Goal: Book appointment/travel/reservation

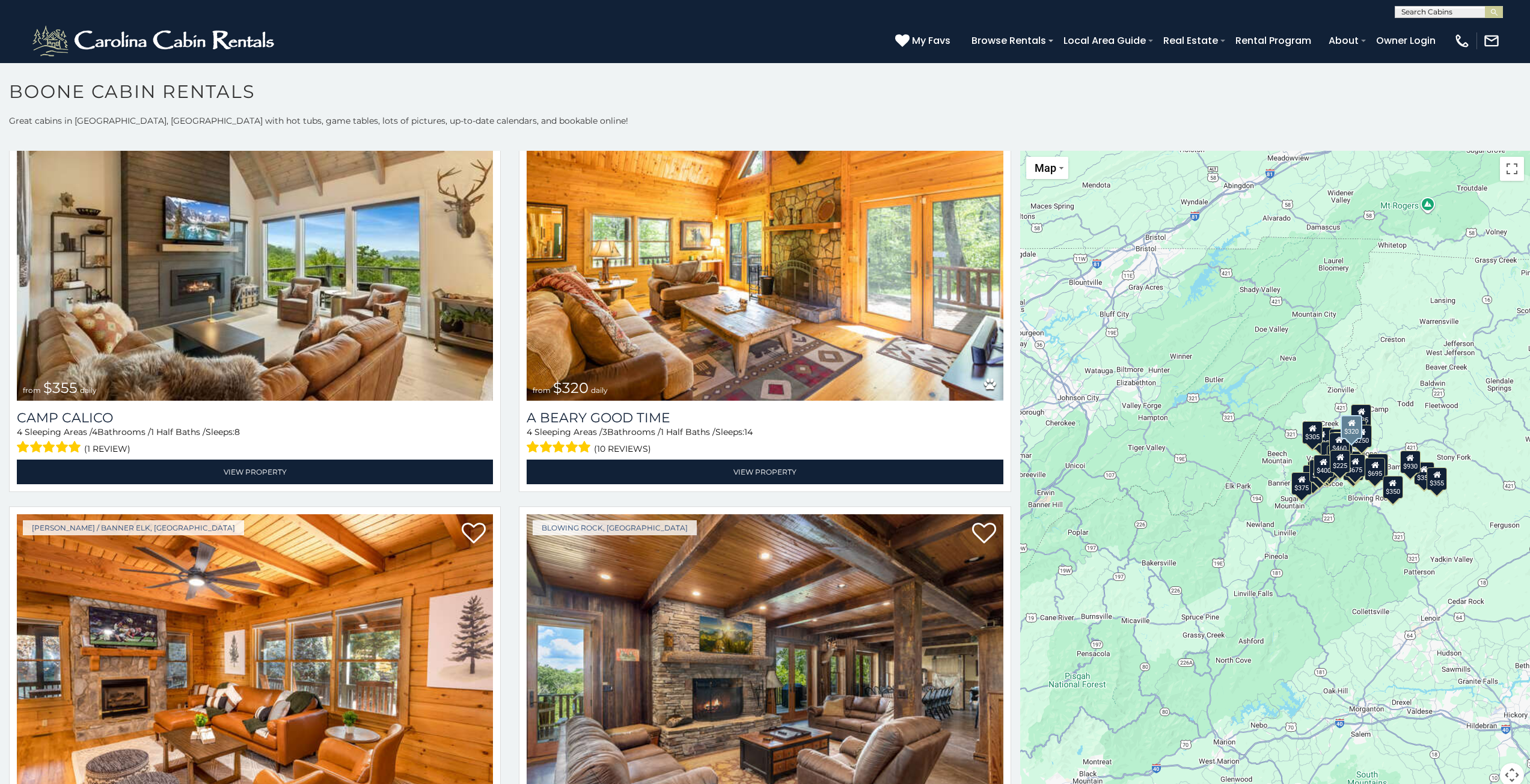
scroll to position [4927, 0]
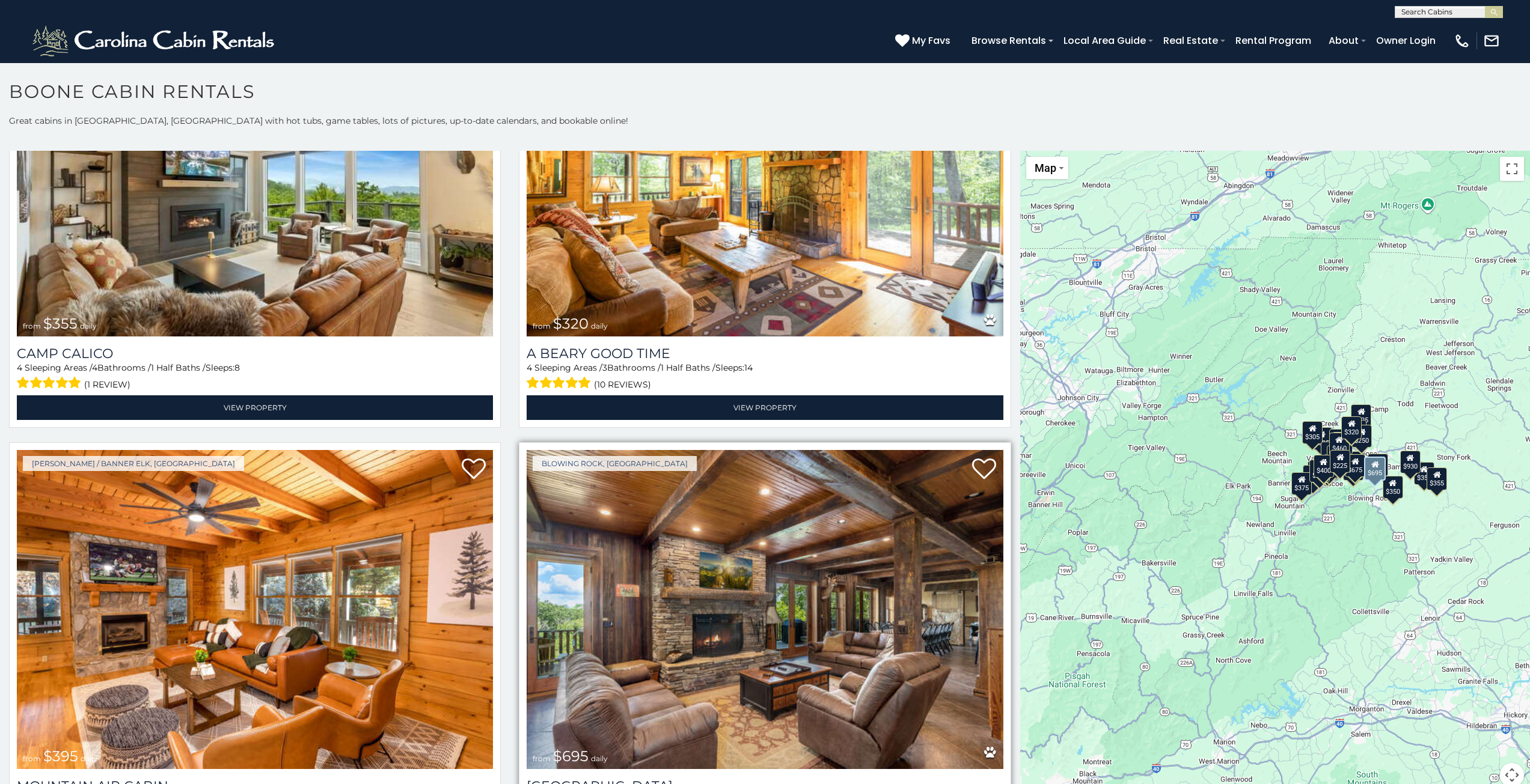
click at [722, 583] on img at bounding box center [764, 609] width 477 height 319
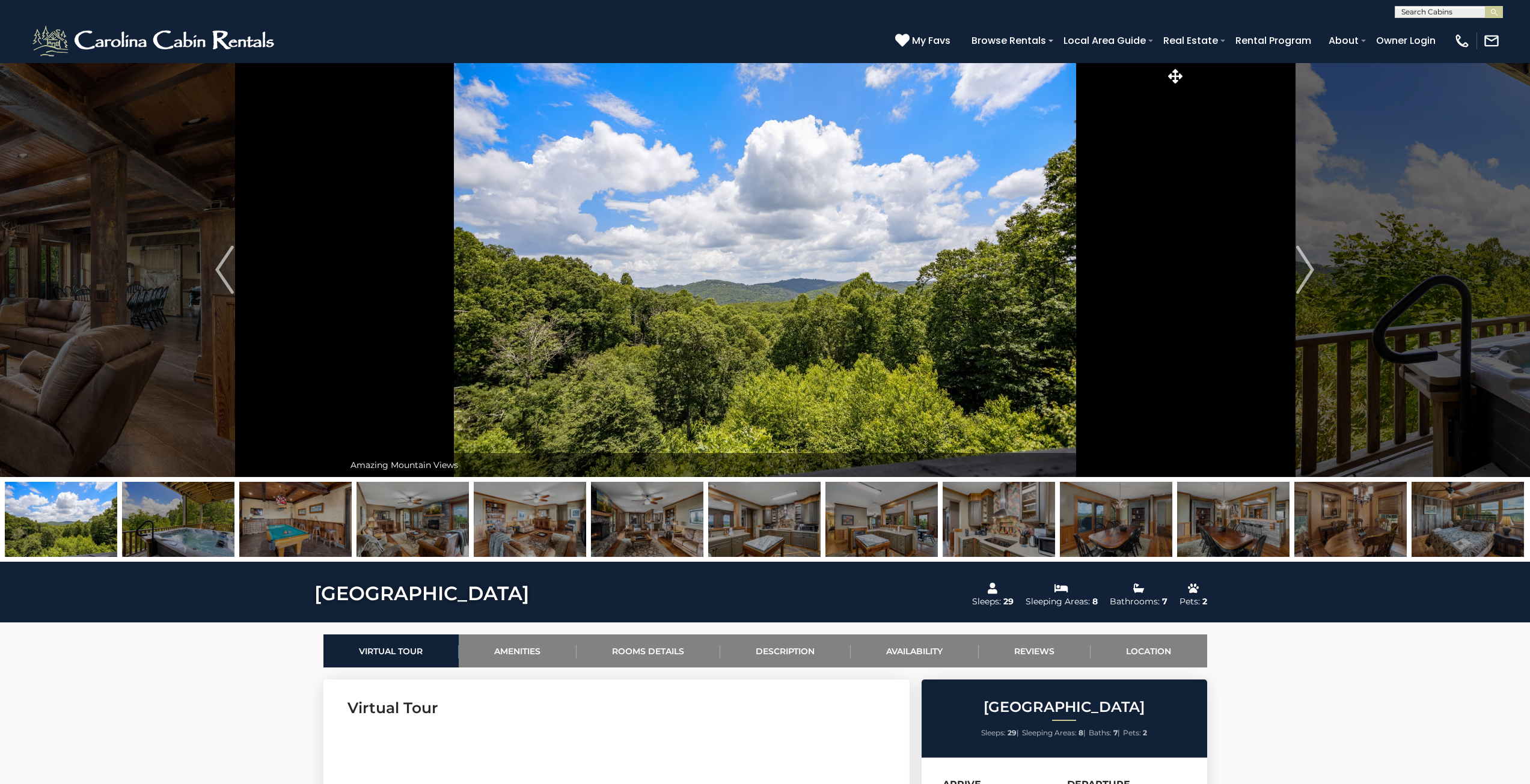
click at [1303, 271] on img "Next" at bounding box center [1305, 270] width 18 height 48
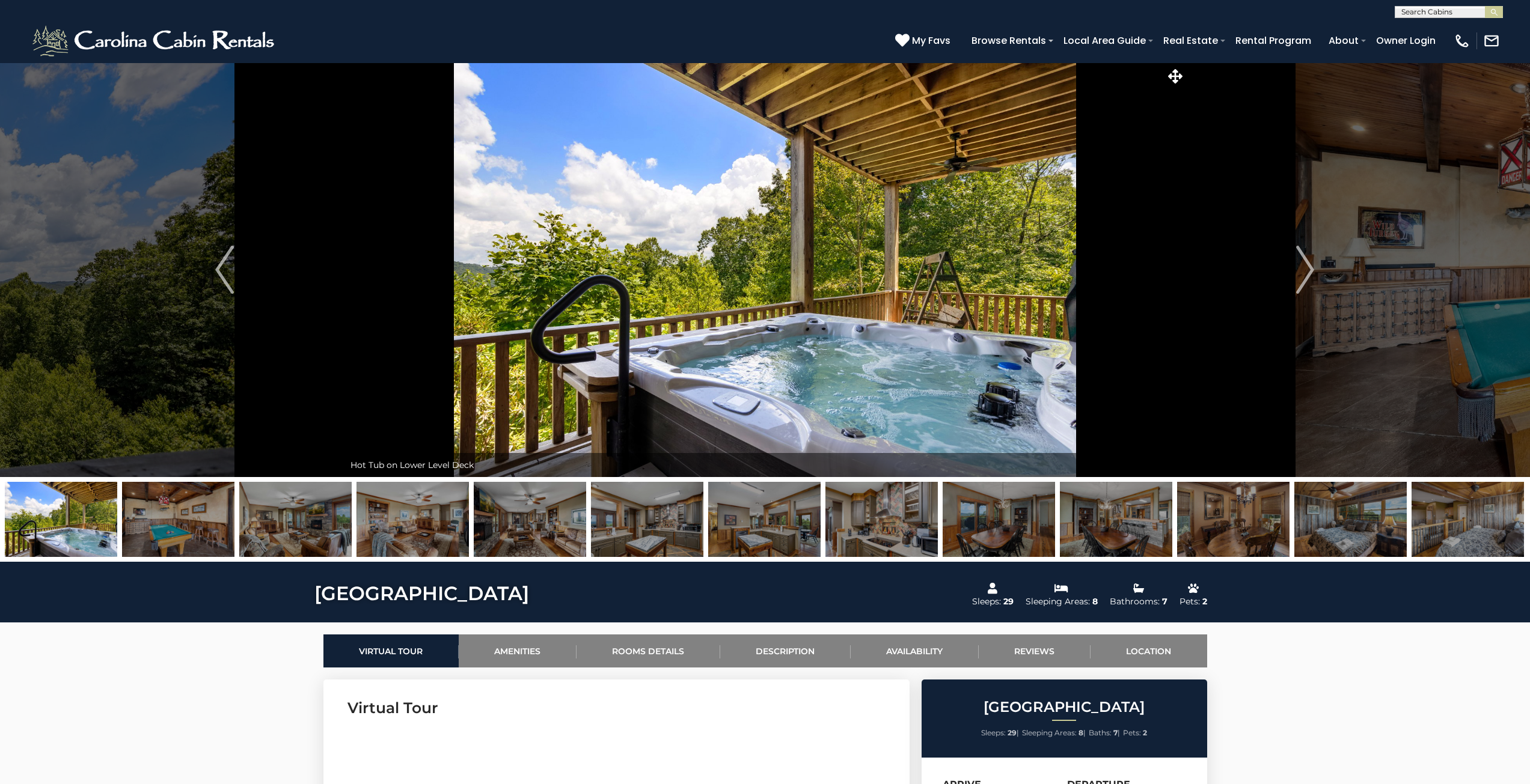
click at [1303, 271] on img "Next" at bounding box center [1305, 270] width 18 height 48
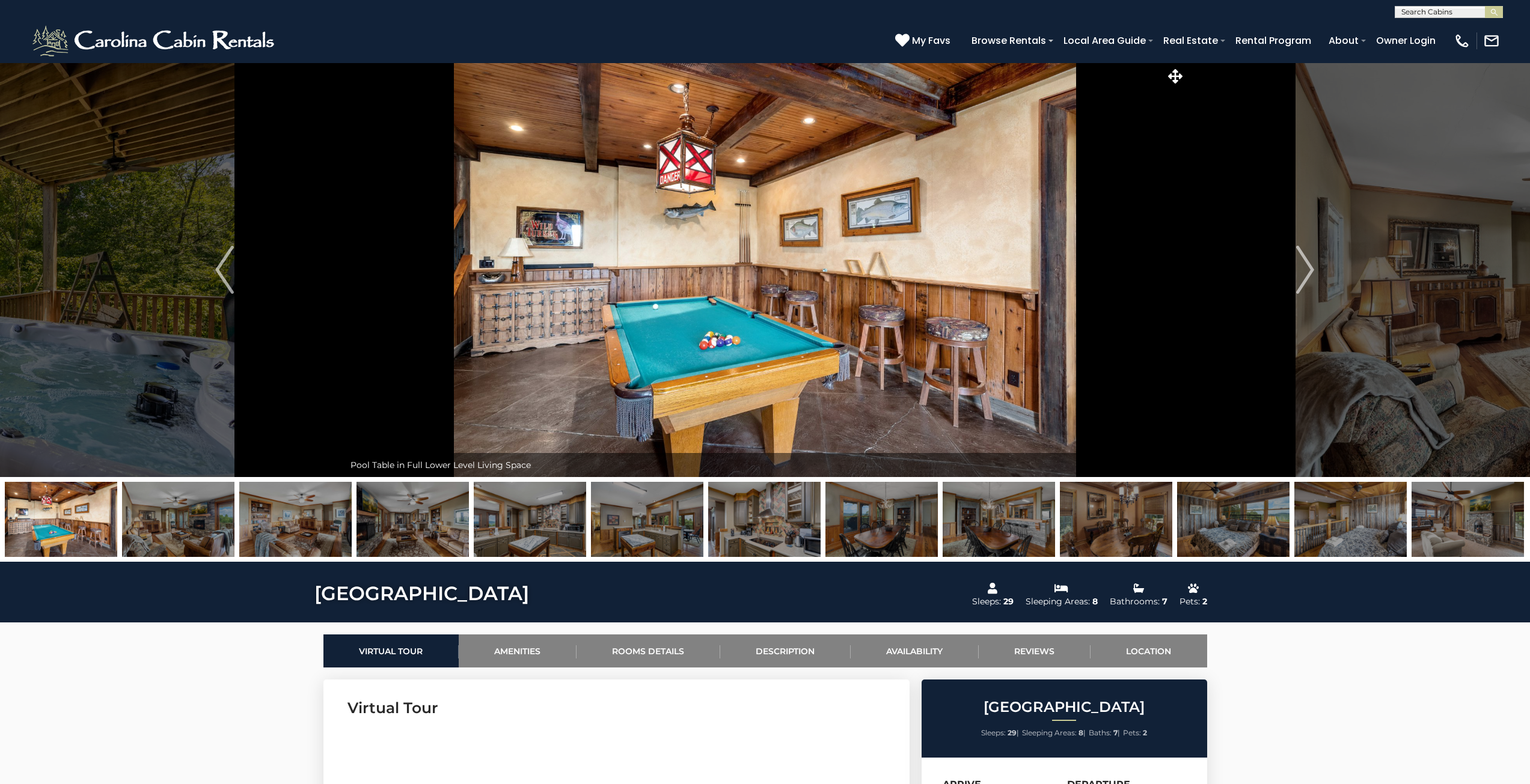
click at [1303, 271] on img "Next" at bounding box center [1305, 270] width 18 height 48
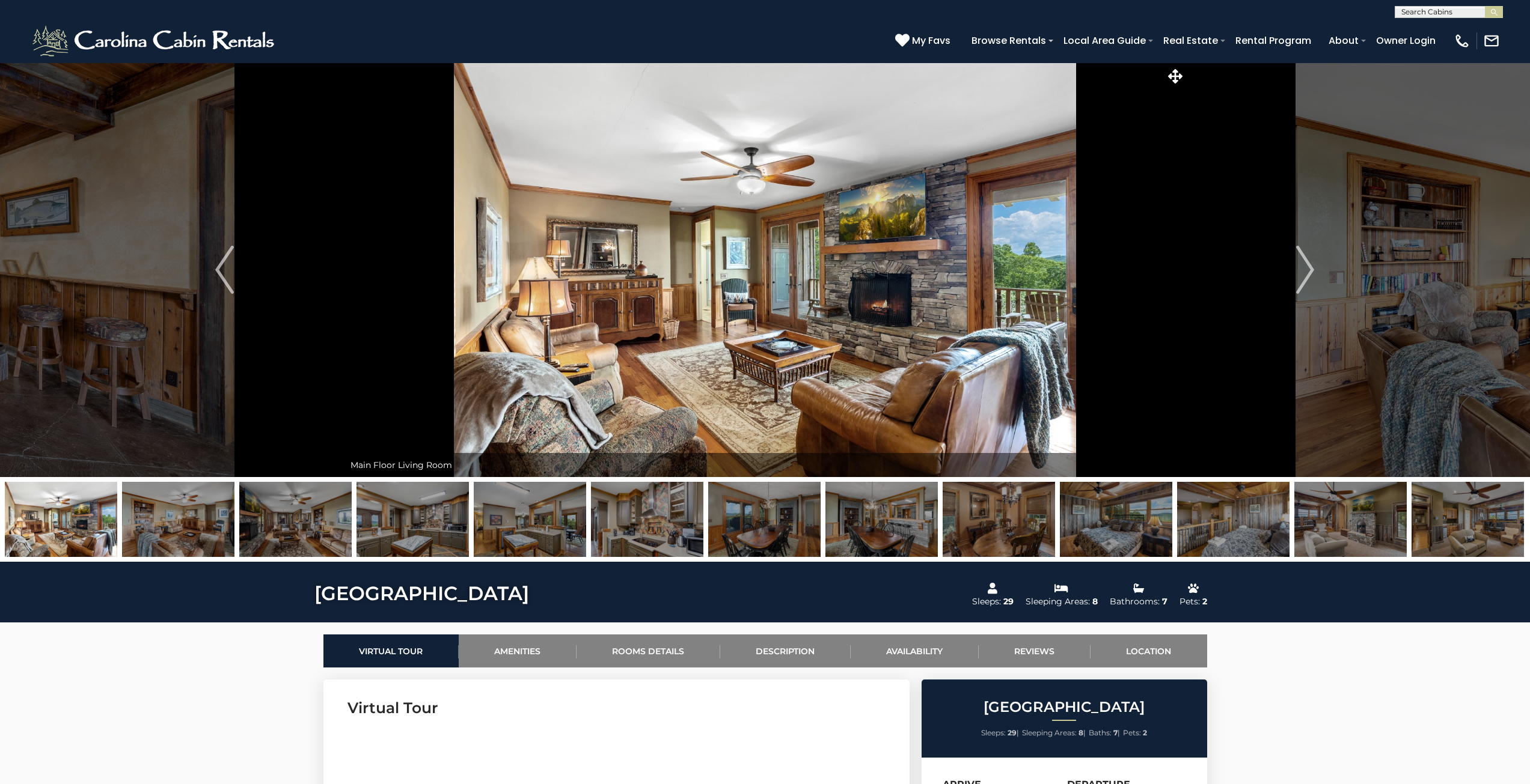
click at [1303, 271] on img "Next" at bounding box center [1305, 270] width 18 height 48
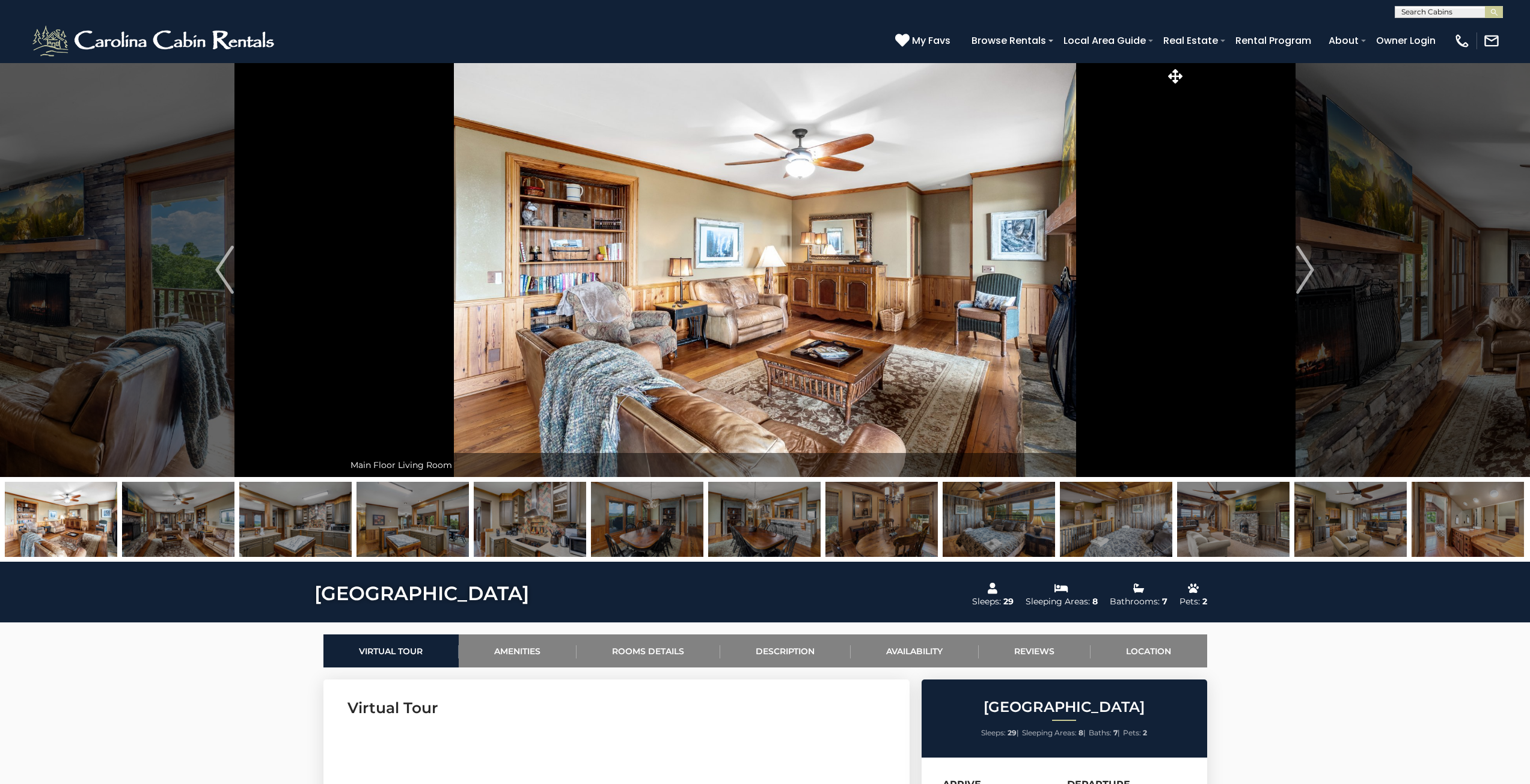
click at [1303, 271] on img "Next" at bounding box center [1305, 270] width 18 height 48
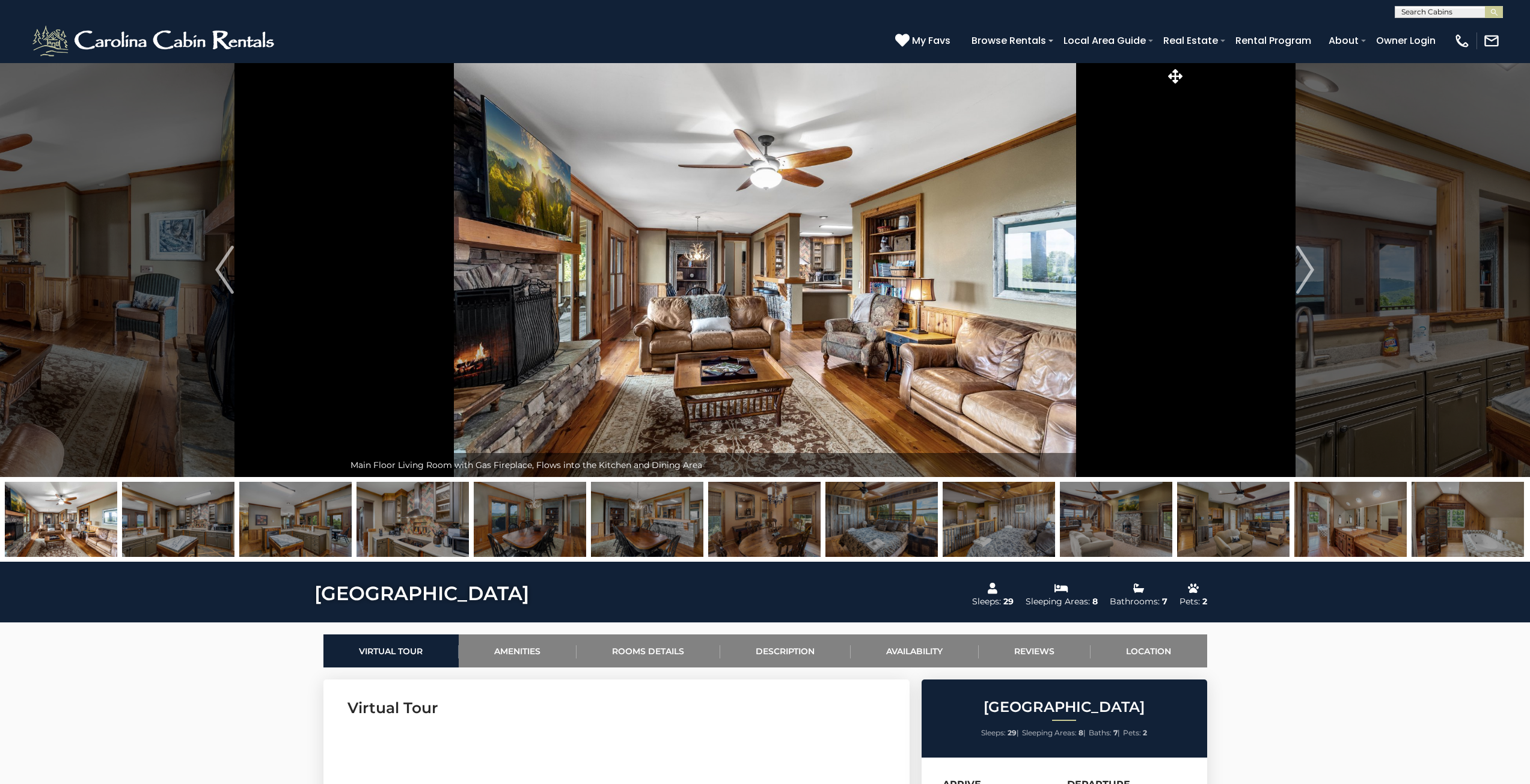
click at [1303, 271] on img "Next" at bounding box center [1305, 270] width 18 height 48
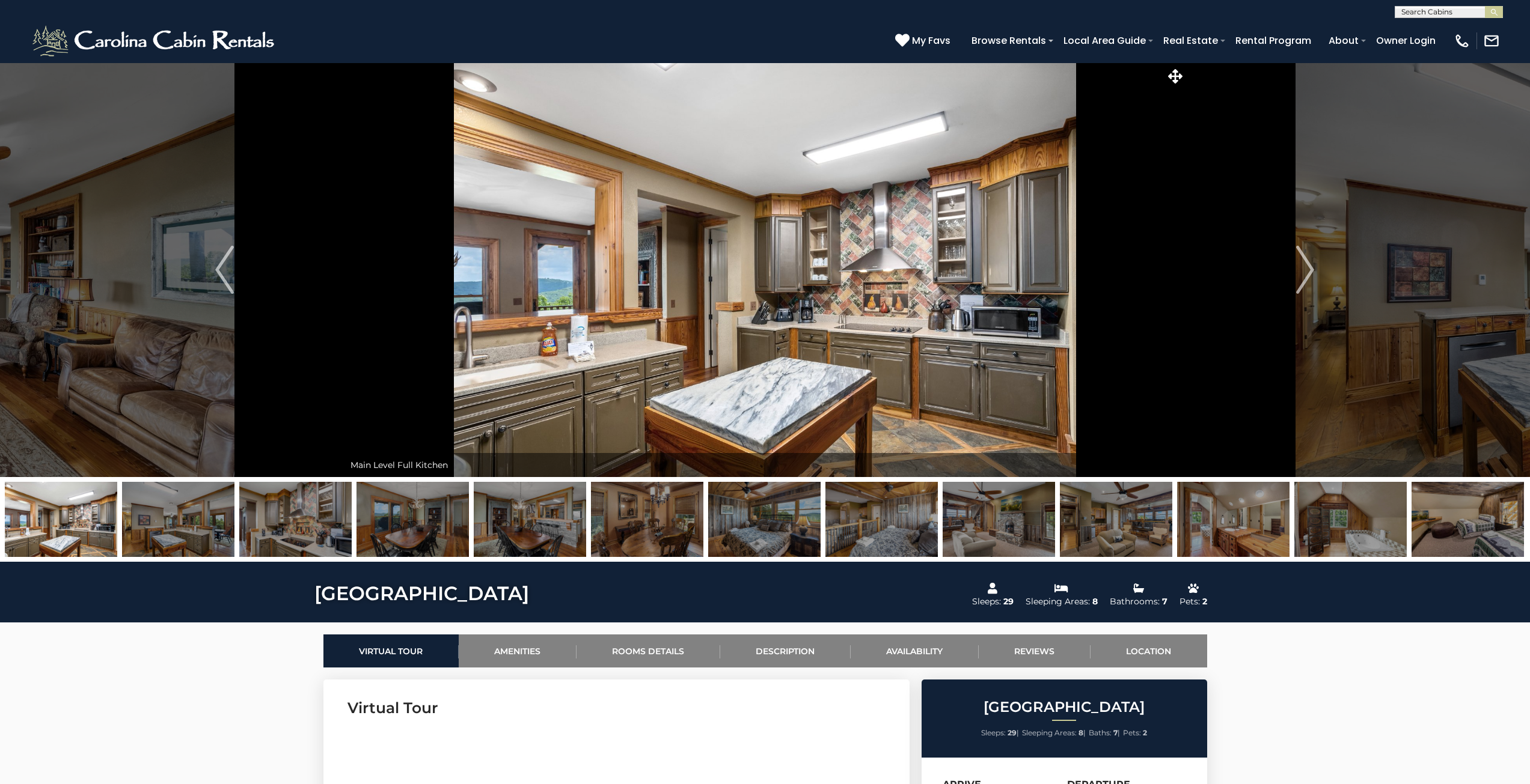
click at [1303, 271] on img "Next" at bounding box center [1305, 270] width 18 height 48
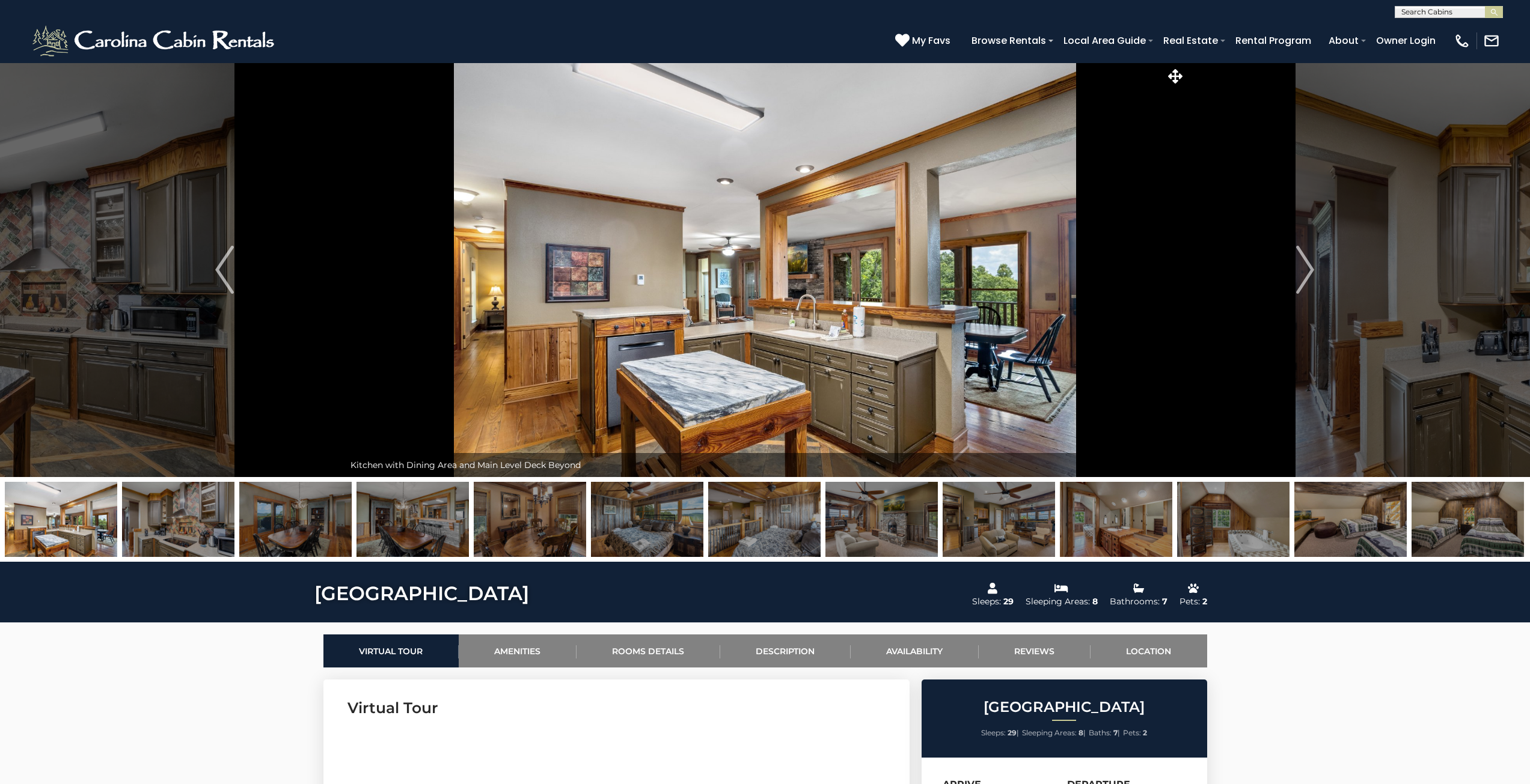
click at [1303, 271] on img "Next" at bounding box center [1305, 270] width 18 height 48
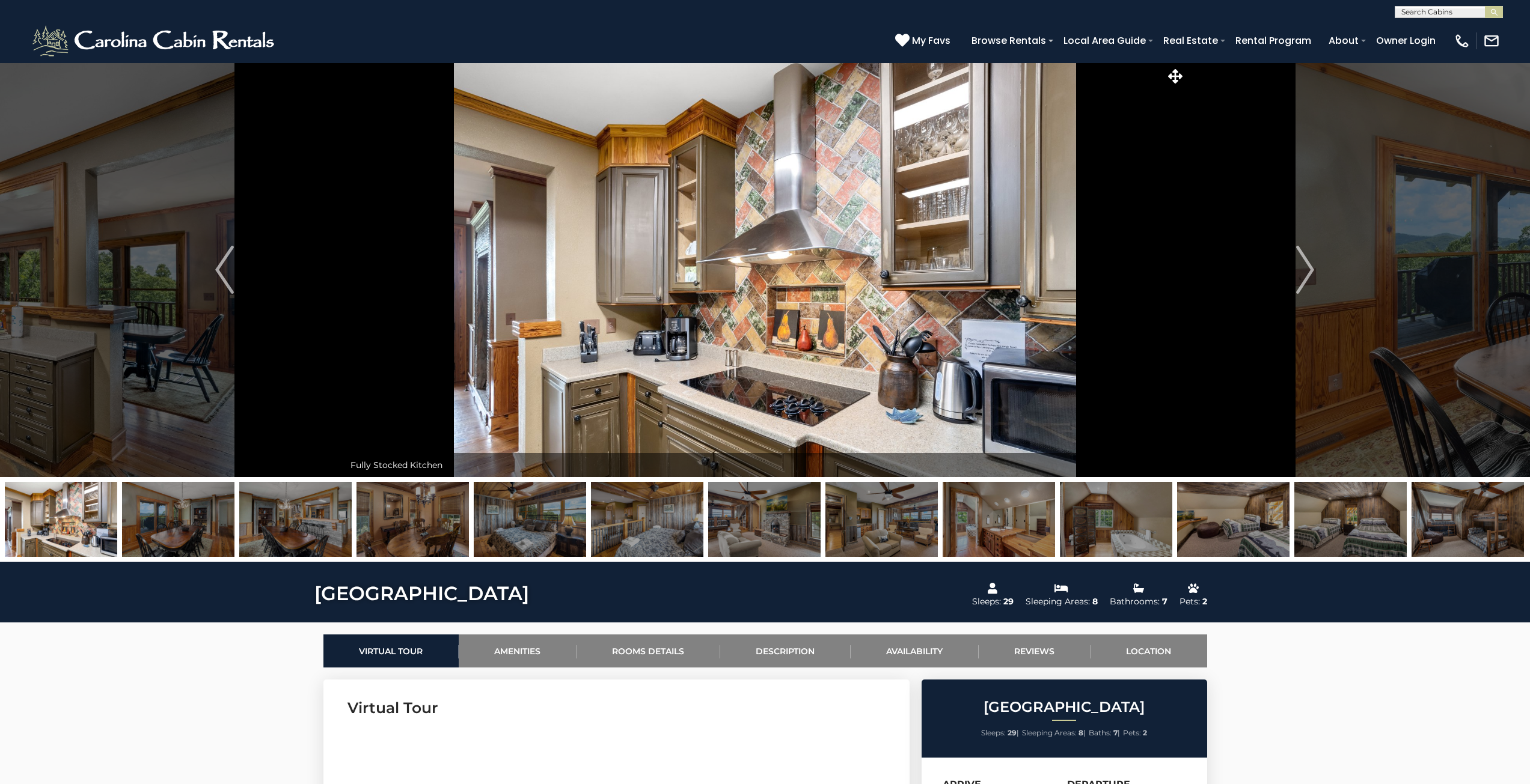
click at [1303, 271] on img "Next" at bounding box center [1305, 270] width 18 height 48
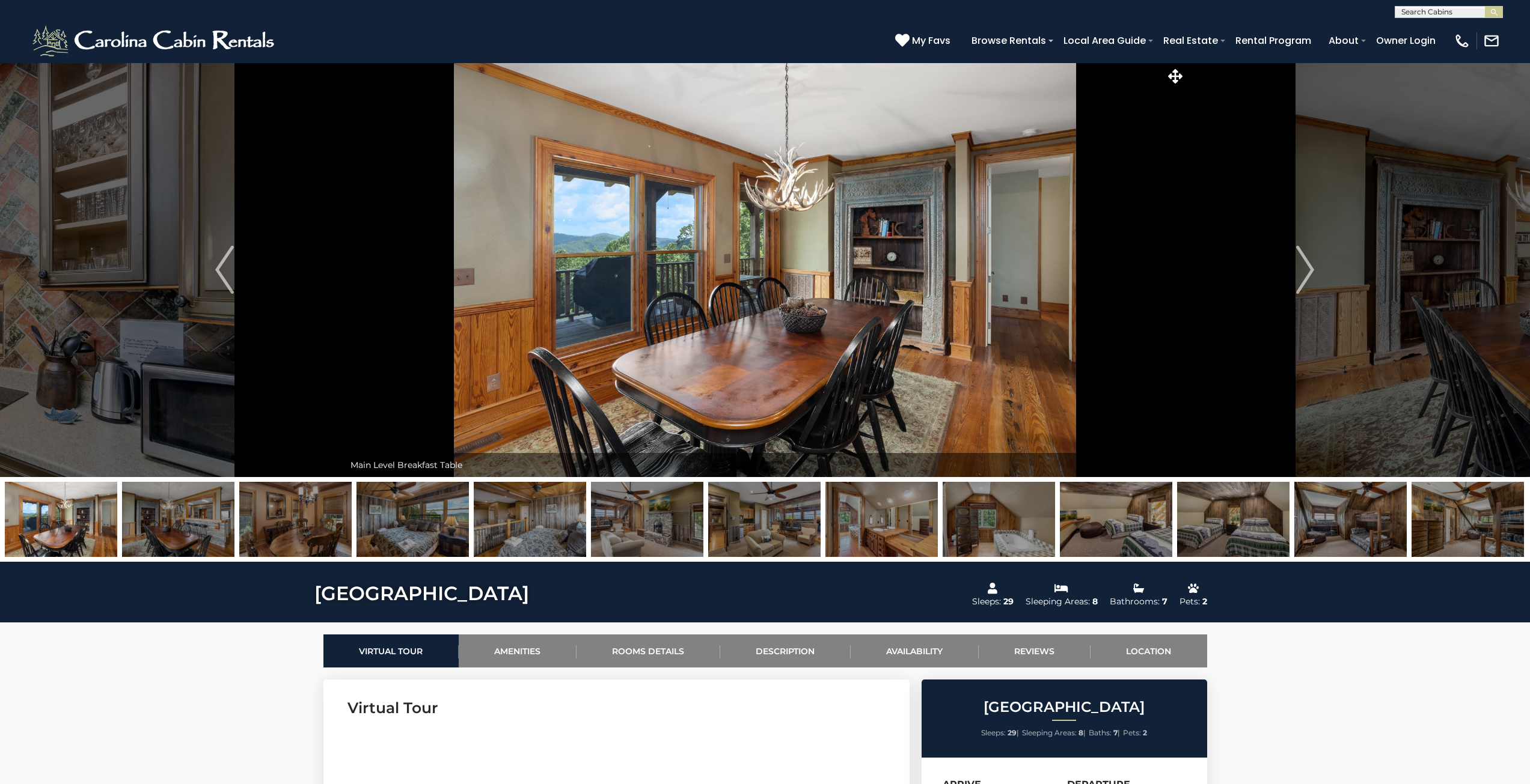
click at [1303, 271] on img "Next" at bounding box center [1305, 270] width 18 height 48
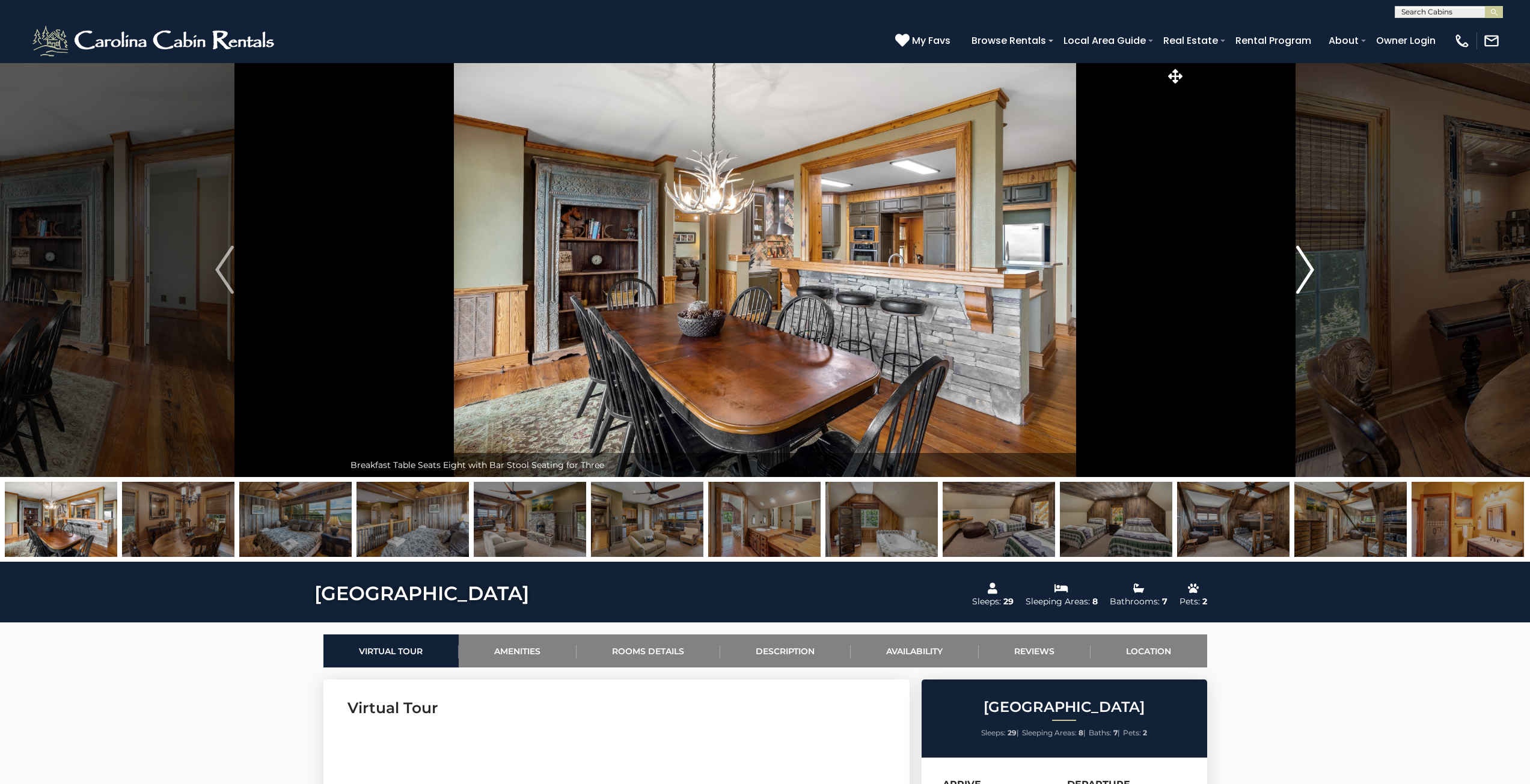
click at [1303, 272] on img "Next" at bounding box center [1305, 270] width 18 height 48
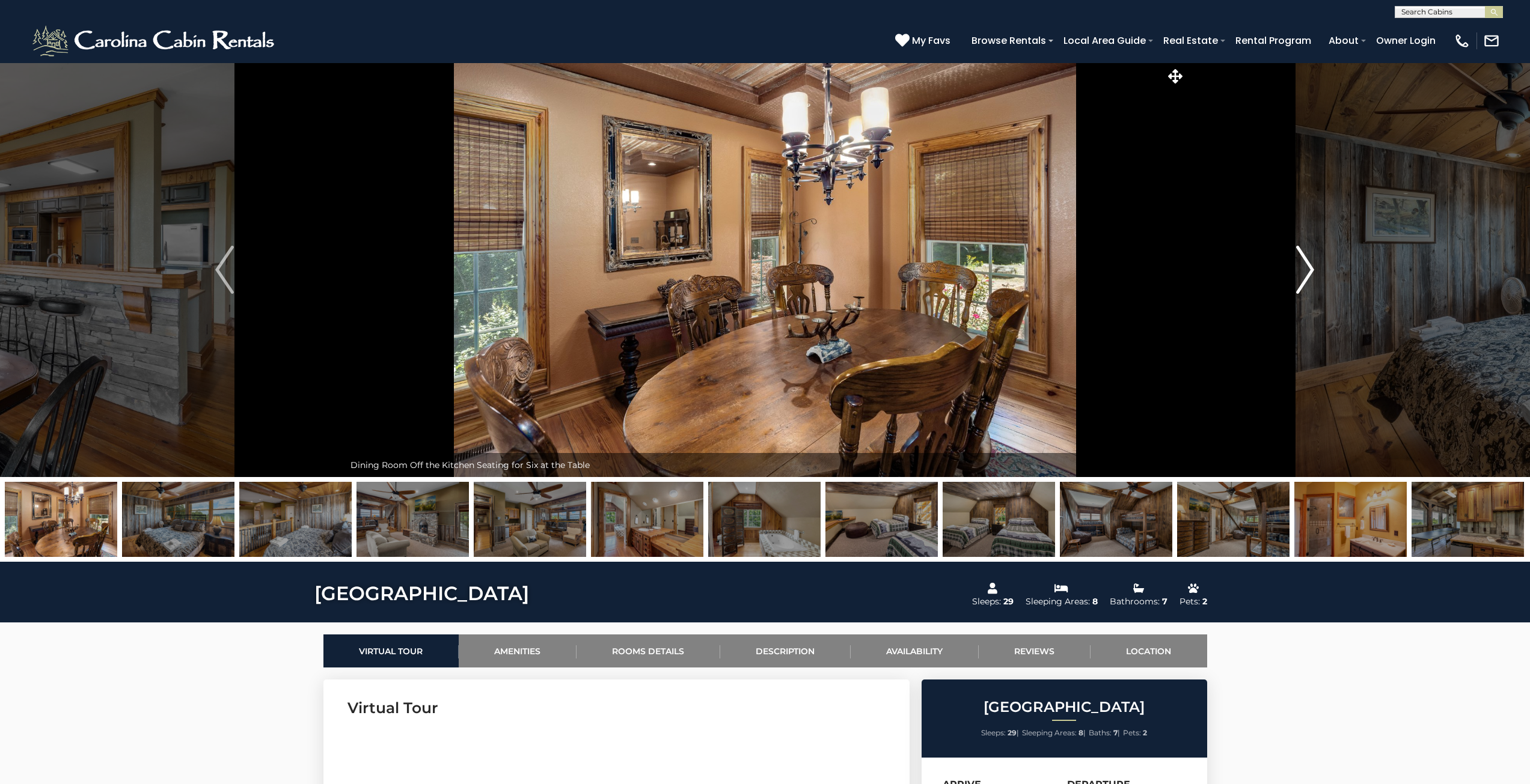
click at [1303, 272] on img "Next" at bounding box center [1305, 270] width 18 height 48
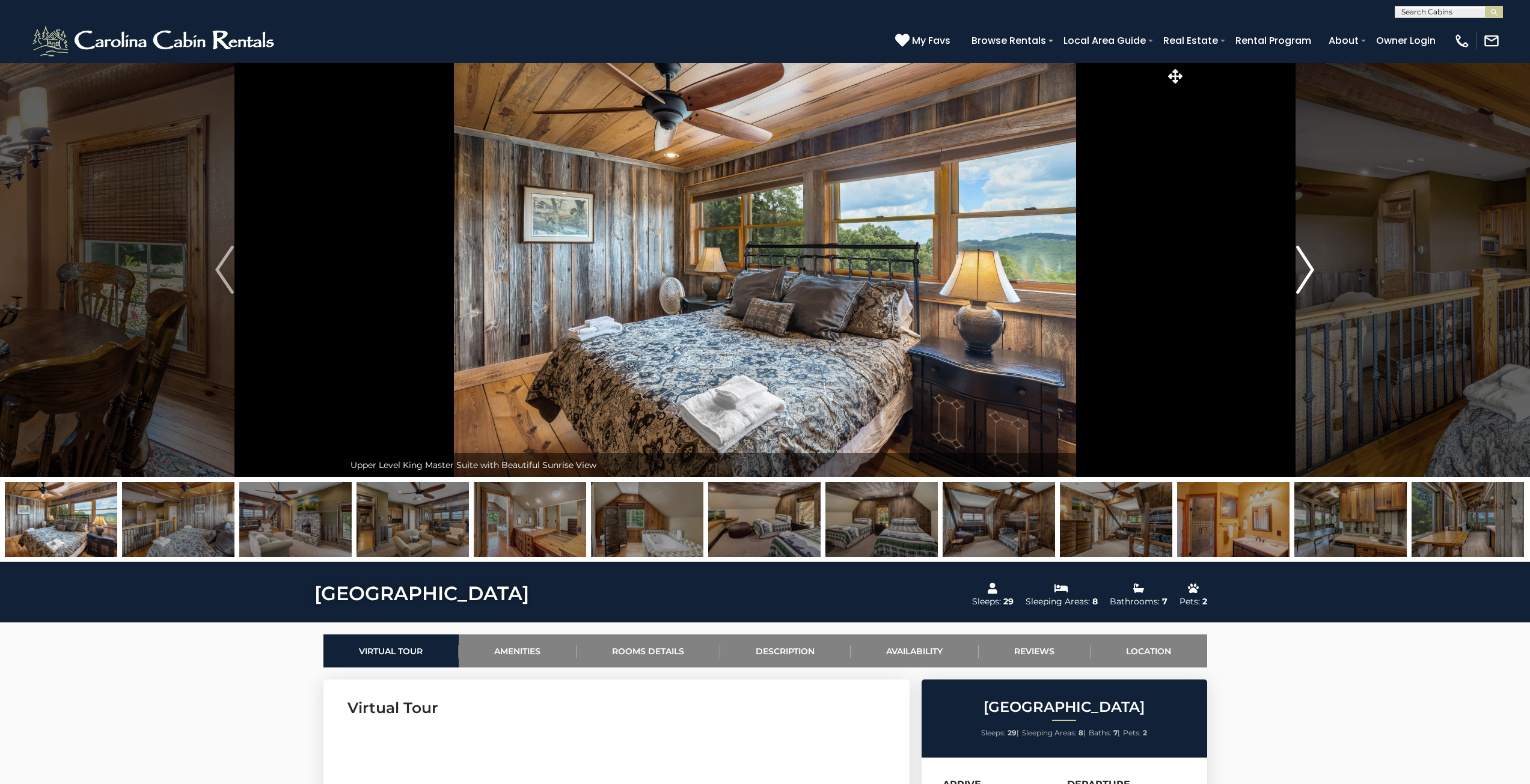
click at [1303, 272] on img "Next" at bounding box center [1305, 270] width 18 height 48
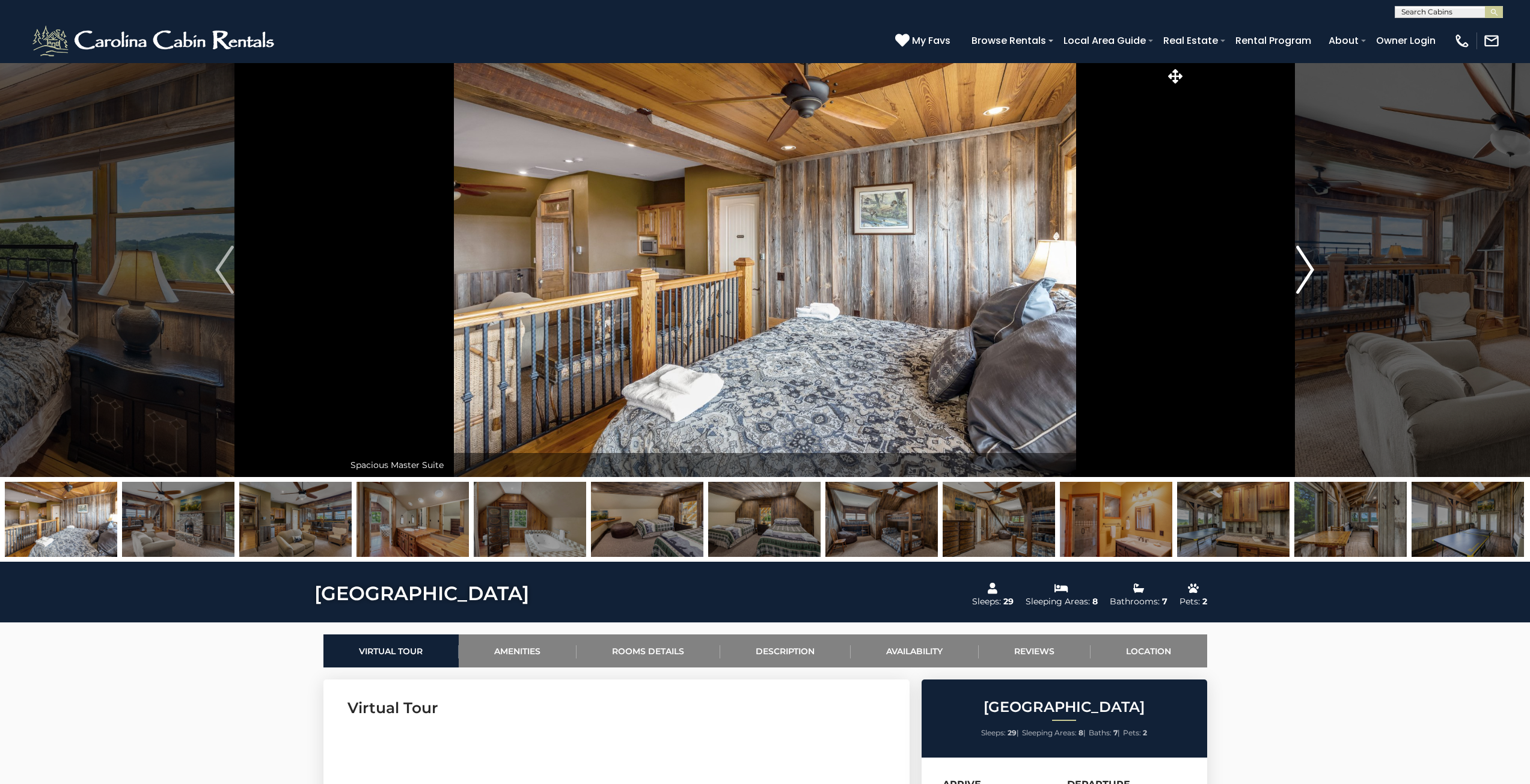
click at [1303, 272] on img "Next" at bounding box center [1305, 270] width 18 height 48
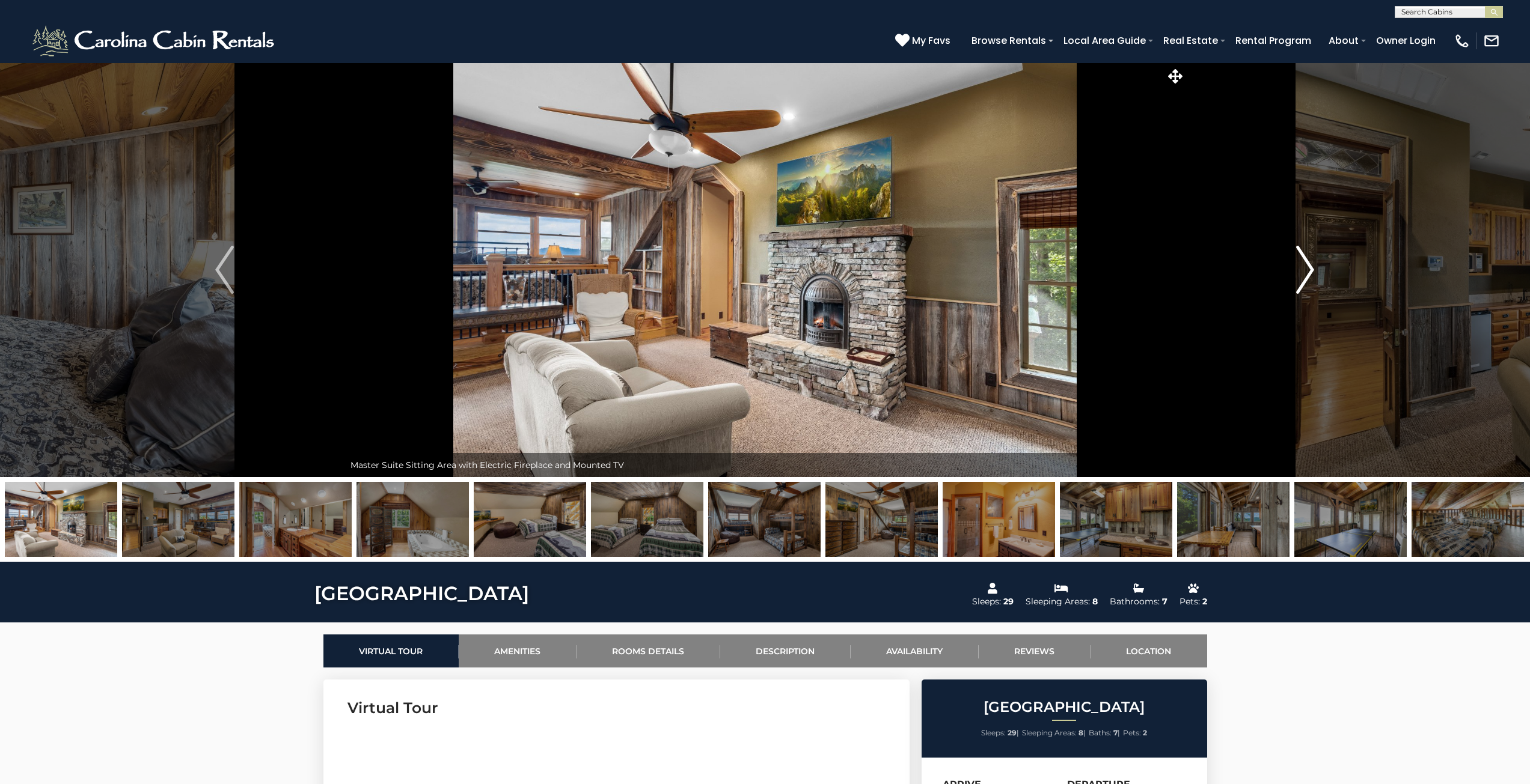
click at [1303, 272] on img "Next" at bounding box center [1305, 270] width 18 height 48
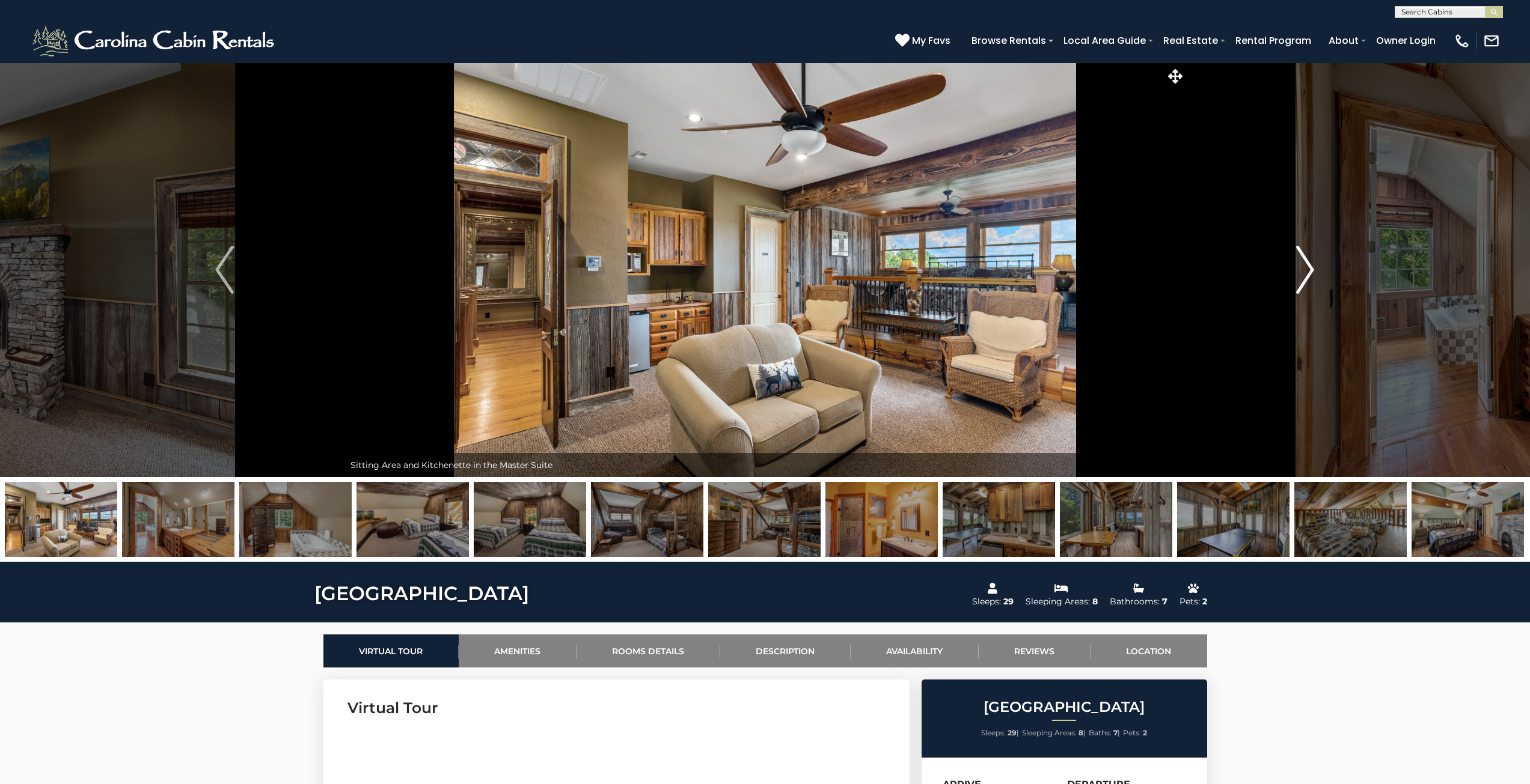
click at [1303, 272] on img "Next" at bounding box center [1305, 270] width 18 height 48
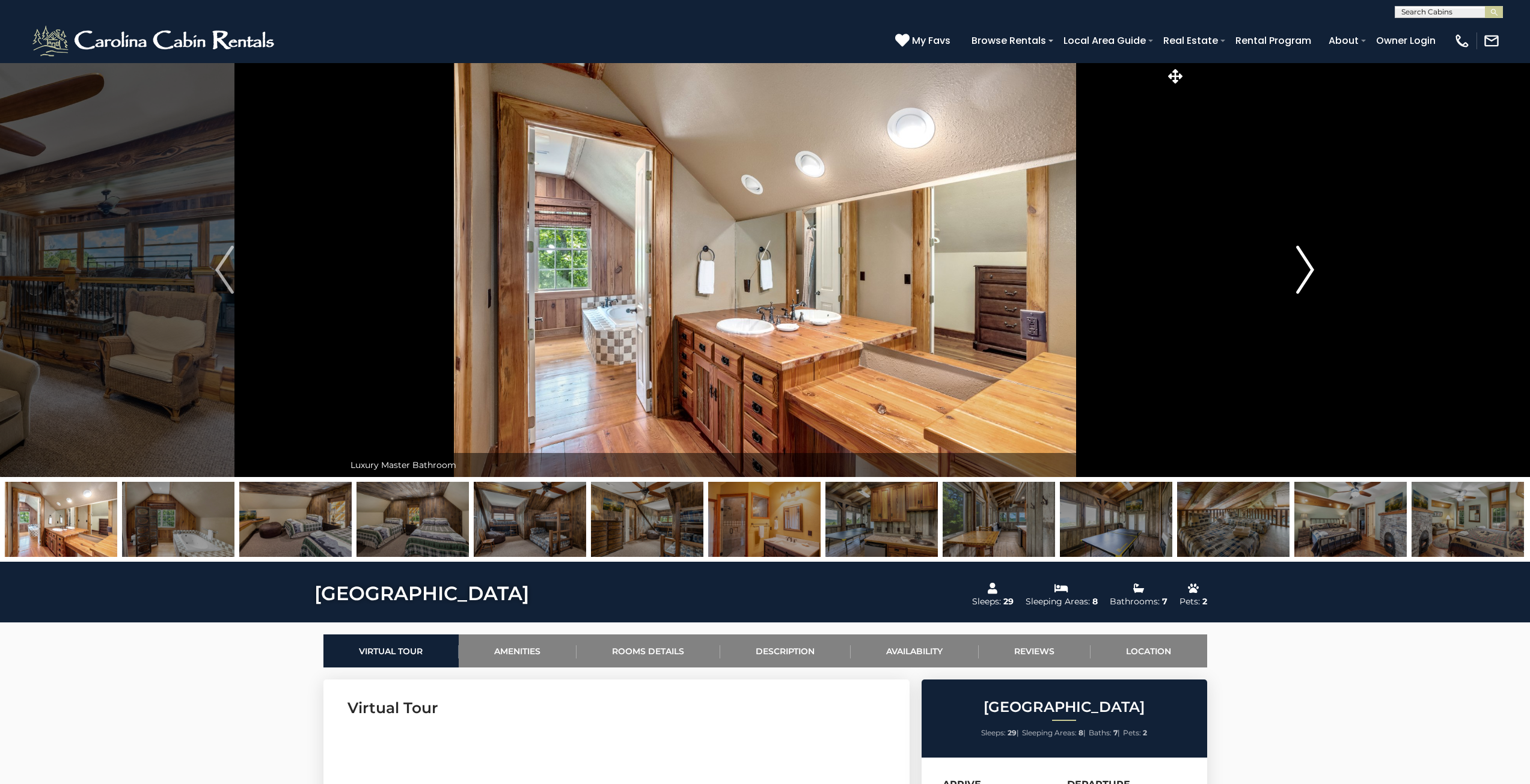
click at [1303, 272] on img "Next" at bounding box center [1305, 270] width 18 height 48
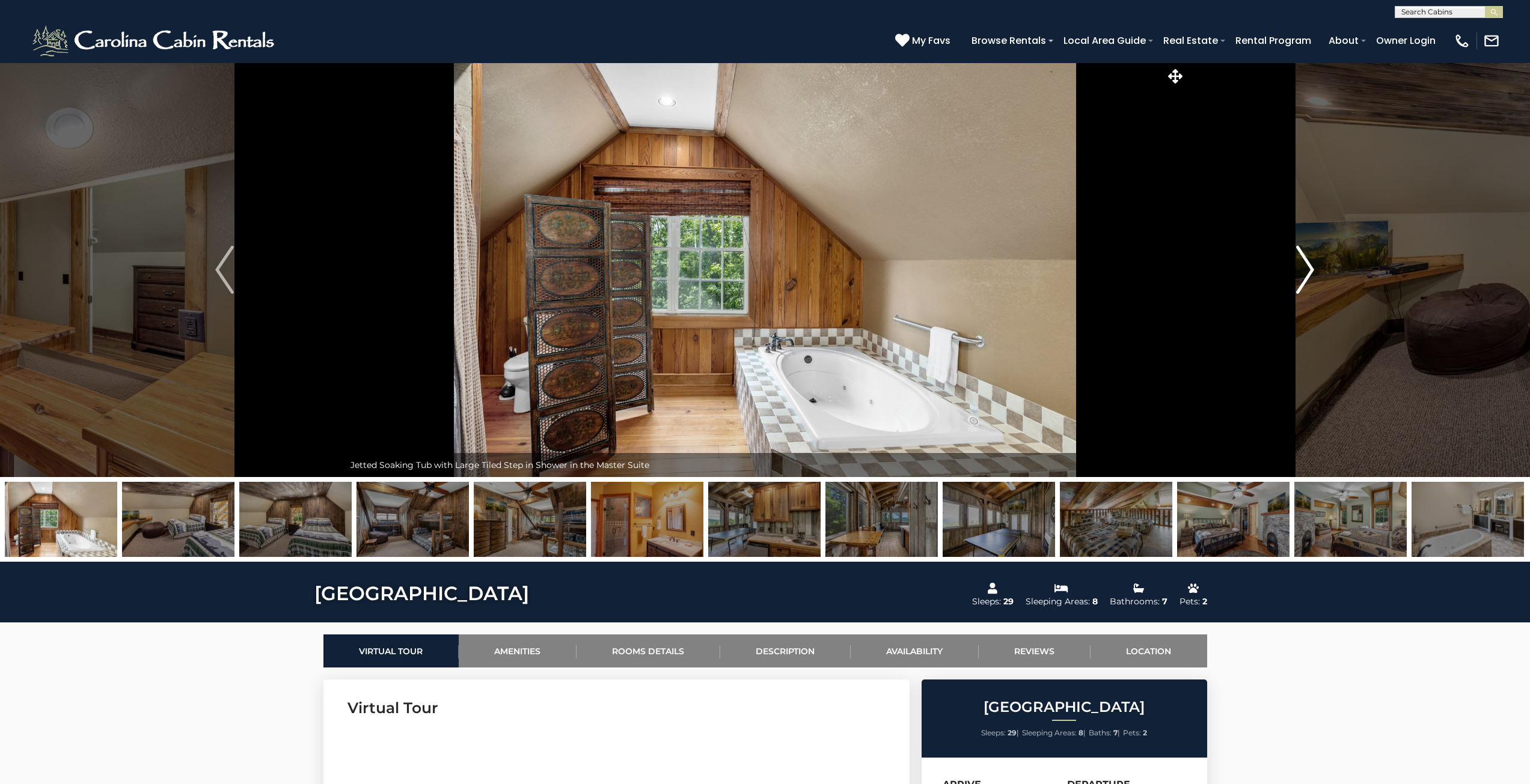
click at [1303, 272] on img "Next" at bounding box center [1305, 270] width 18 height 48
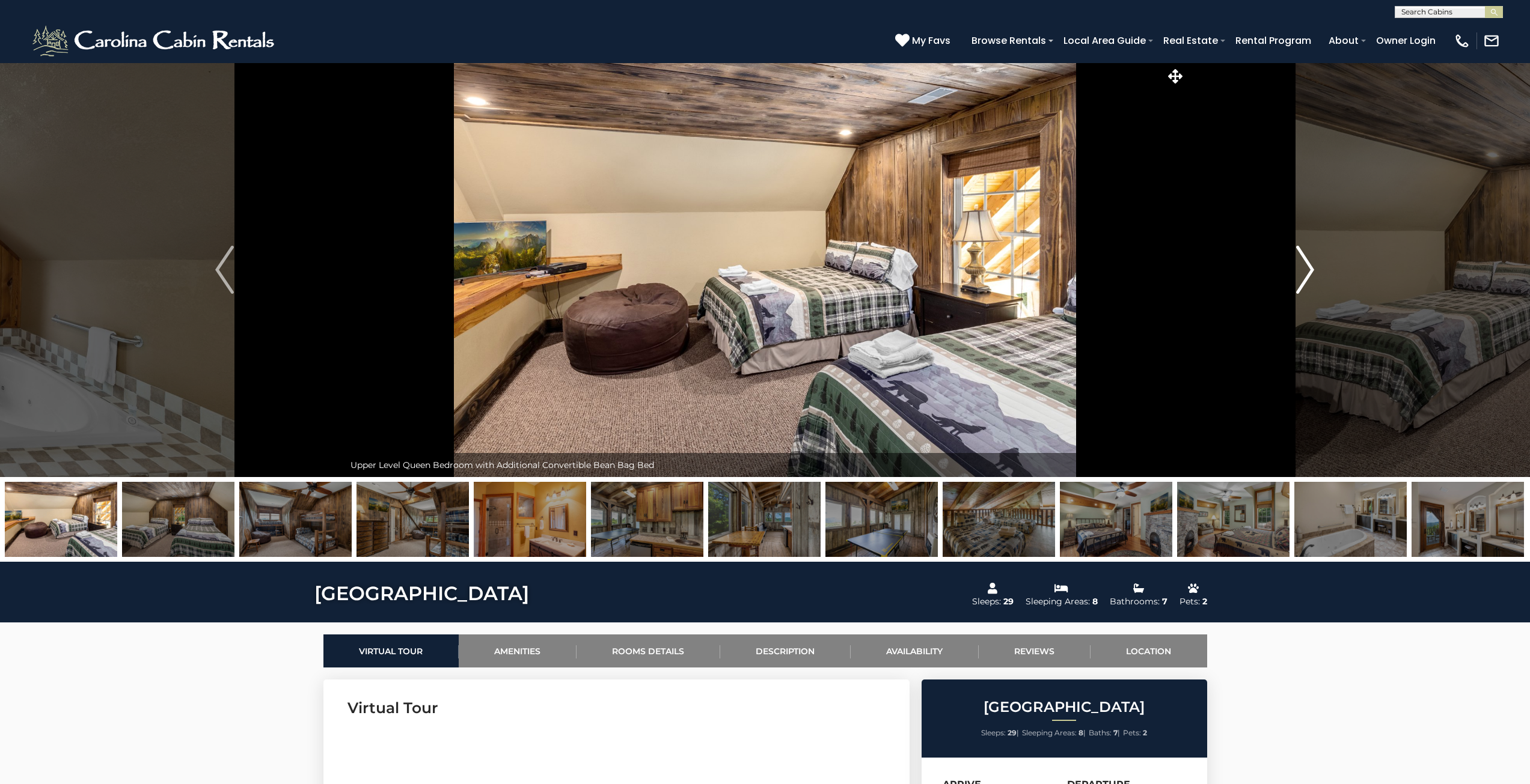
click at [1303, 272] on img "Next" at bounding box center [1305, 270] width 18 height 48
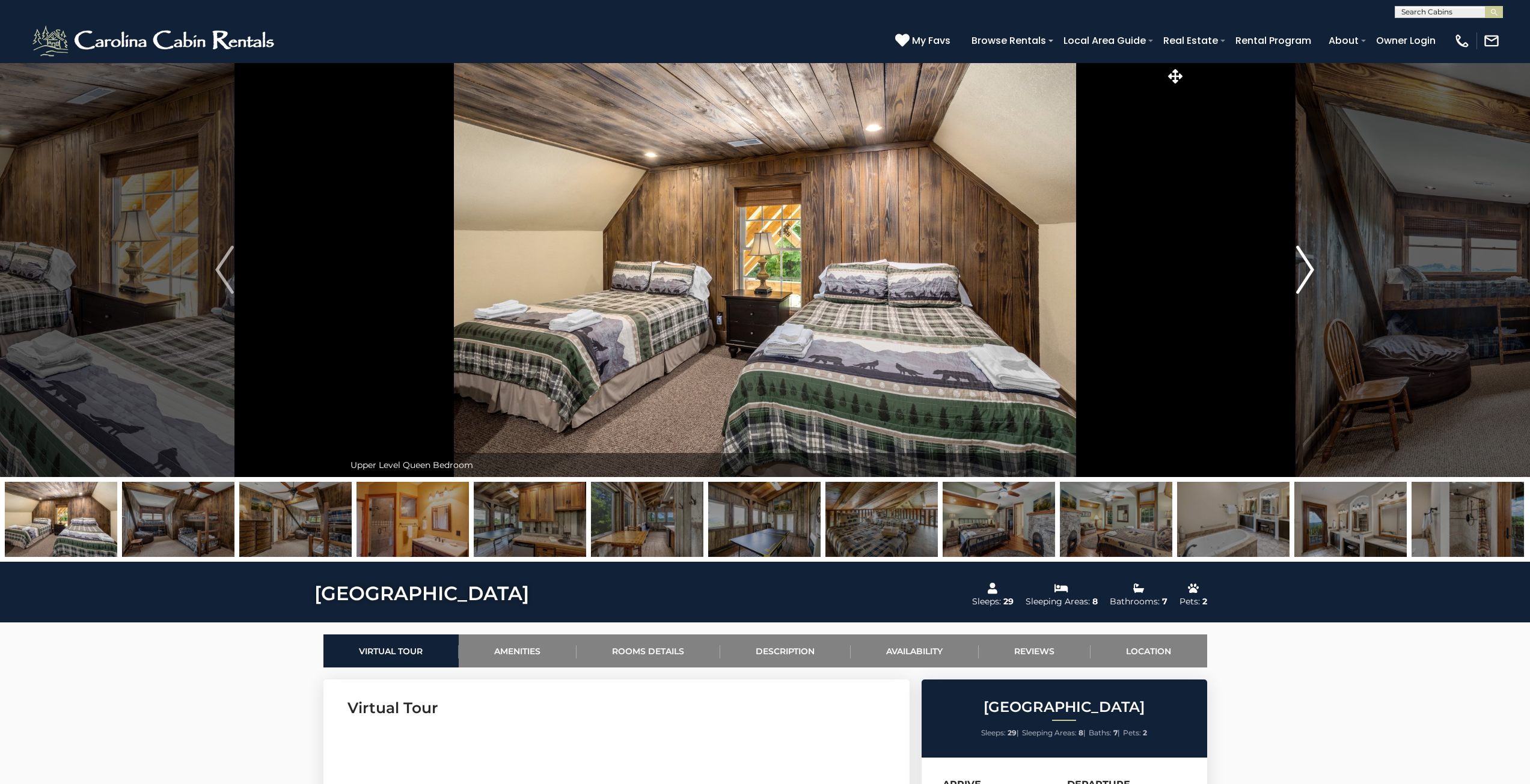
click at [1303, 273] on img "Next" at bounding box center [1305, 270] width 18 height 48
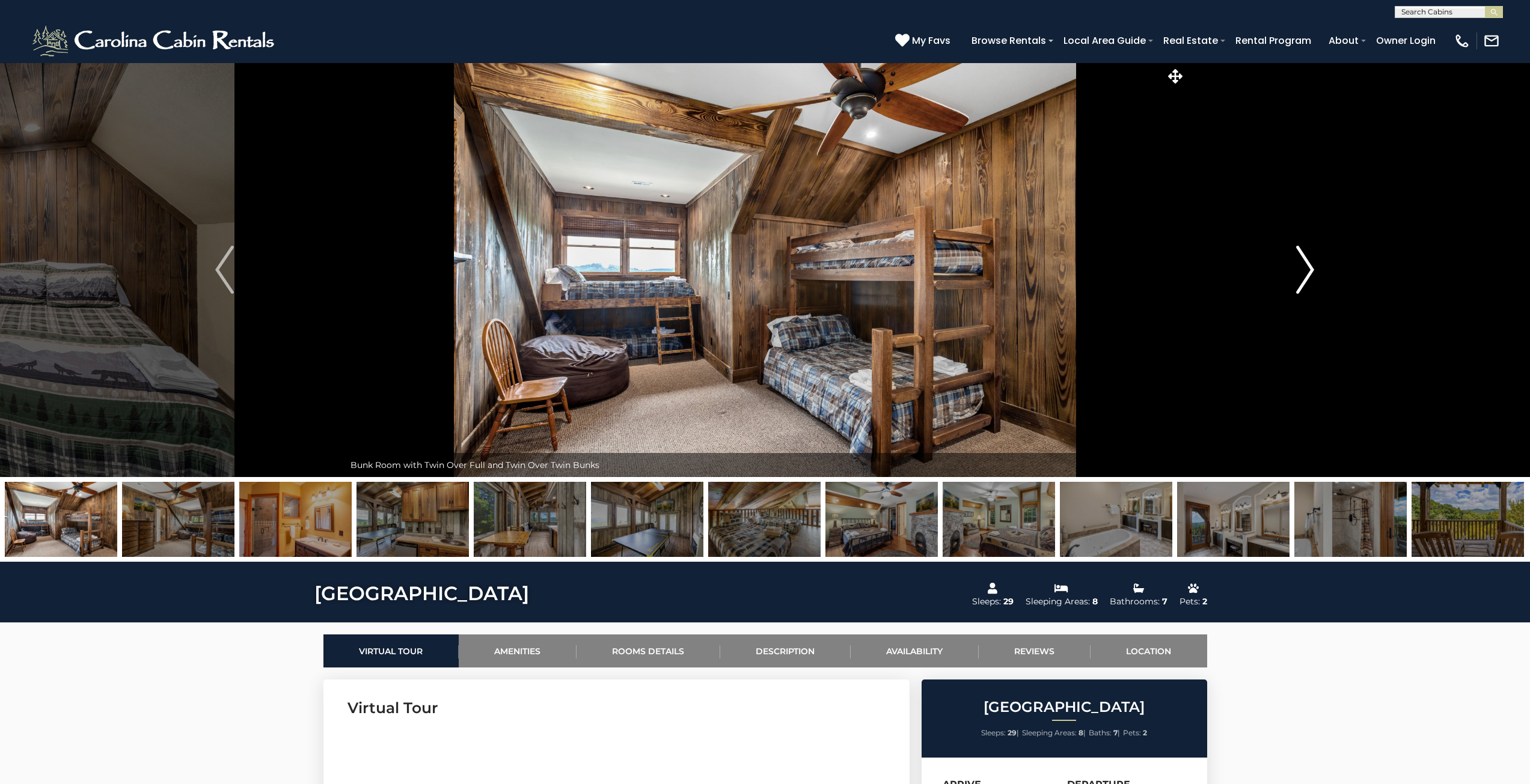
click at [1303, 273] on img "Next" at bounding box center [1305, 270] width 18 height 48
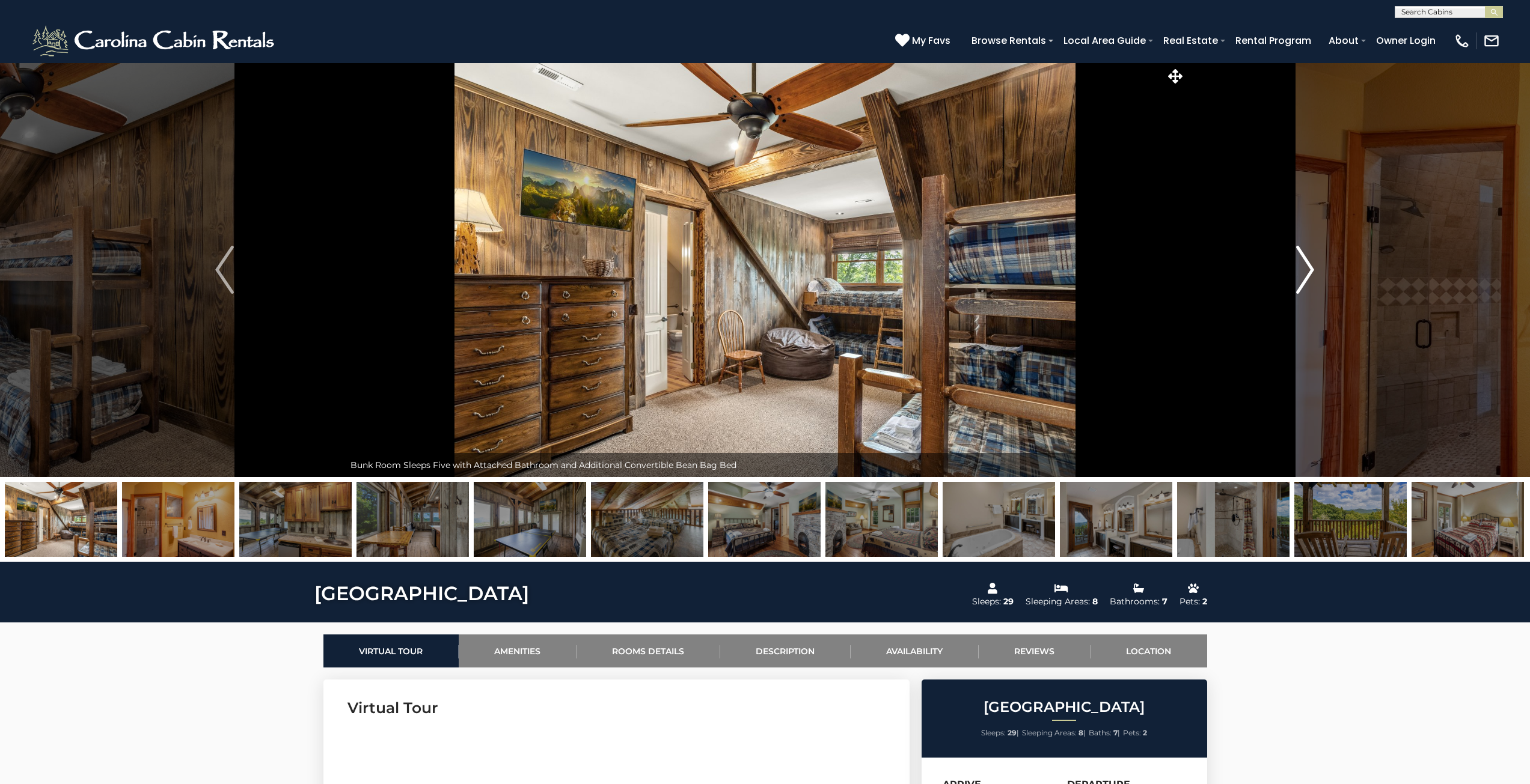
click at [1303, 273] on img "Next" at bounding box center [1305, 270] width 18 height 48
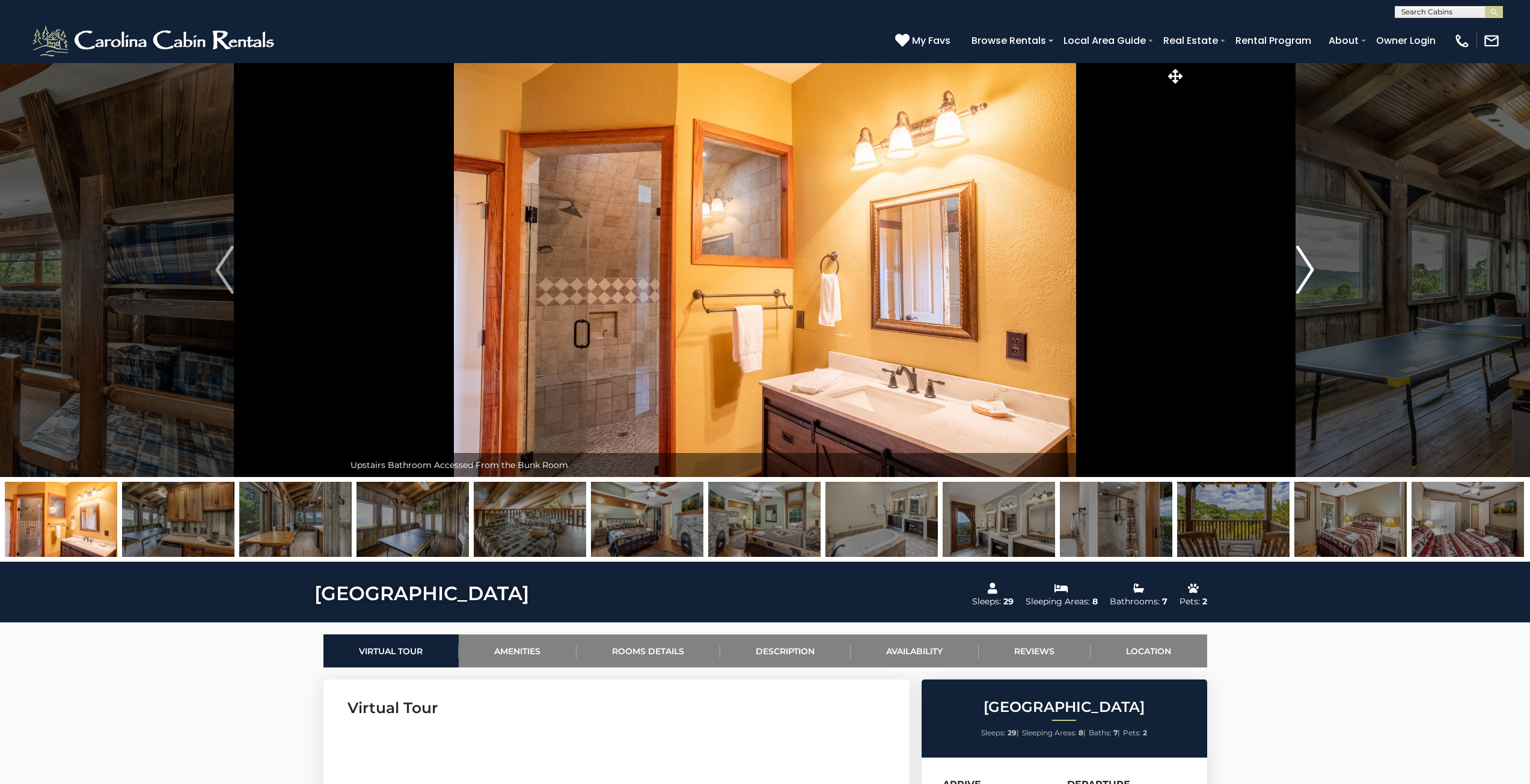
click at [1303, 273] on img "Next" at bounding box center [1305, 270] width 18 height 48
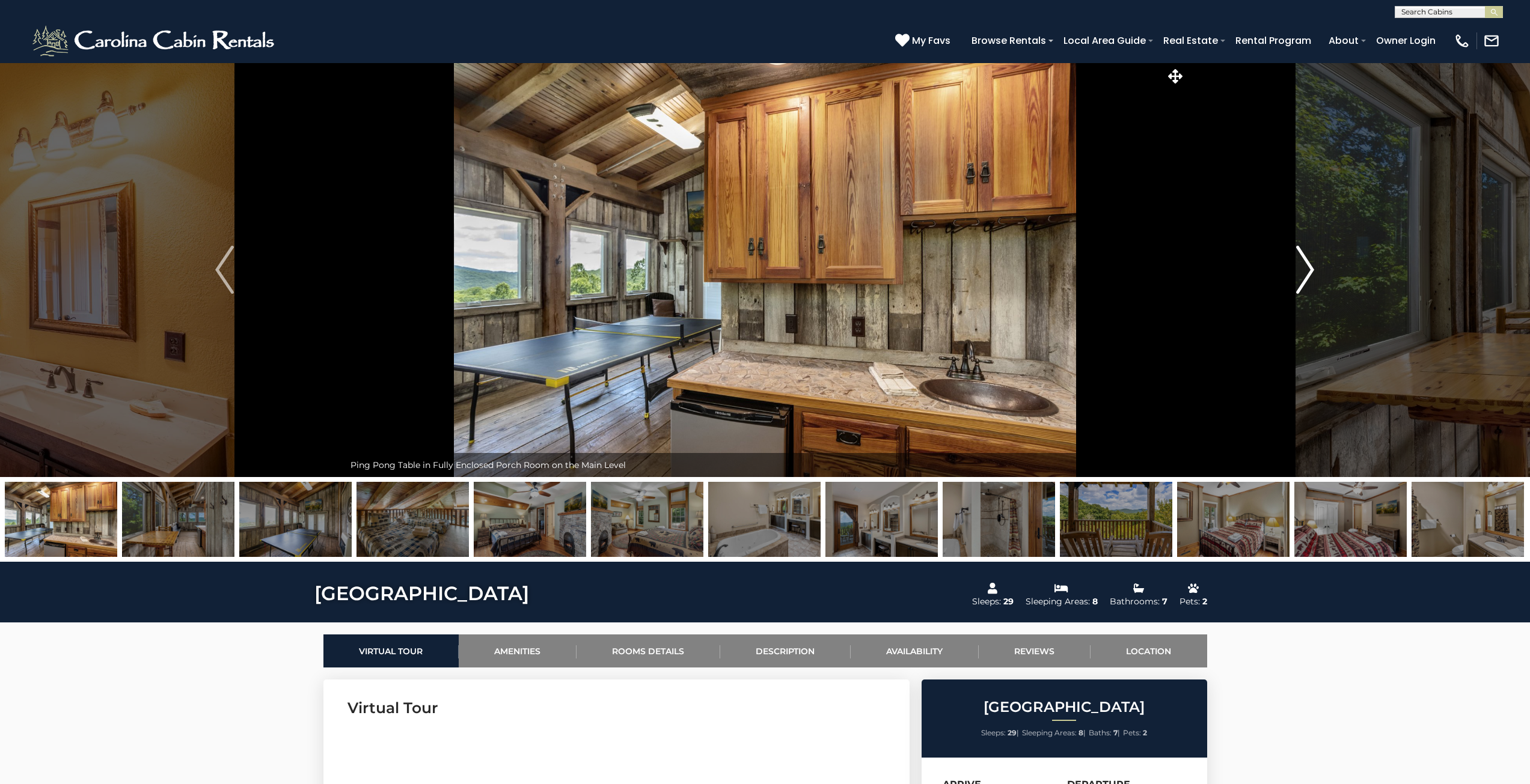
click at [1303, 273] on img "Next" at bounding box center [1305, 270] width 18 height 48
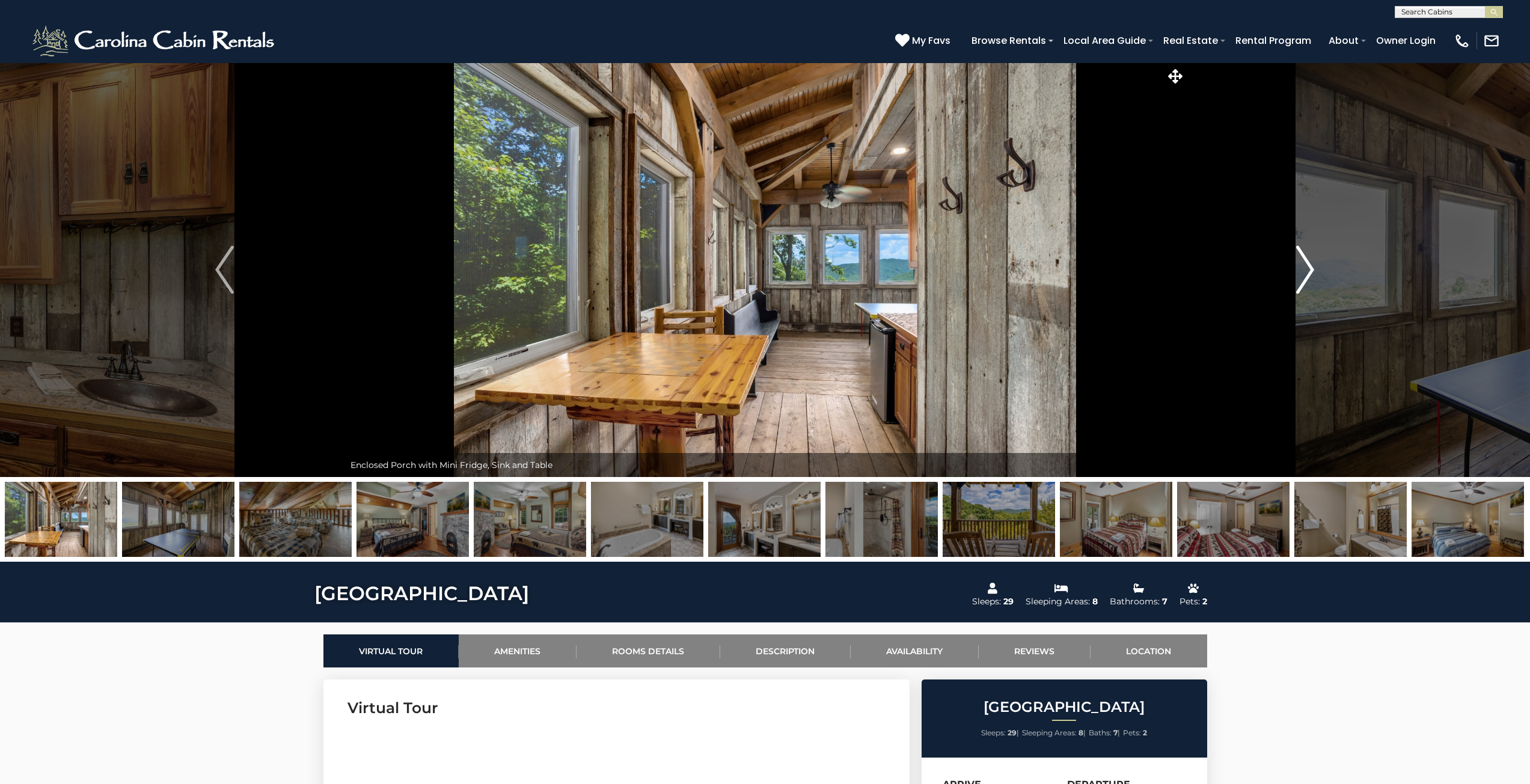
click at [1303, 273] on img "Next" at bounding box center [1305, 270] width 18 height 48
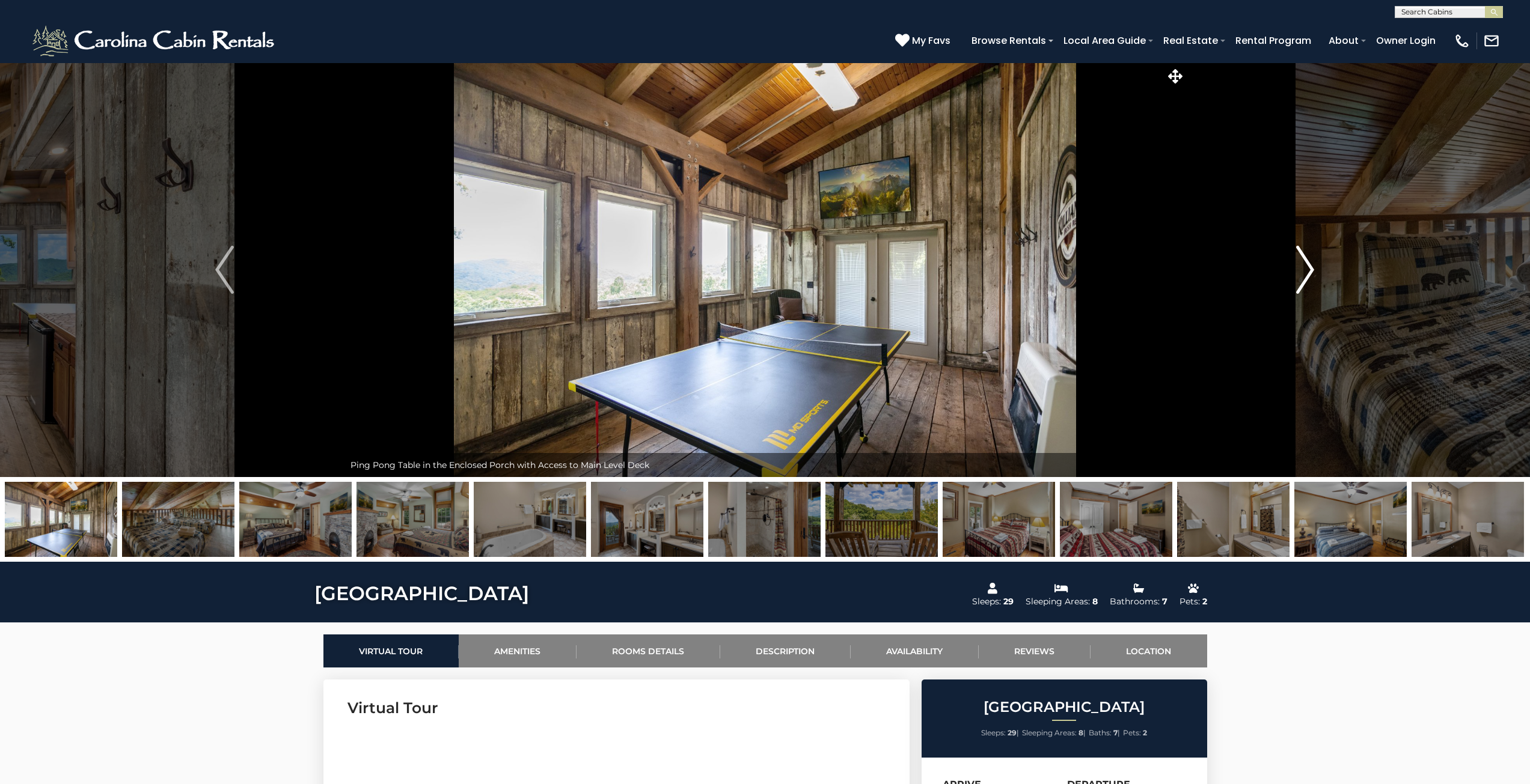
click at [1303, 273] on img "Next" at bounding box center [1305, 270] width 18 height 48
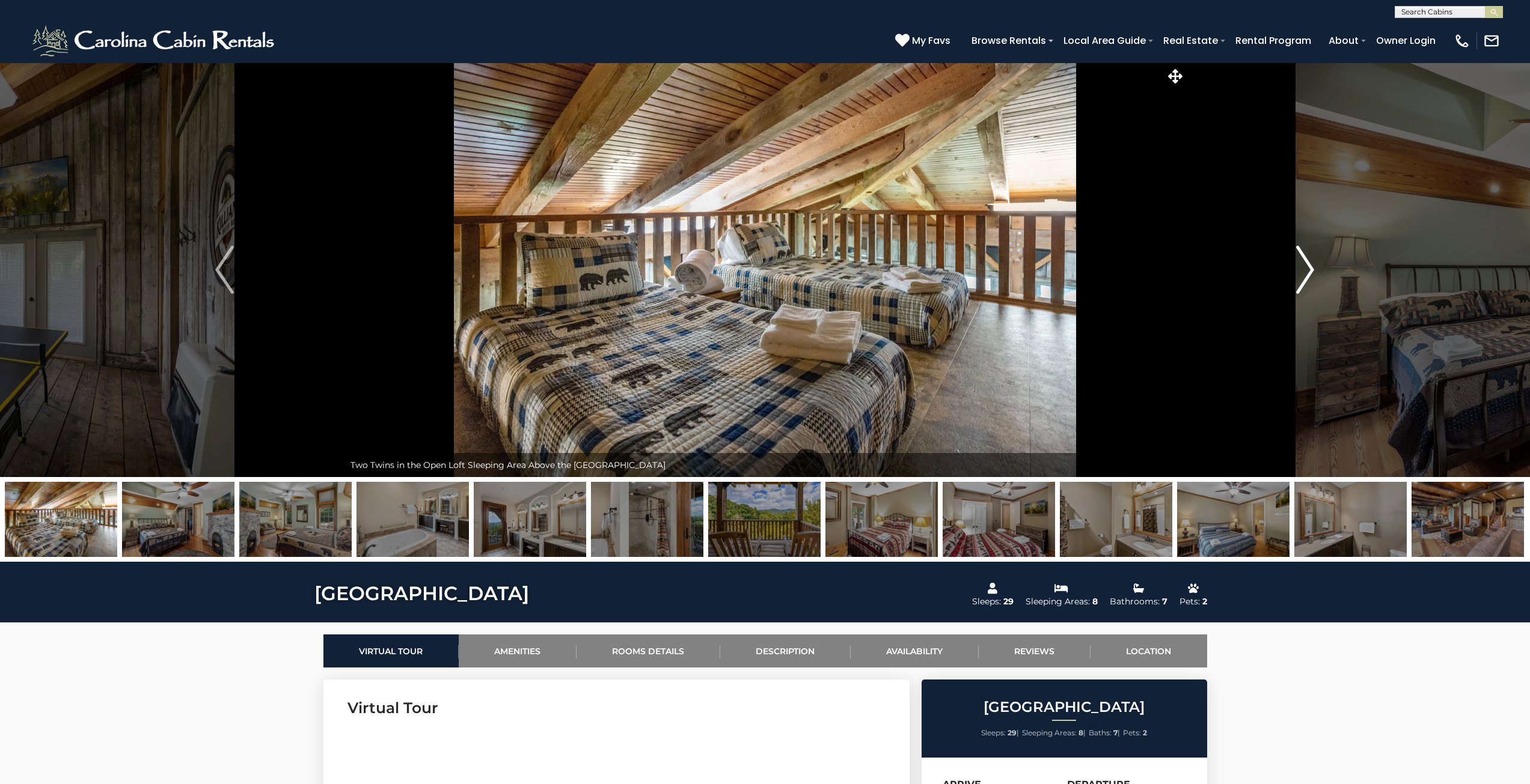
click at [1303, 273] on img "Next" at bounding box center [1305, 270] width 18 height 48
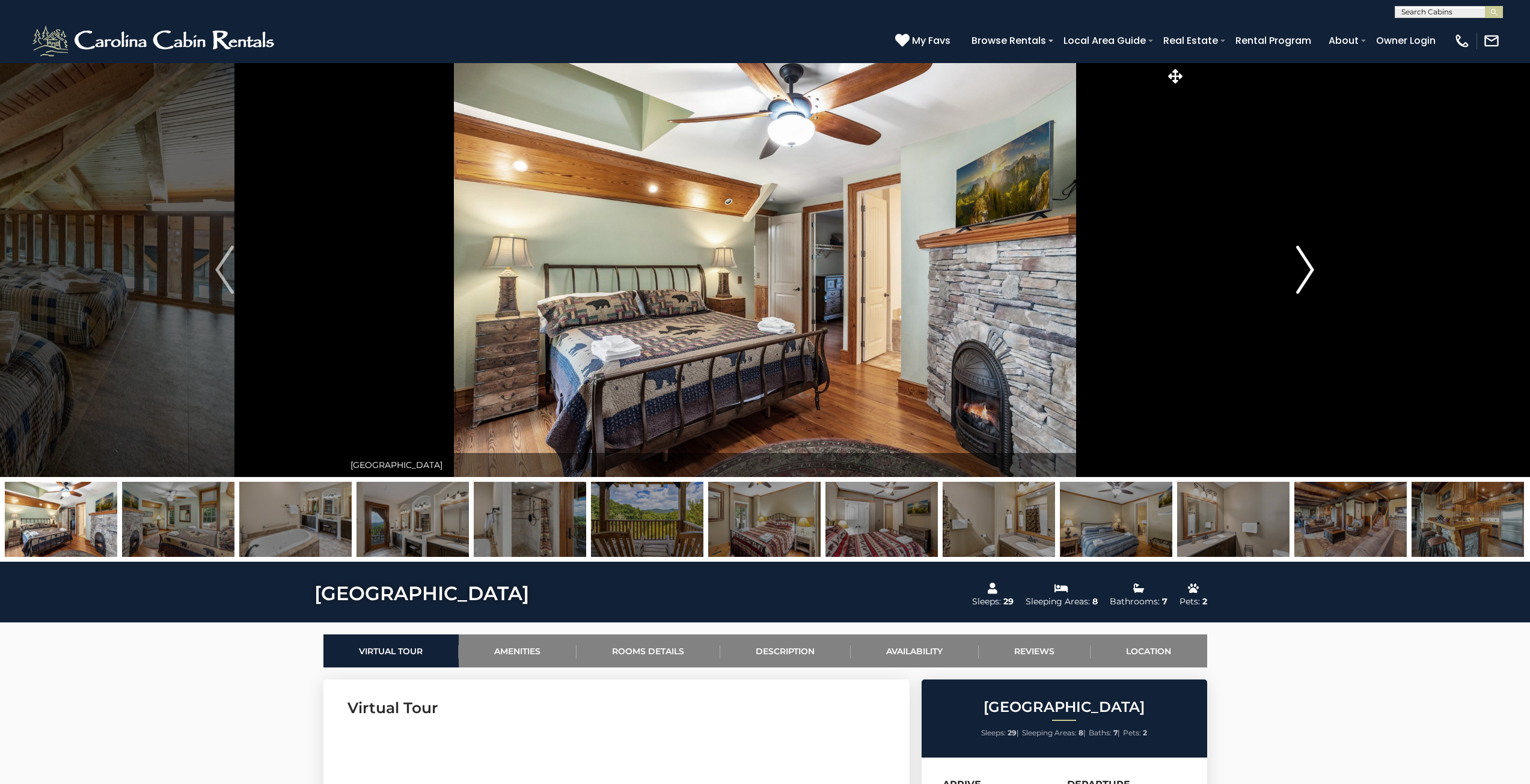
click at [1303, 273] on img "Next" at bounding box center [1305, 270] width 18 height 48
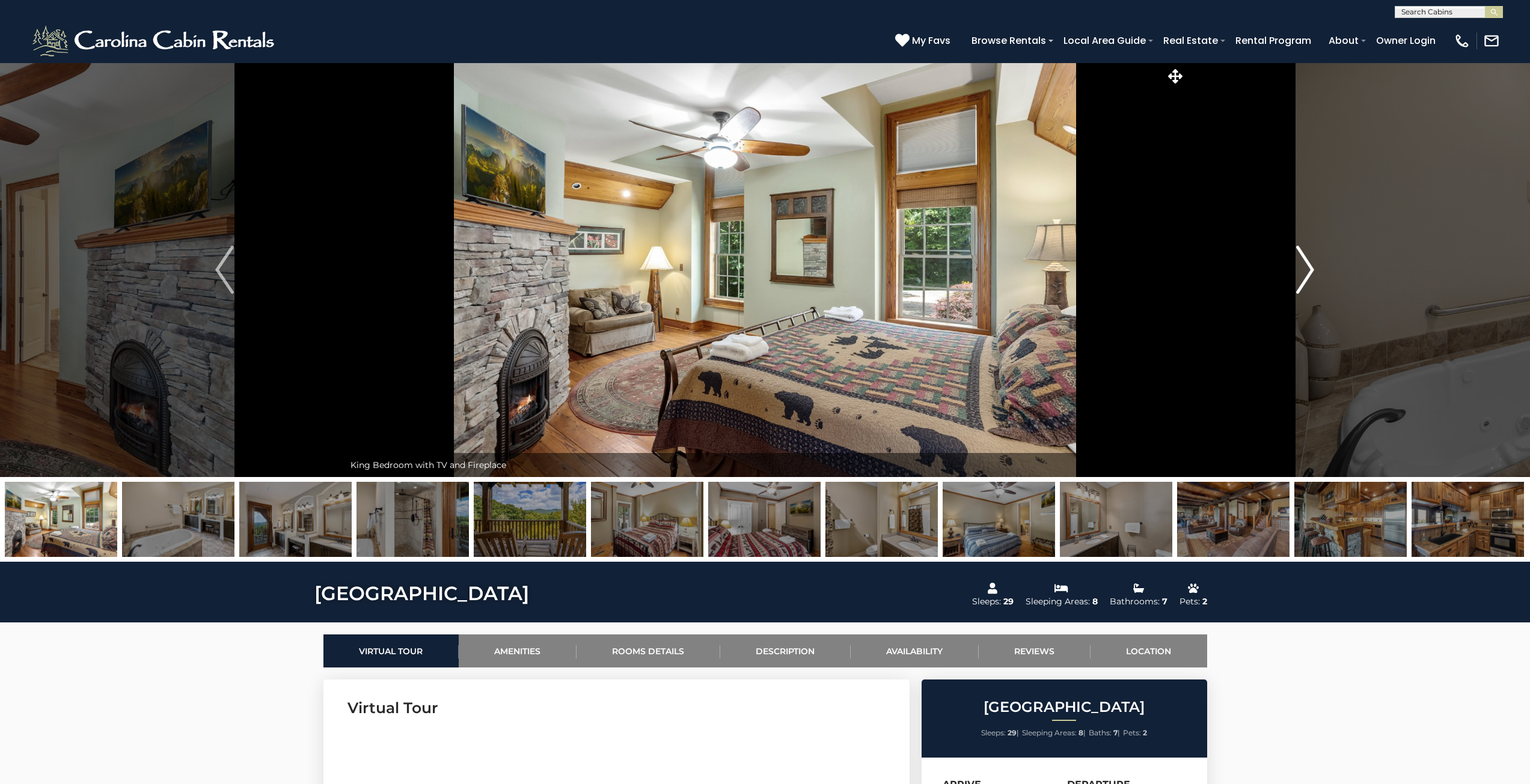
click at [1303, 274] on img "Next" at bounding box center [1305, 270] width 18 height 48
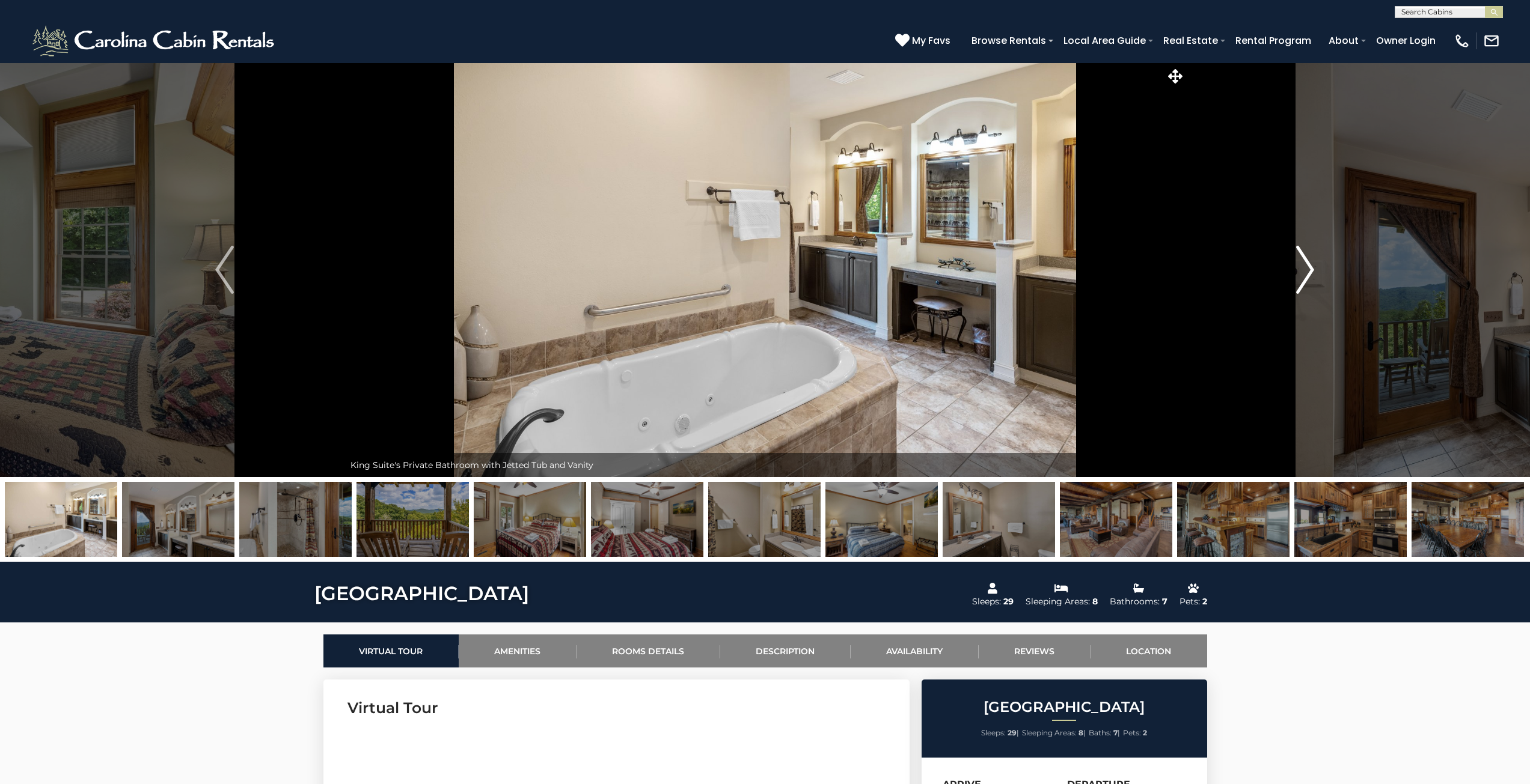
click at [1303, 274] on img "Next" at bounding box center [1305, 270] width 18 height 48
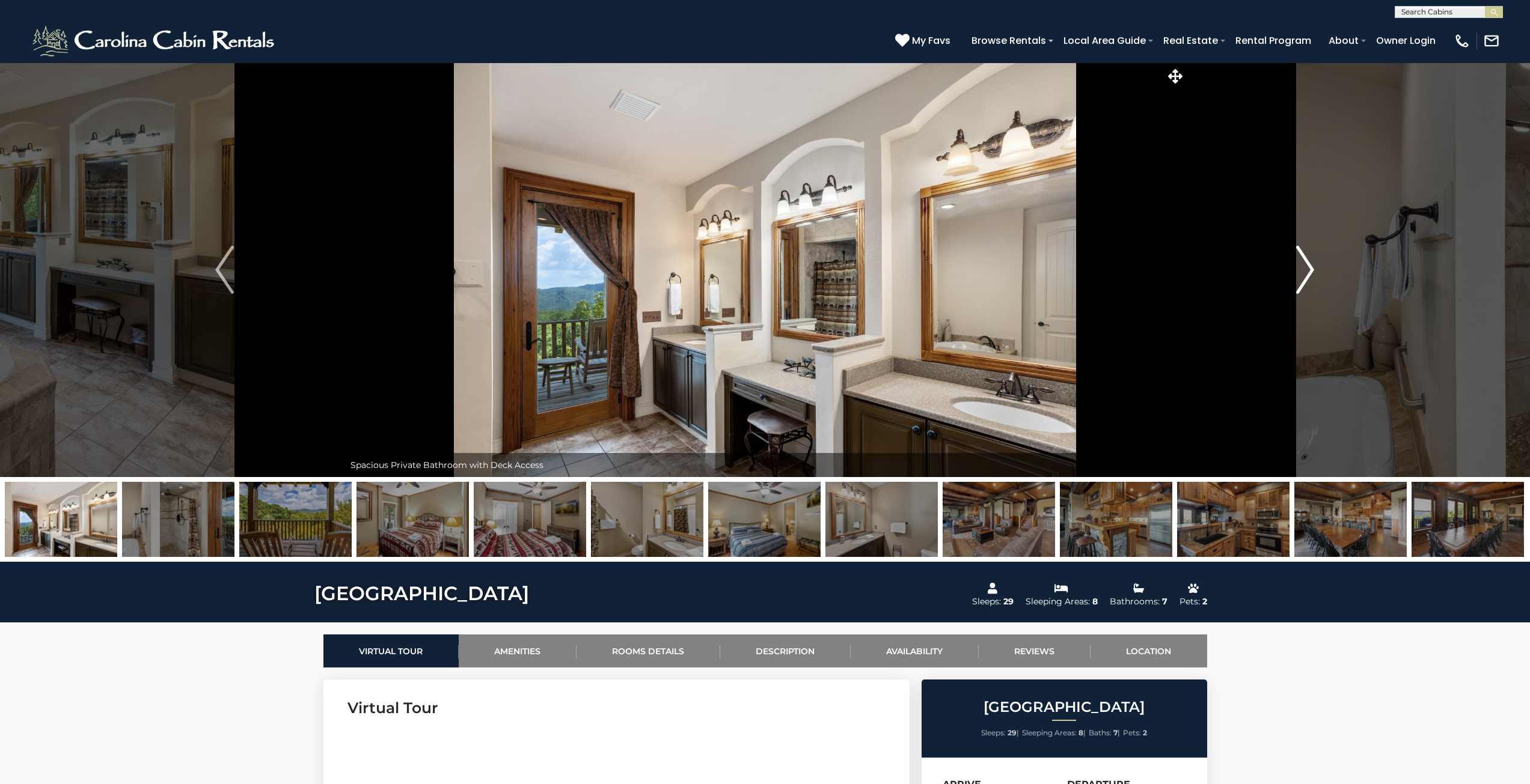
click at [1303, 274] on img "Next" at bounding box center [1305, 270] width 18 height 48
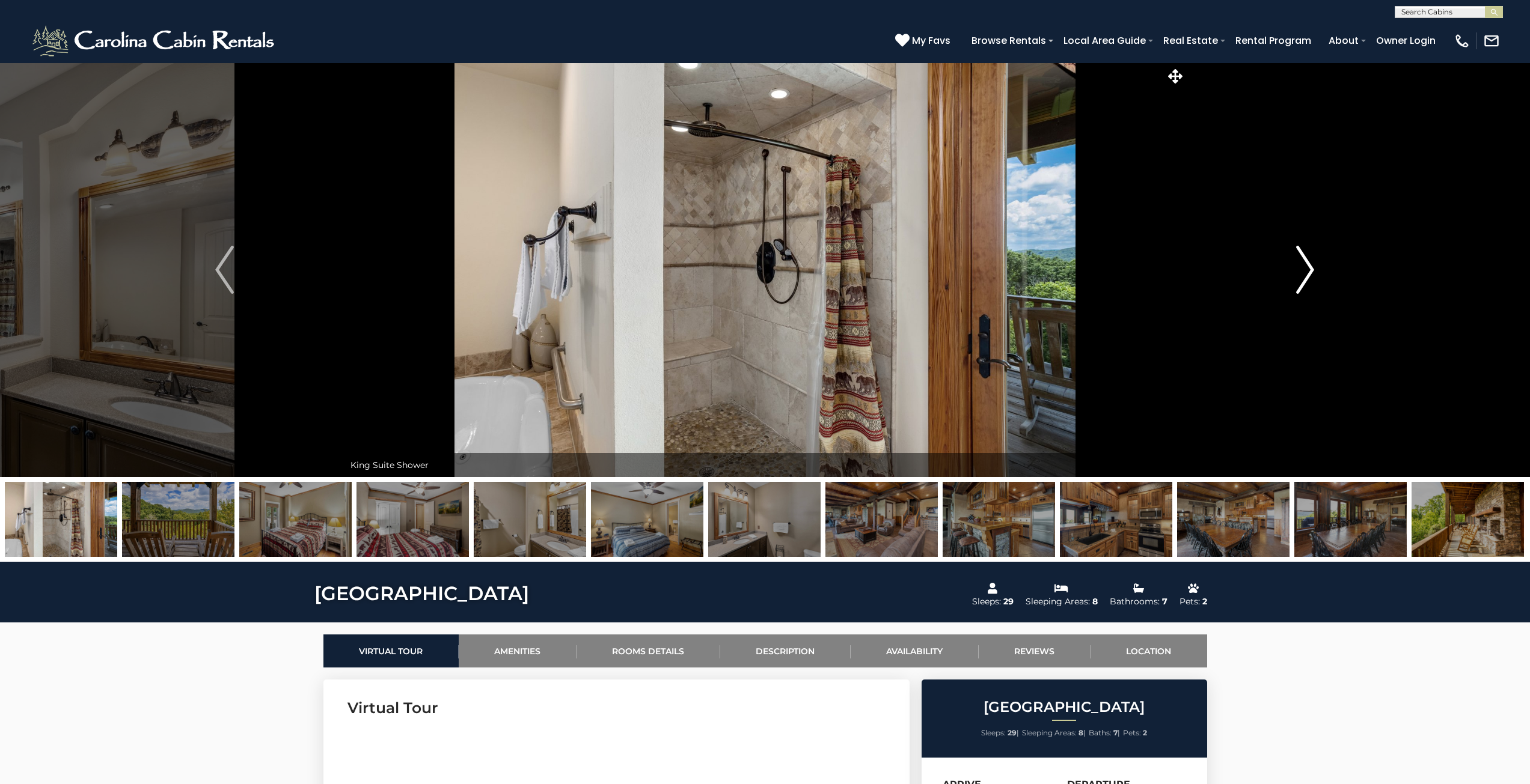
click at [1303, 274] on img "Next" at bounding box center [1305, 270] width 18 height 48
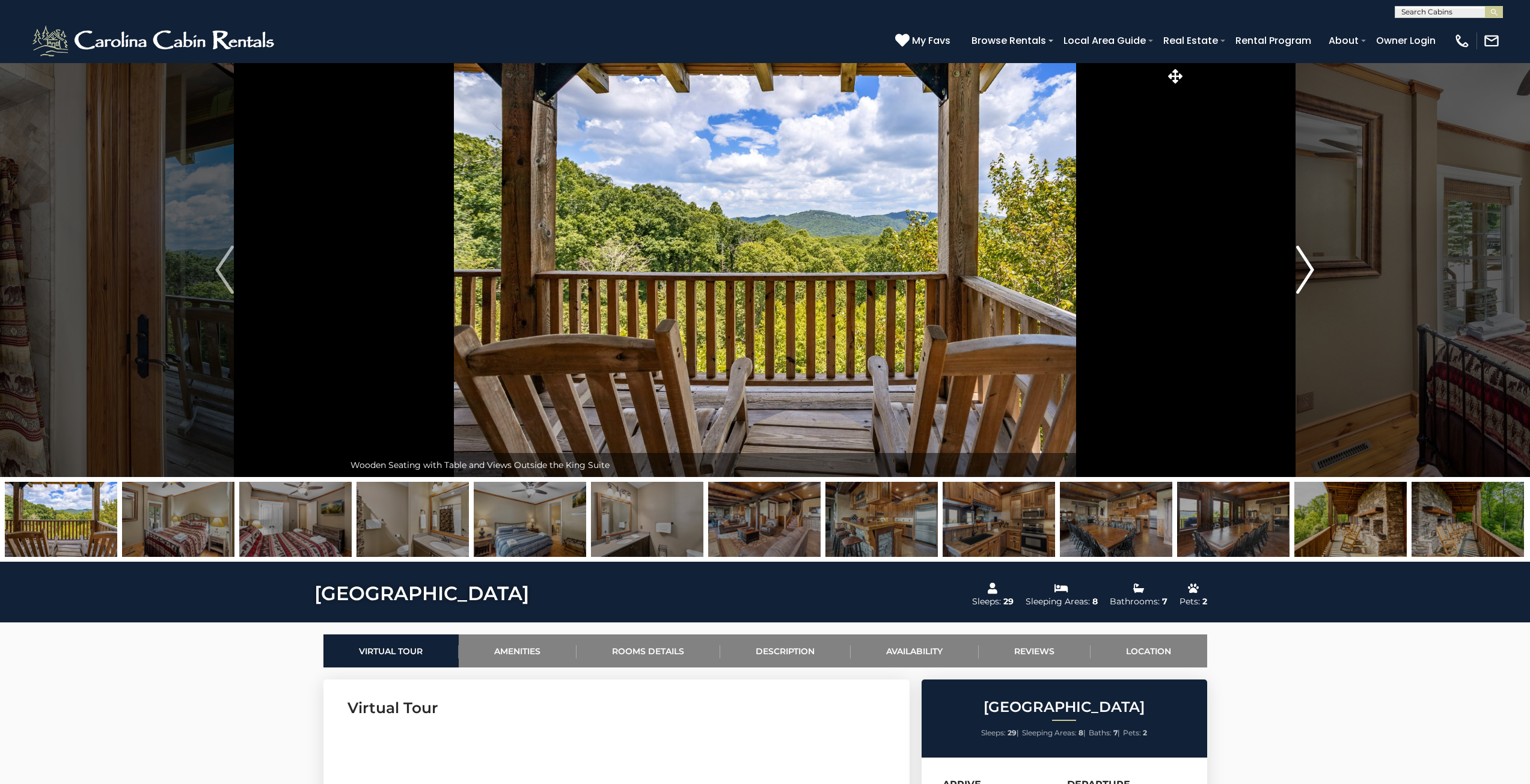
click at [1303, 274] on img "Next" at bounding box center [1305, 270] width 18 height 48
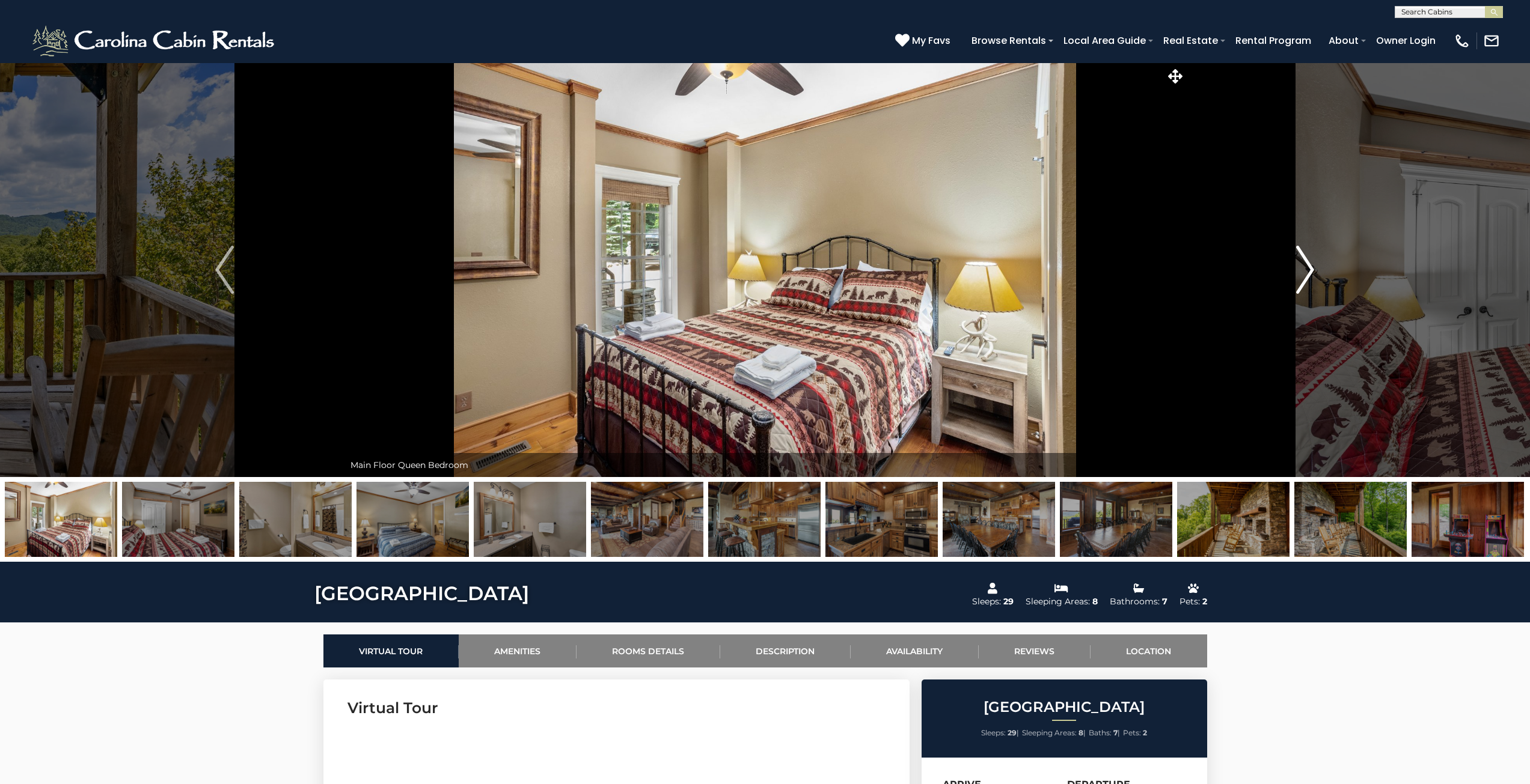
click at [1303, 274] on img "Next" at bounding box center [1305, 270] width 18 height 48
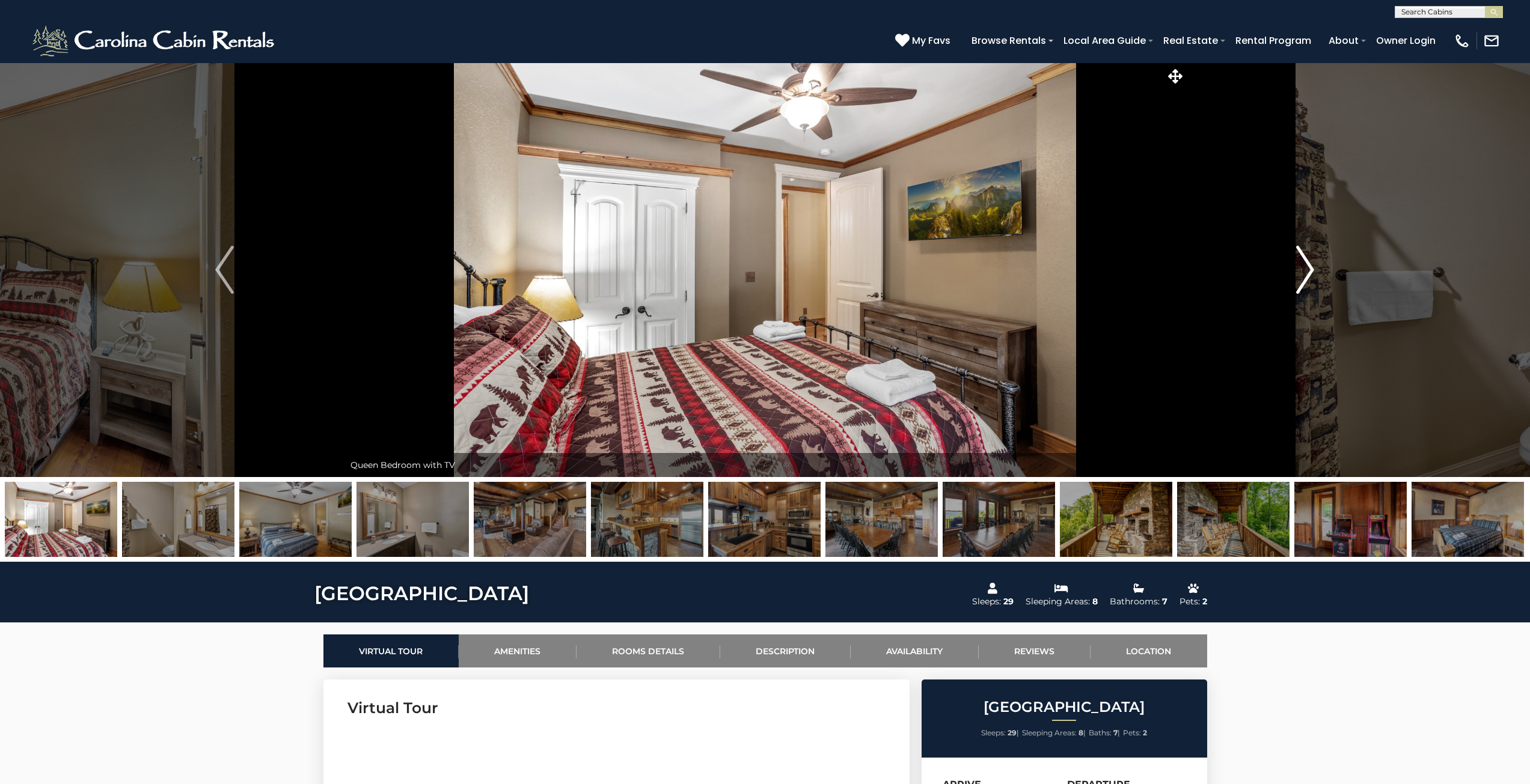
click at [1303, 274] on img "Next" at bounding box center [1305, 270] width 18 height 48
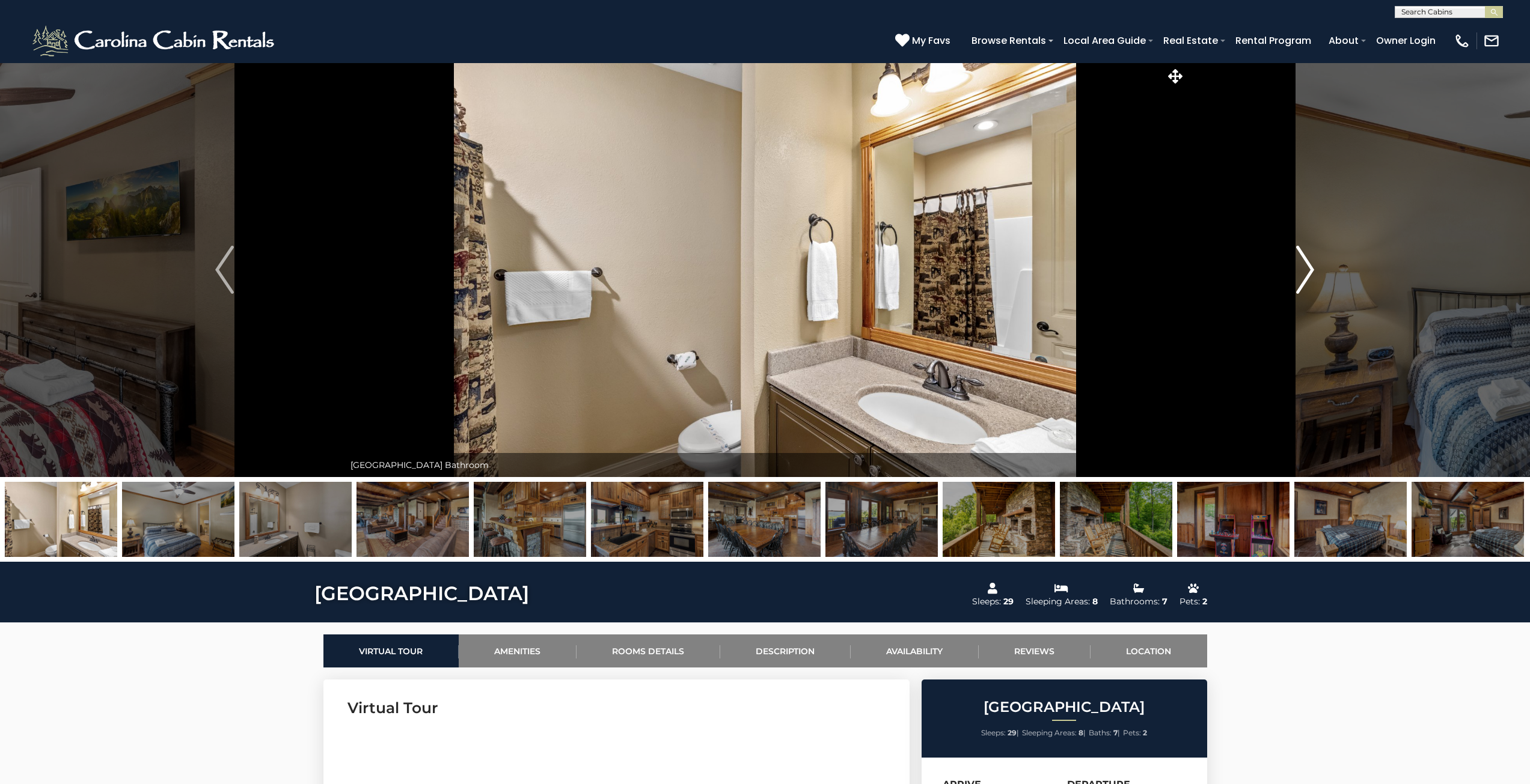
click at [1303, 274] on img "Next" at bounding box center [1305, 270] width 18 height 48
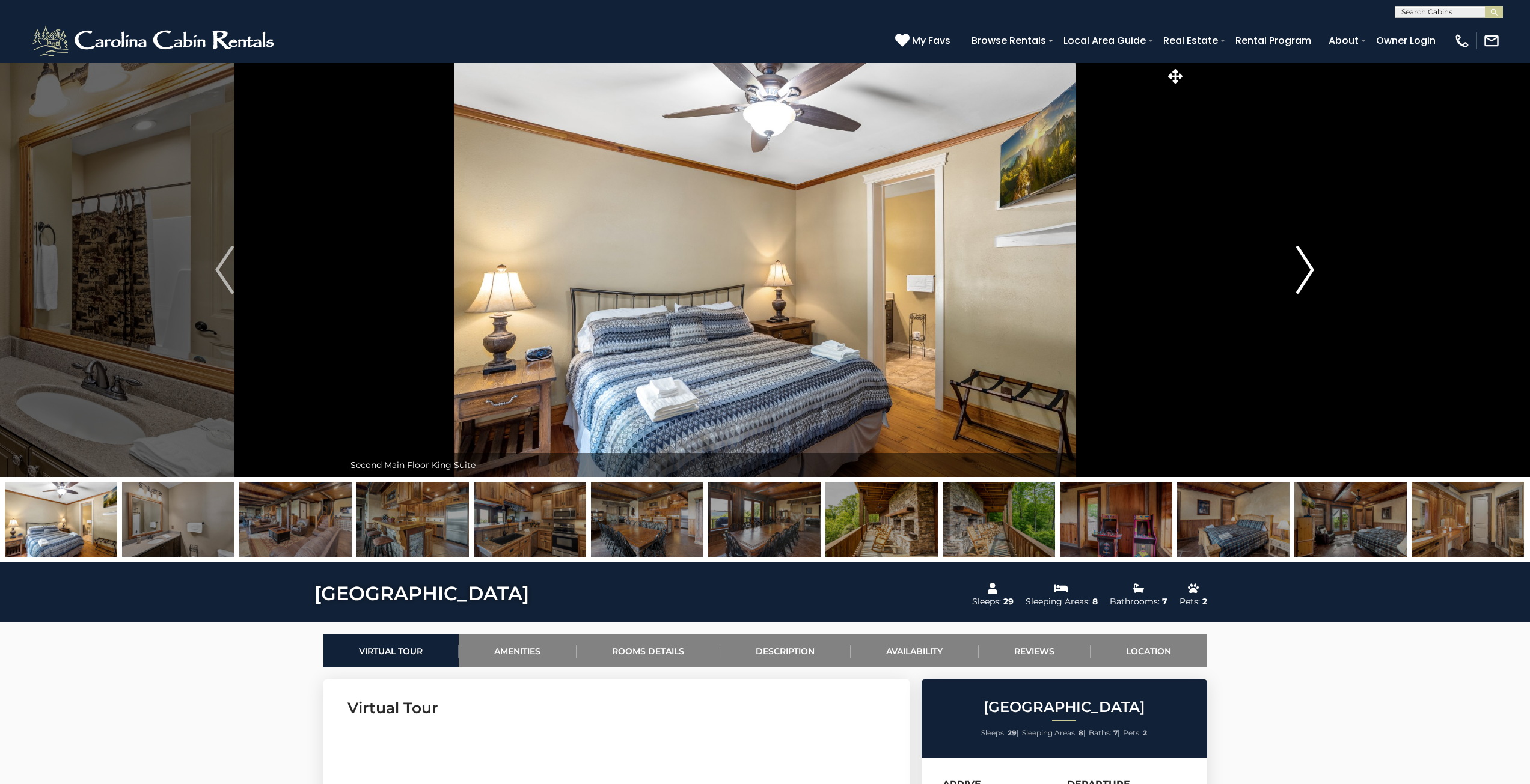
click at [1303, 274] on img "Next" at bounding box center [1305, 270] width 18 height 48
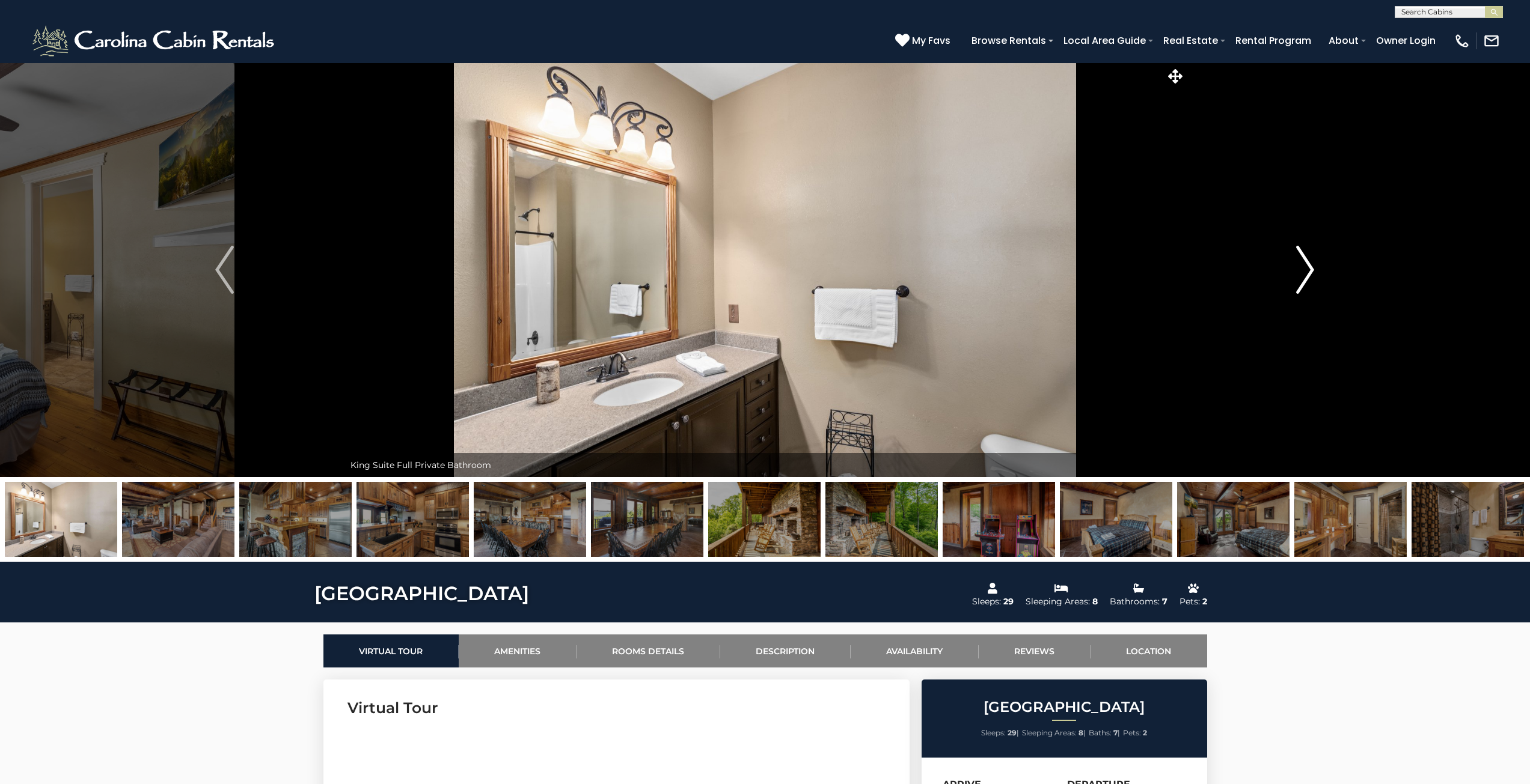
click at [1303, 274] on img "Next" at bounding box center [1305, 270] width 18 height 48
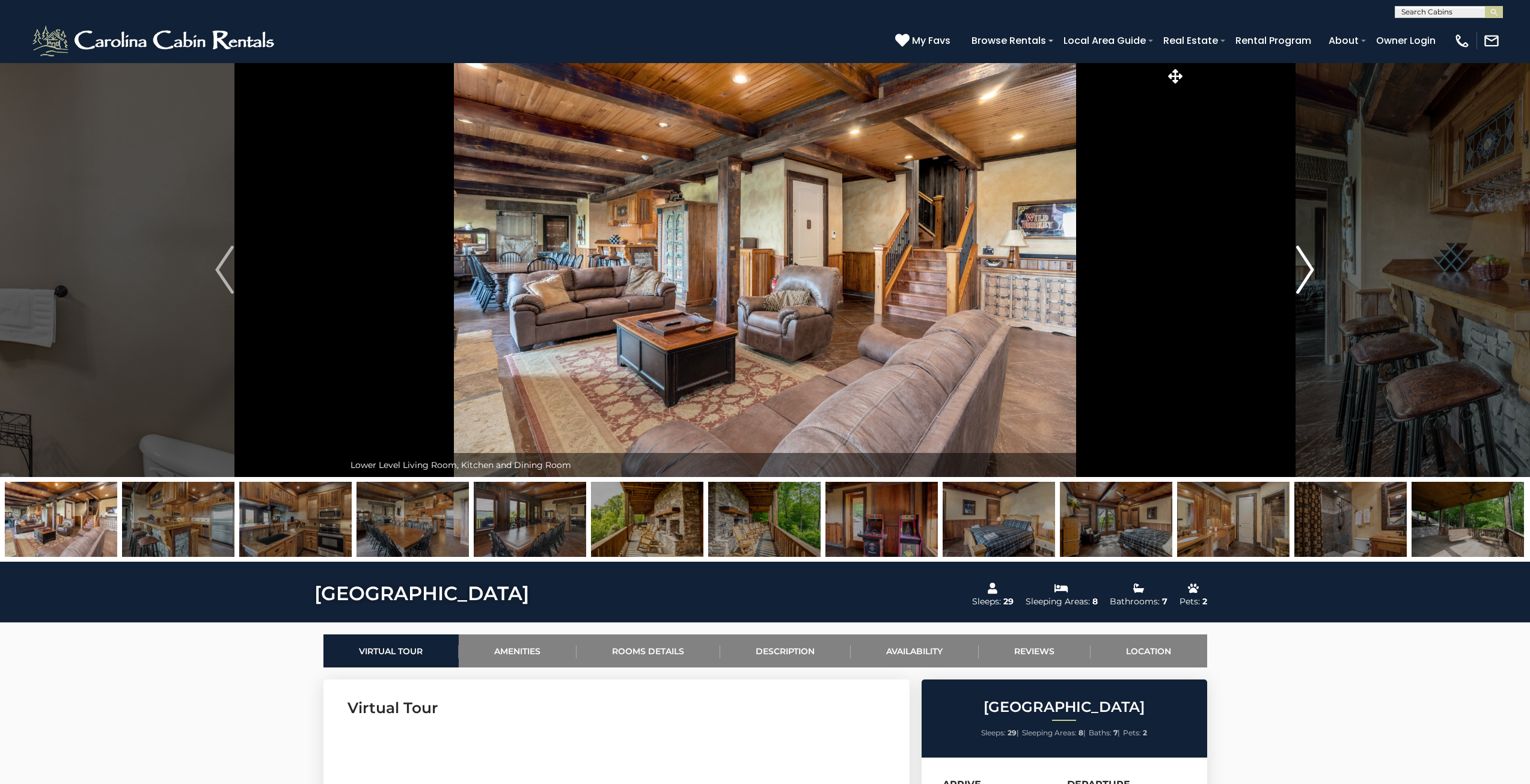
click at [1303, 274] on img "Next" at bounding box center [1305, 270] width 18 height 48
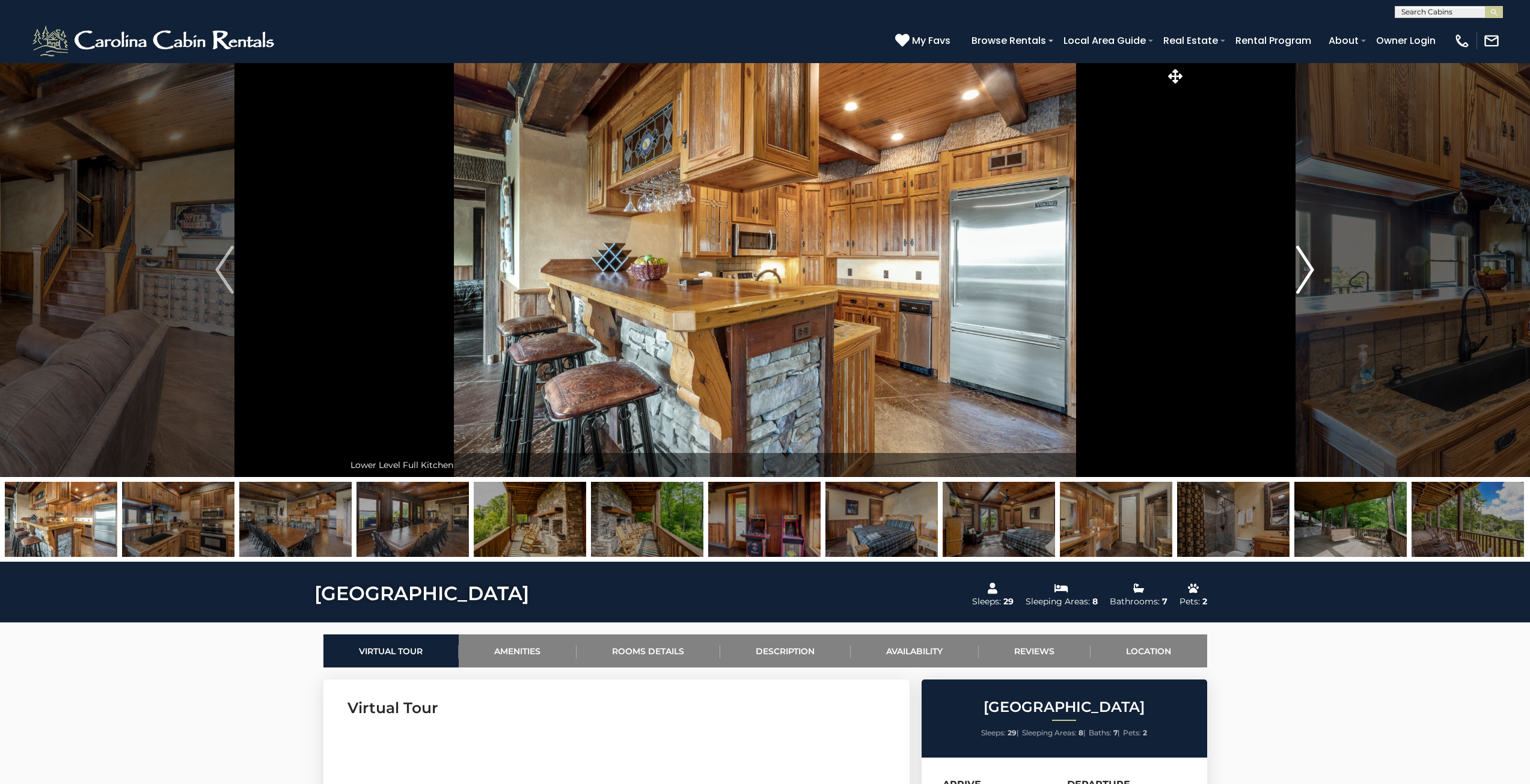
click at [1303, 274] on img "Next" at bounding box center [1305, 270] width 18 height 48
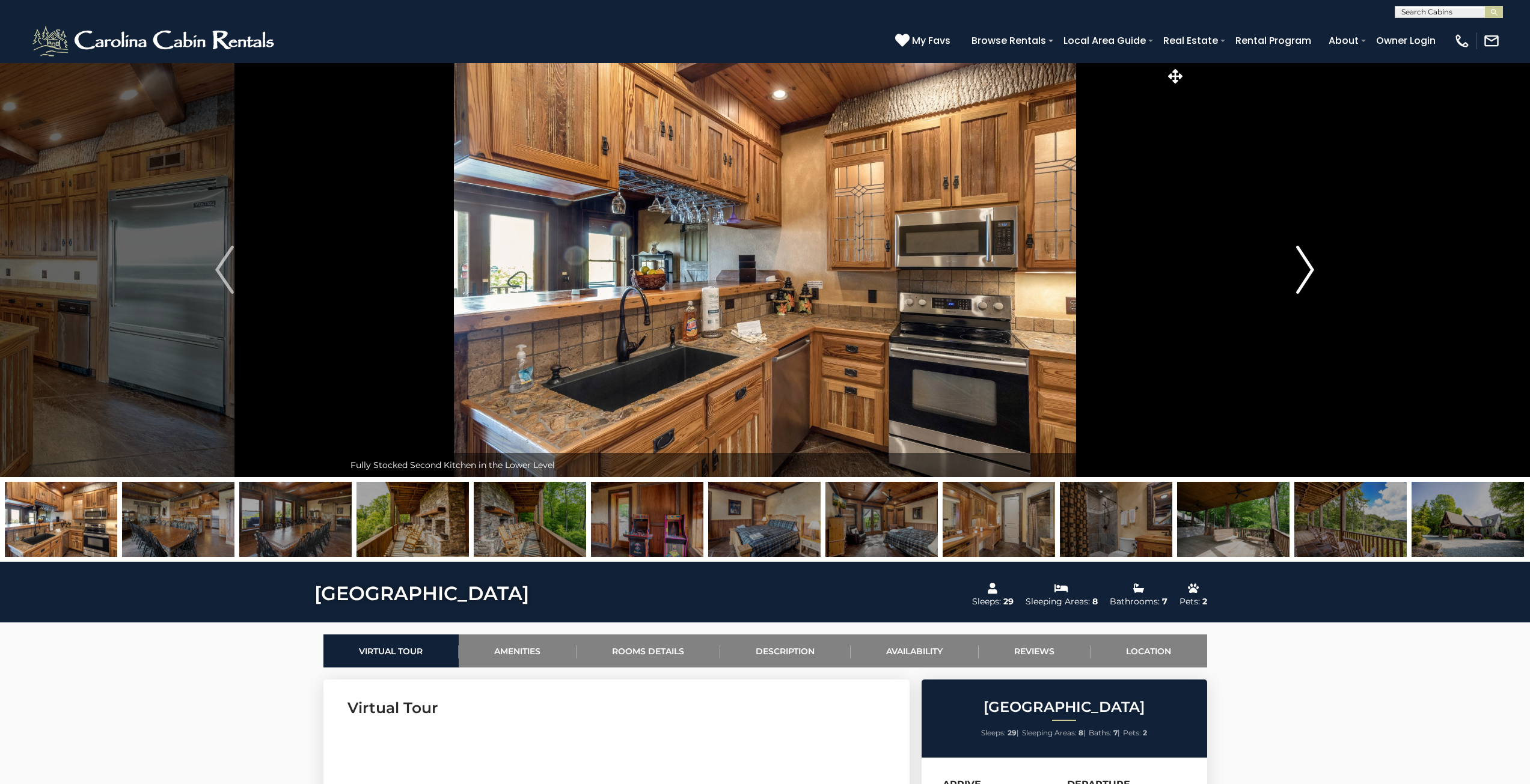
click at [1303, 274] on img "Next" at bounding box center [1305, 270] width 18 height 48
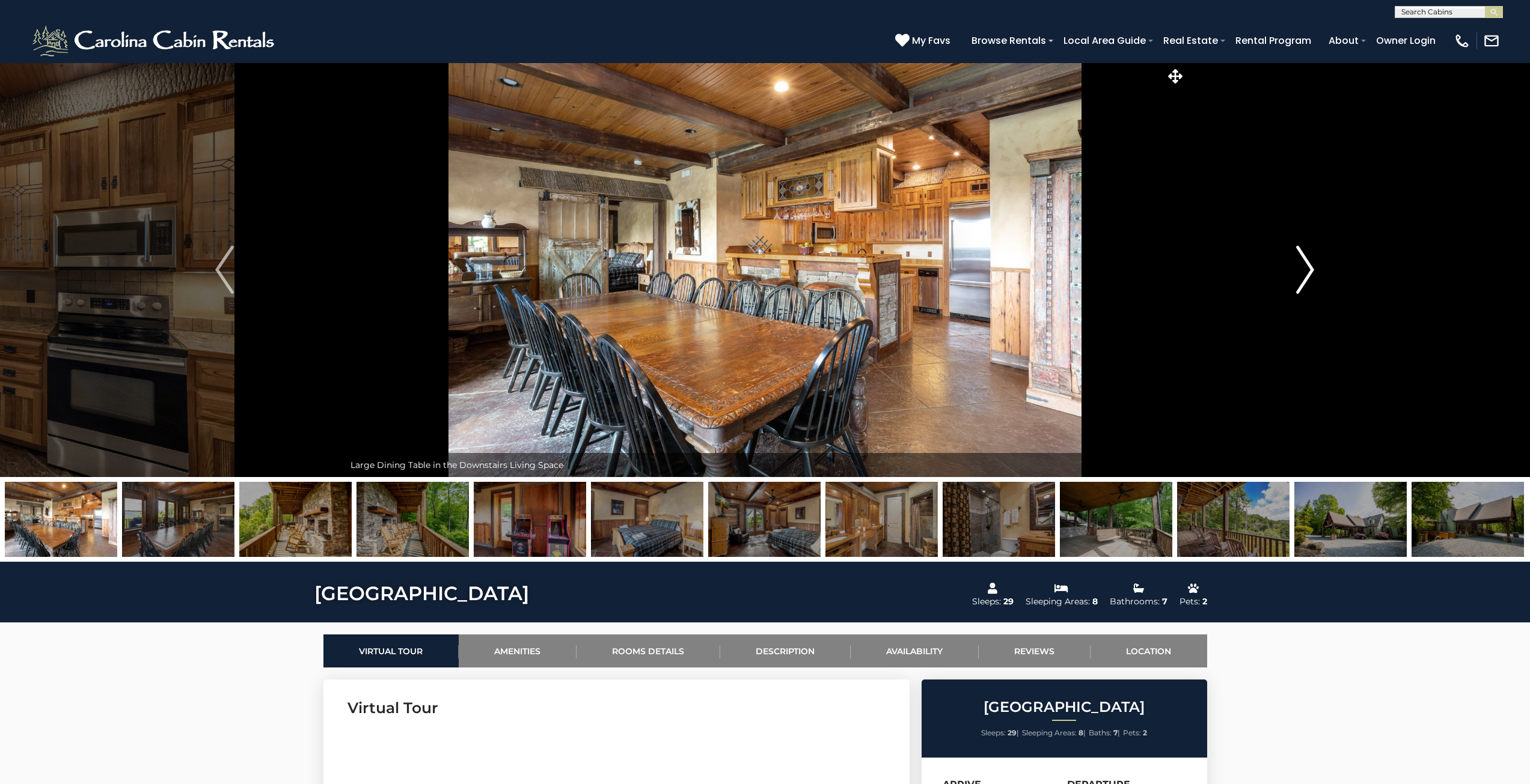
click at [1303, 274] on img "Next" at bounding box center [1305, 270] width 18 height 48
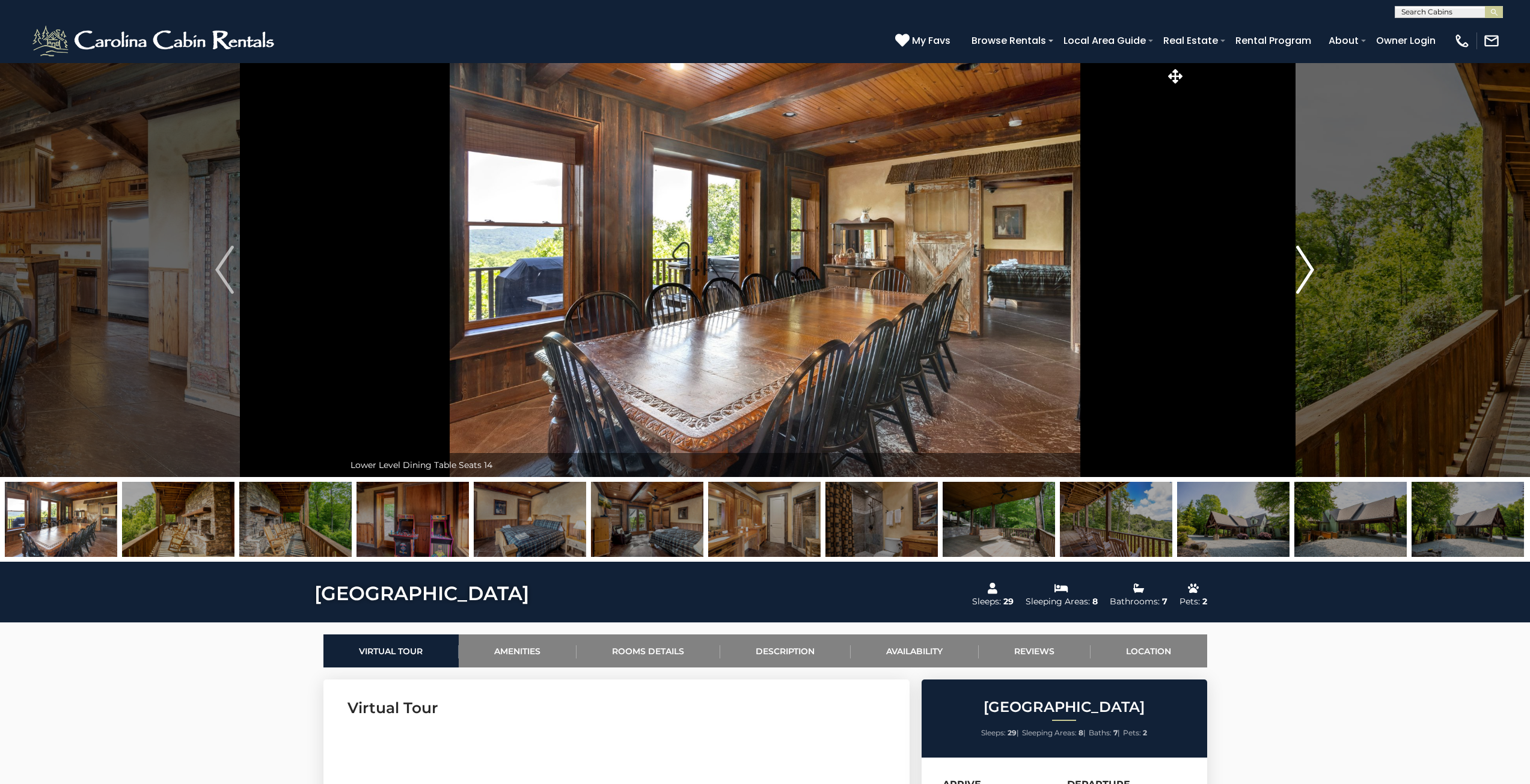
click at [1303, 274] on img "Next" at bounding box center [1305, 270] width 18 height 48
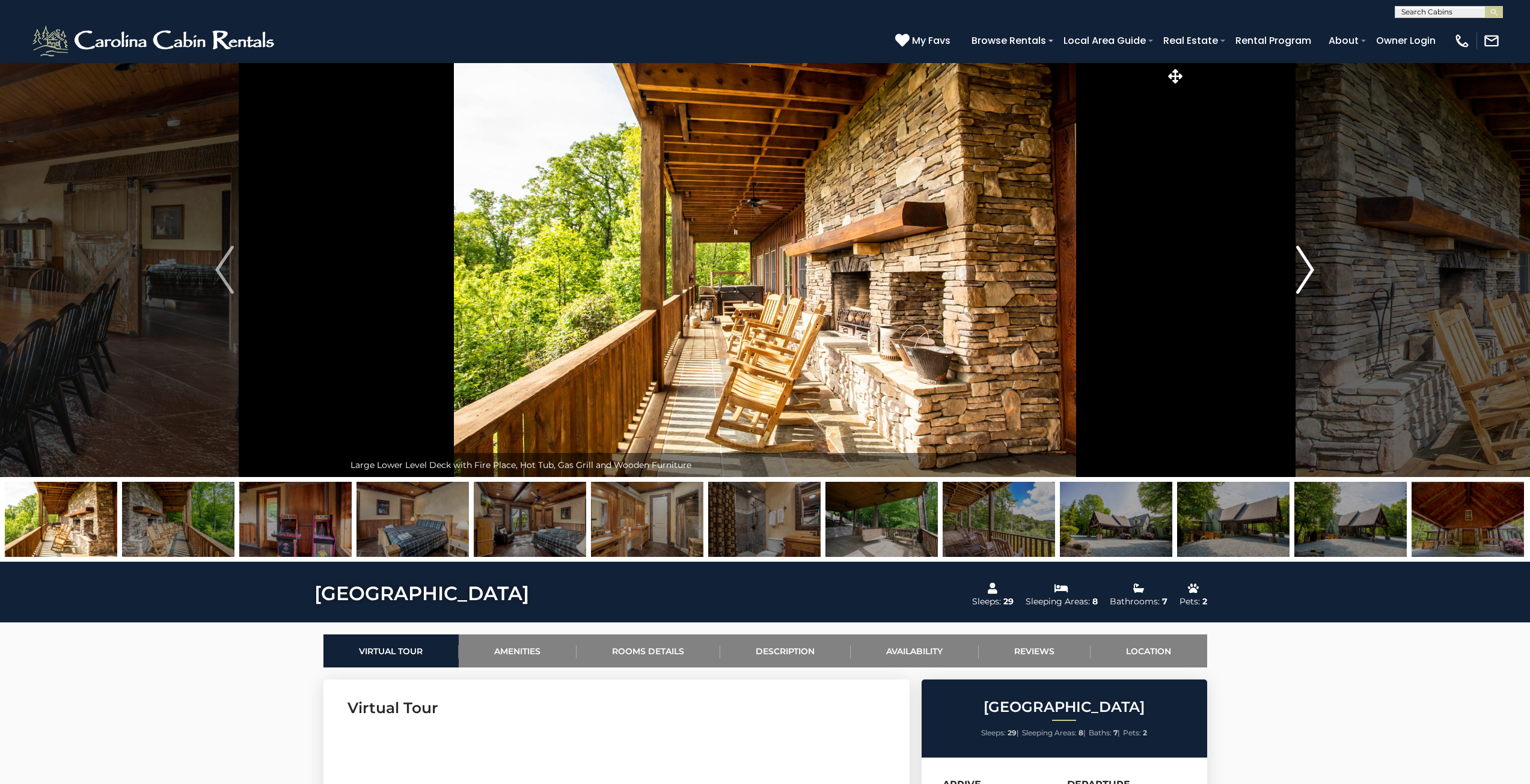
click at [1303, 274] on img "Next" at bounding box center [1305, 270] width 18 height 48
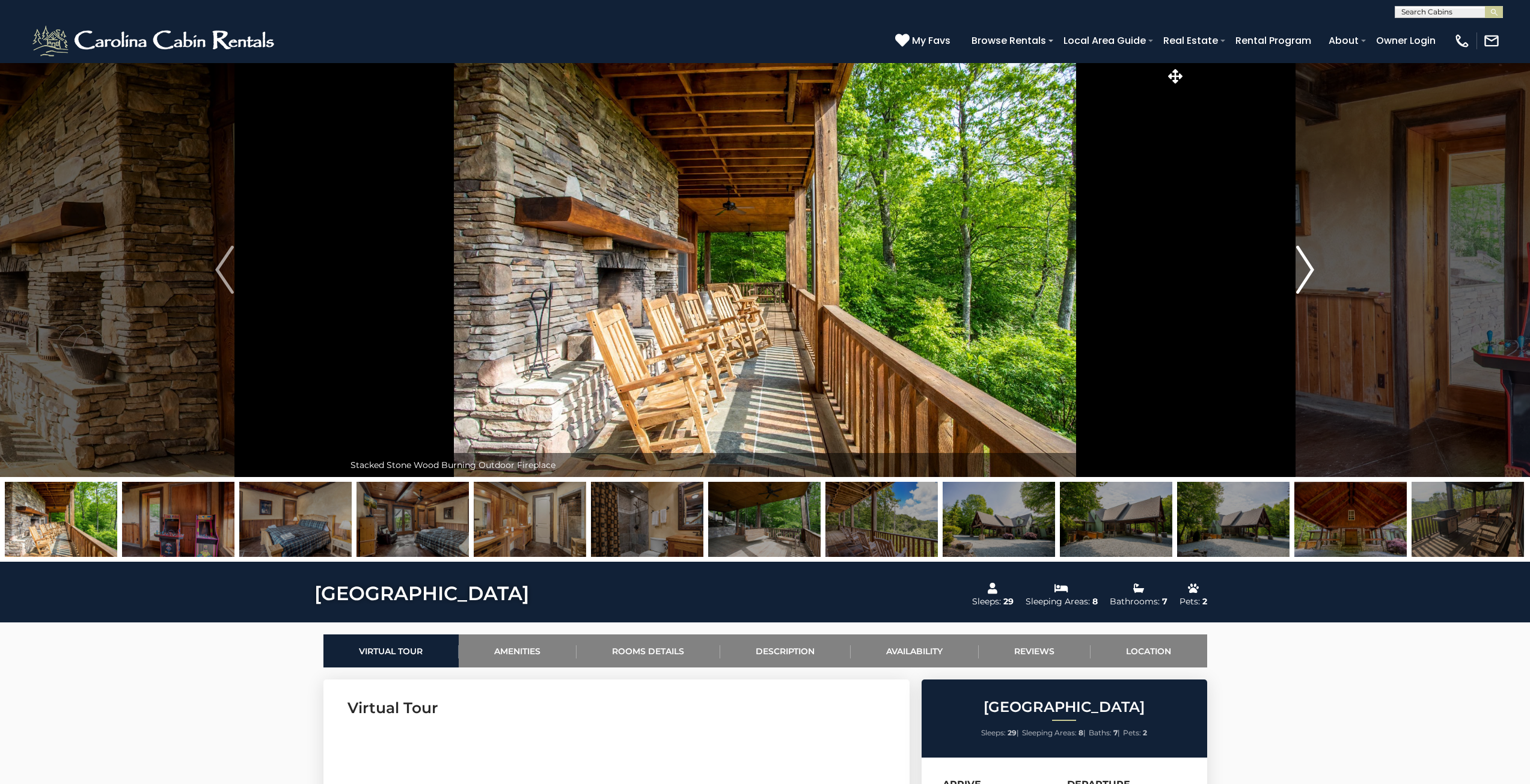
click at [1303, 274] on img "Next" at bounding box center [1305, 270] width 18 height 48
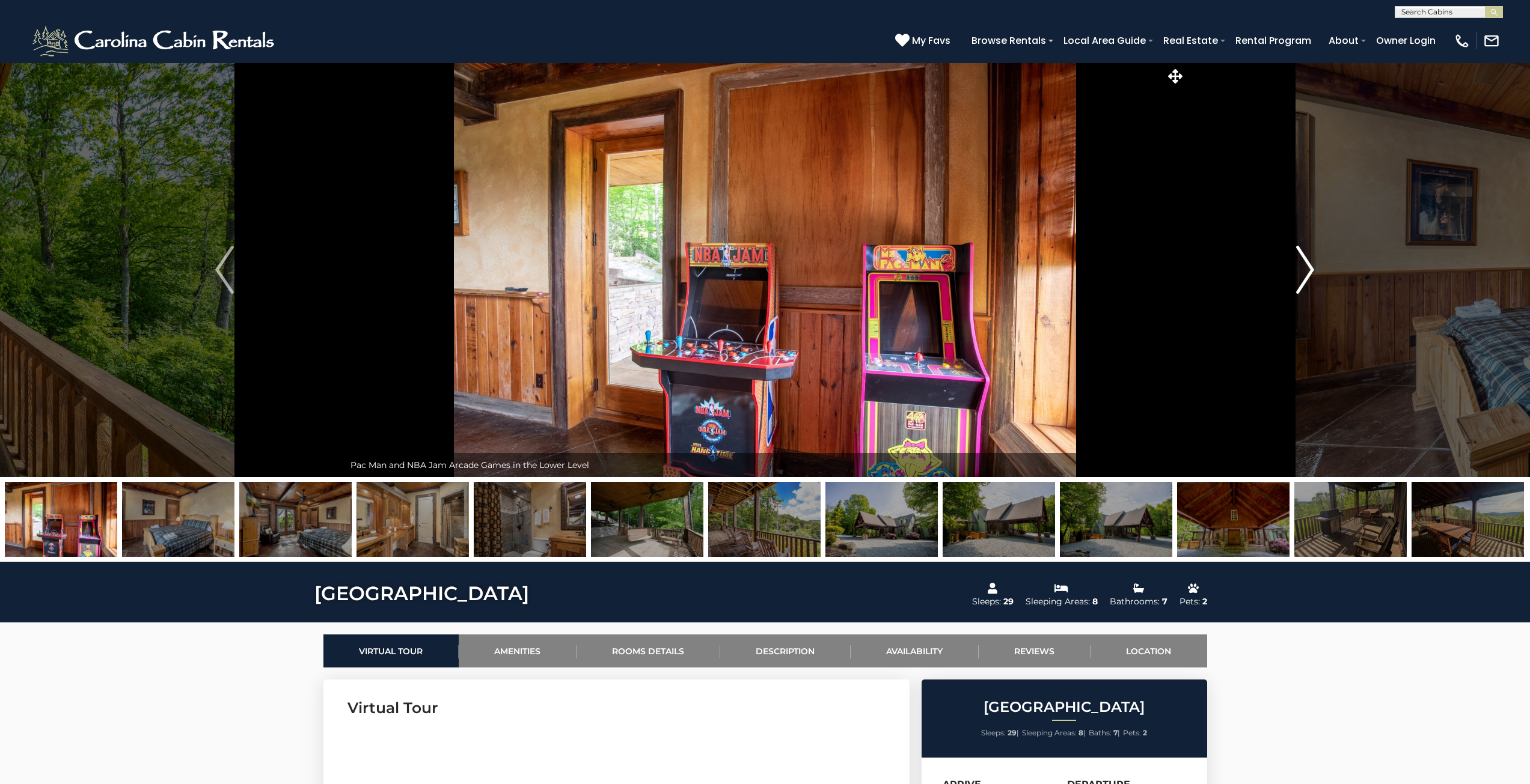
click at [1303, 274] on img "Next" at bounding box center [1305, 270] width 18 height 48
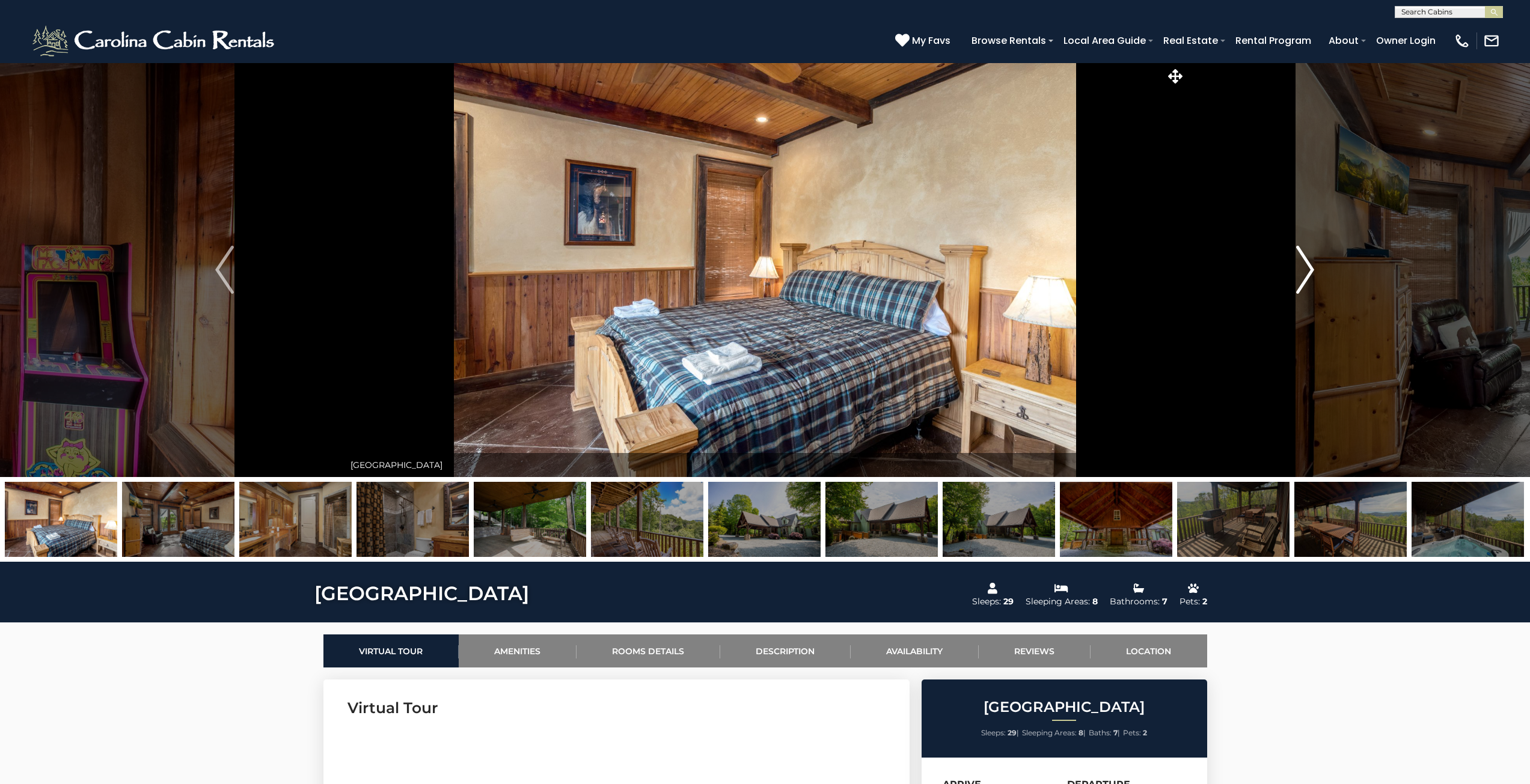
click at [1303, 275] on img "Next" at bounding box center [1305, 270] width 18 height 48
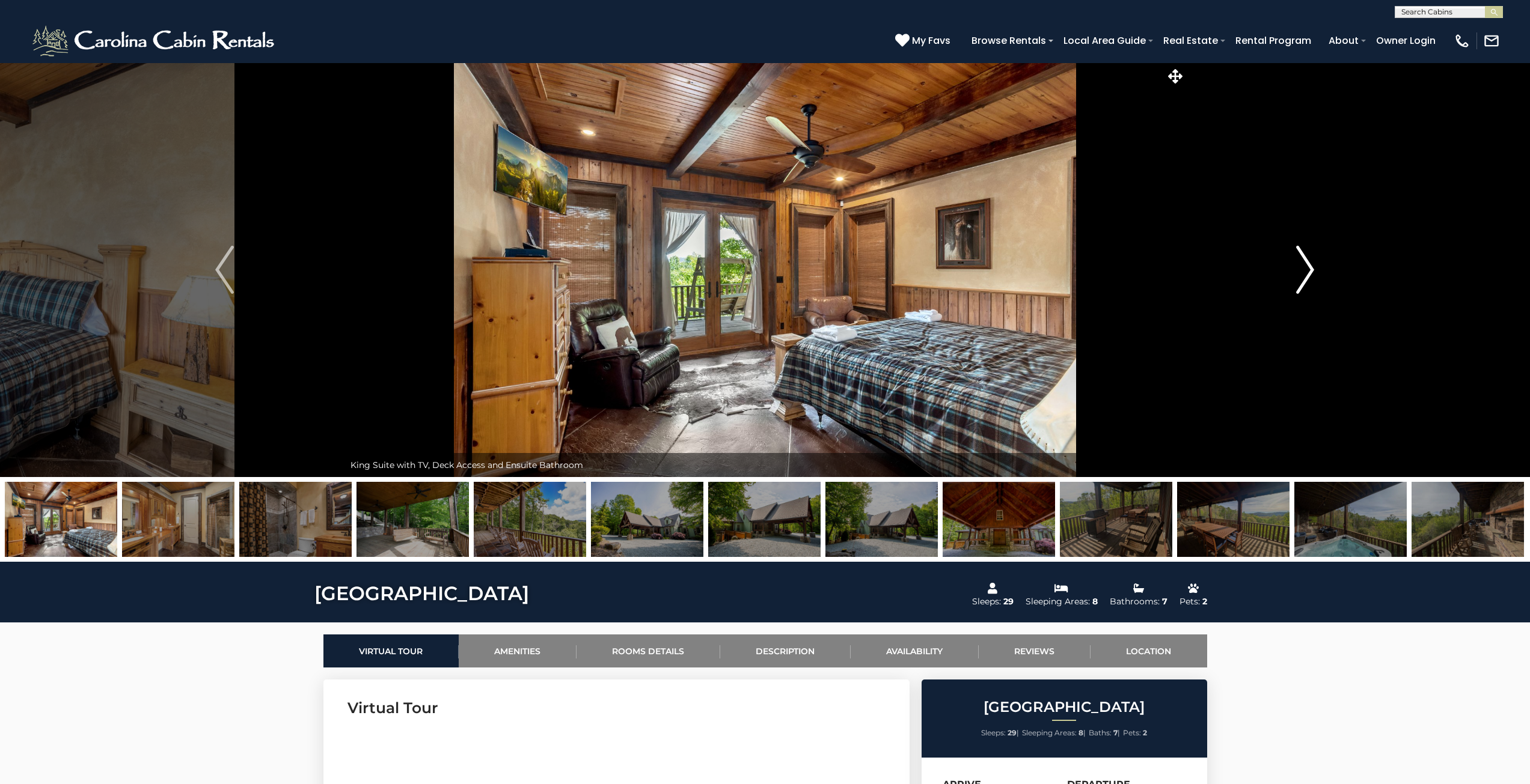
click at [1303, 275] on img "Next" at bounding box center [1305, 270] width 18 height 48
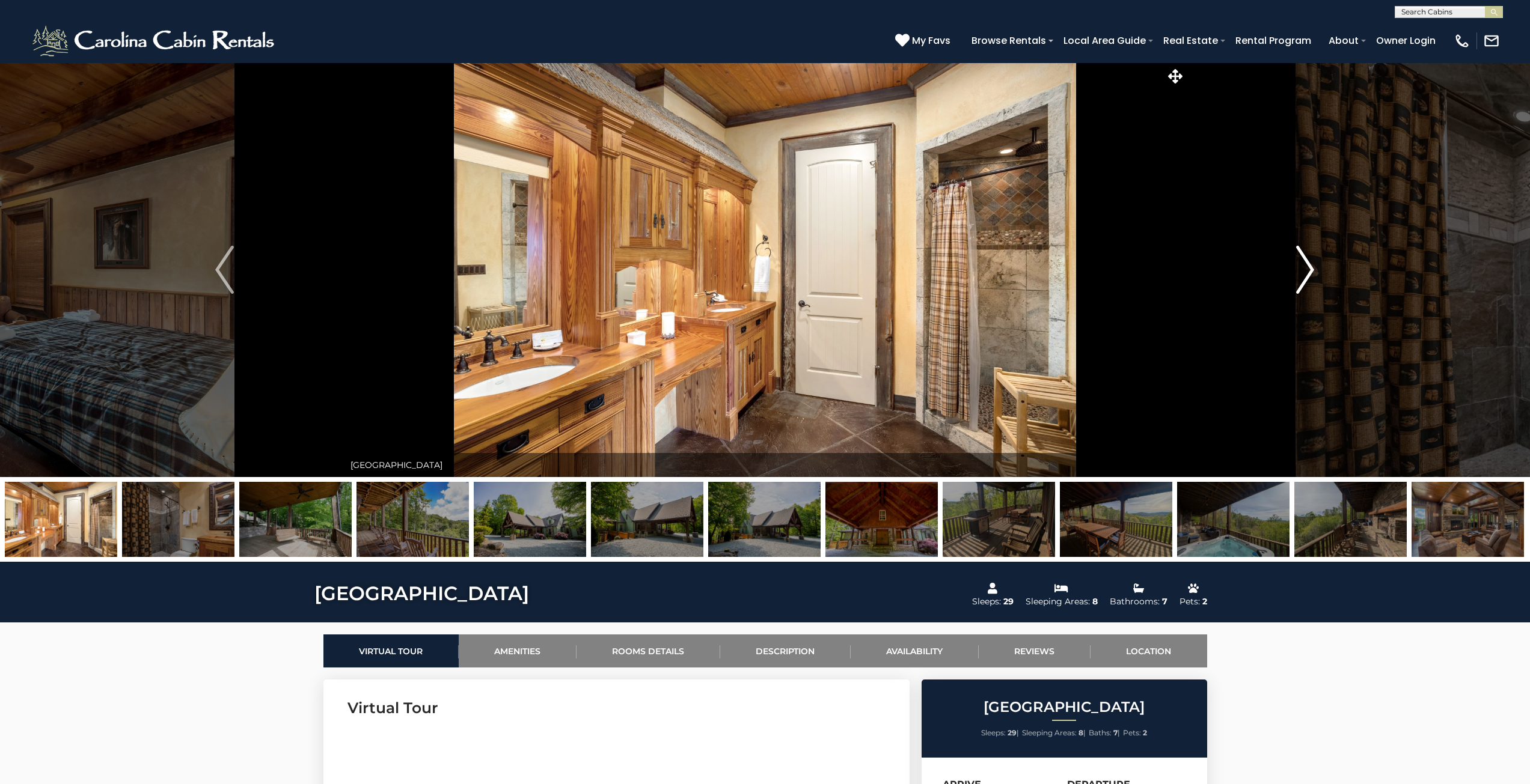
click at [1303, 275] on img "Next" at bounding box center [1305, 270] width 18 height 48
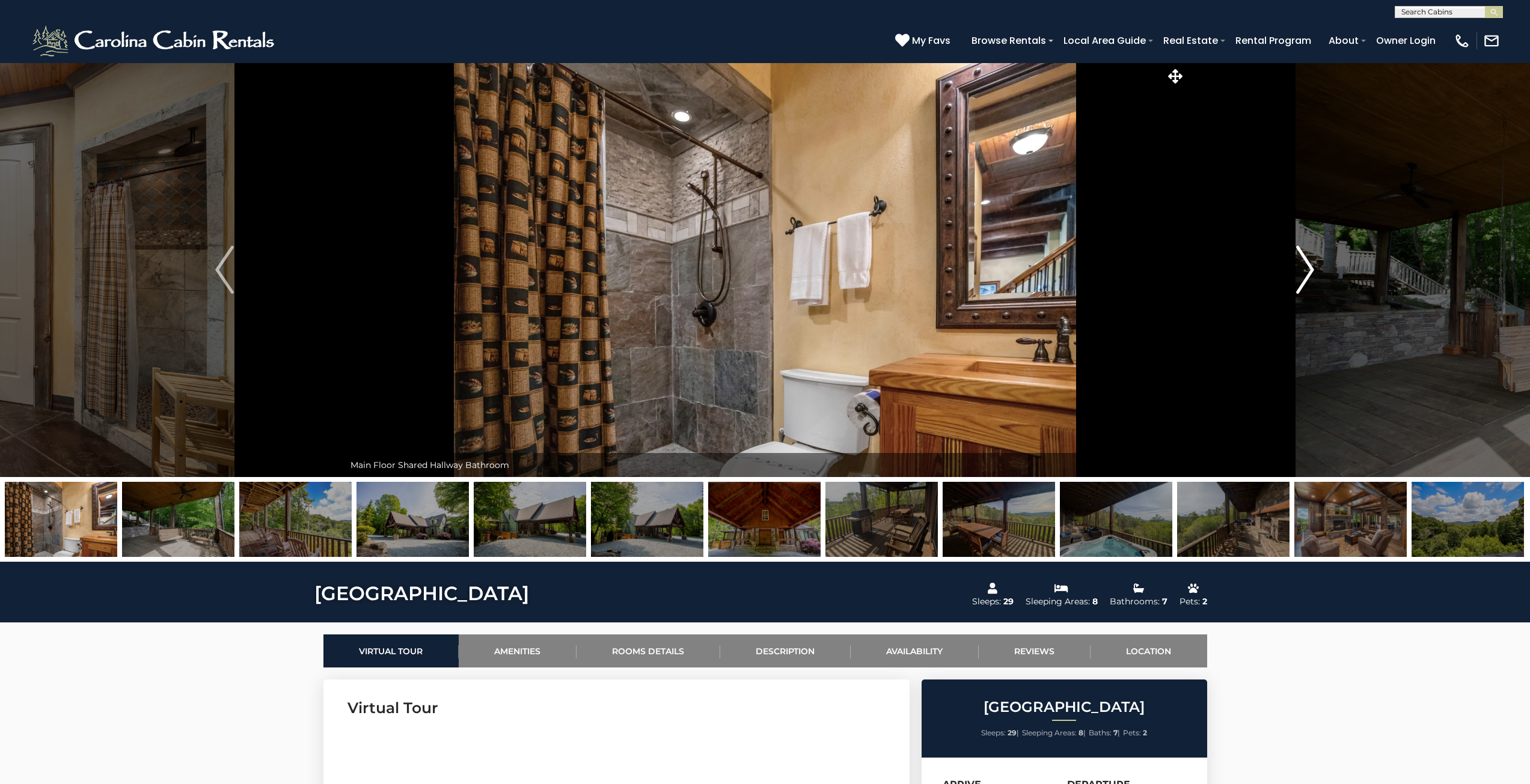
click at [1303, 275] on img "Next" at bounding box center [1305, 270] width 18 height 48
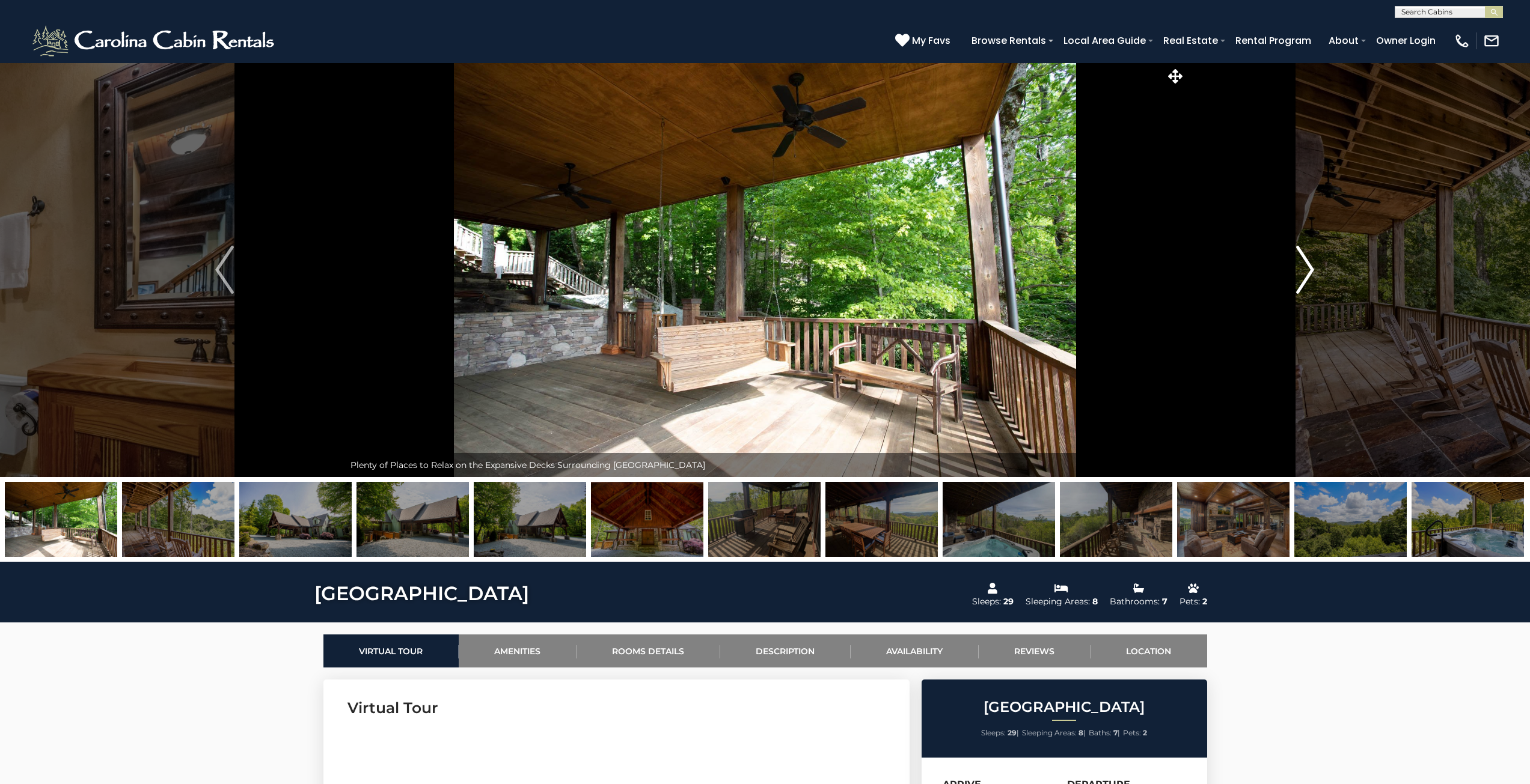
click at [1303, 275] on img "Next" at bounding box center [1305, 270] width 18 height 48
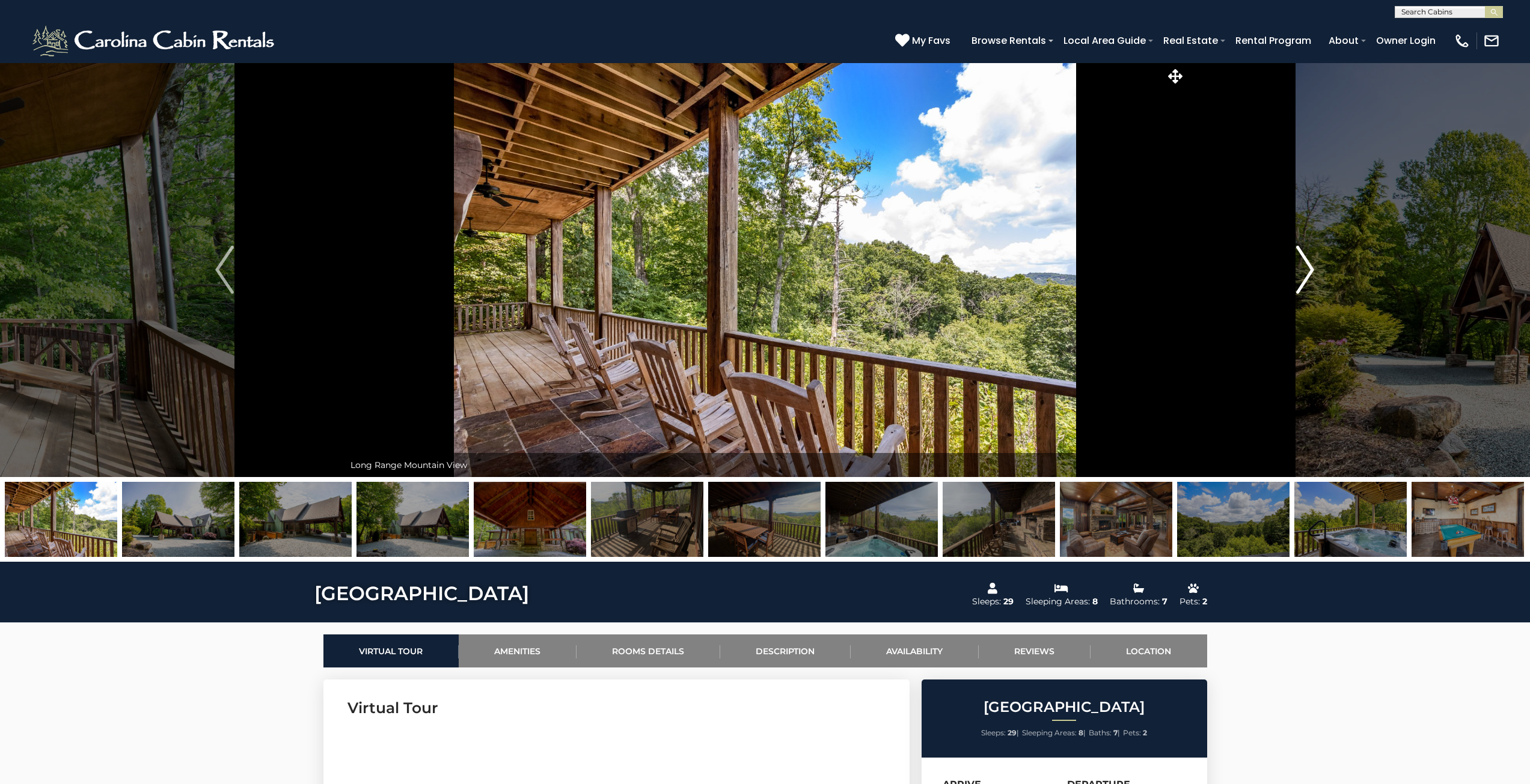
click at [1303, 275] on img "Next" at bounding box center [1305, 270] width 18 height 48
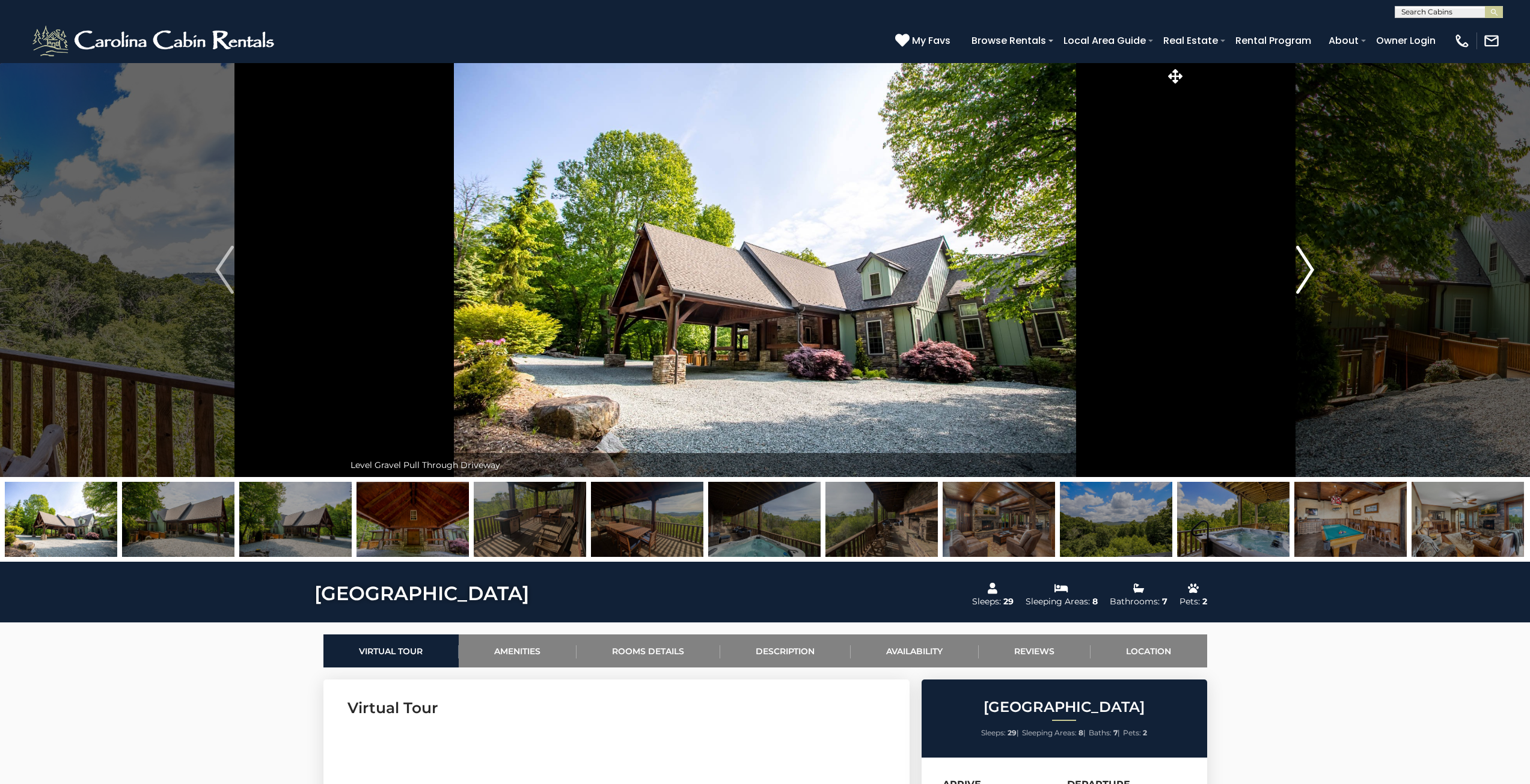
click at [1303, 275] on img "Next" at bounding box center [1305, 270] width 18 height 48
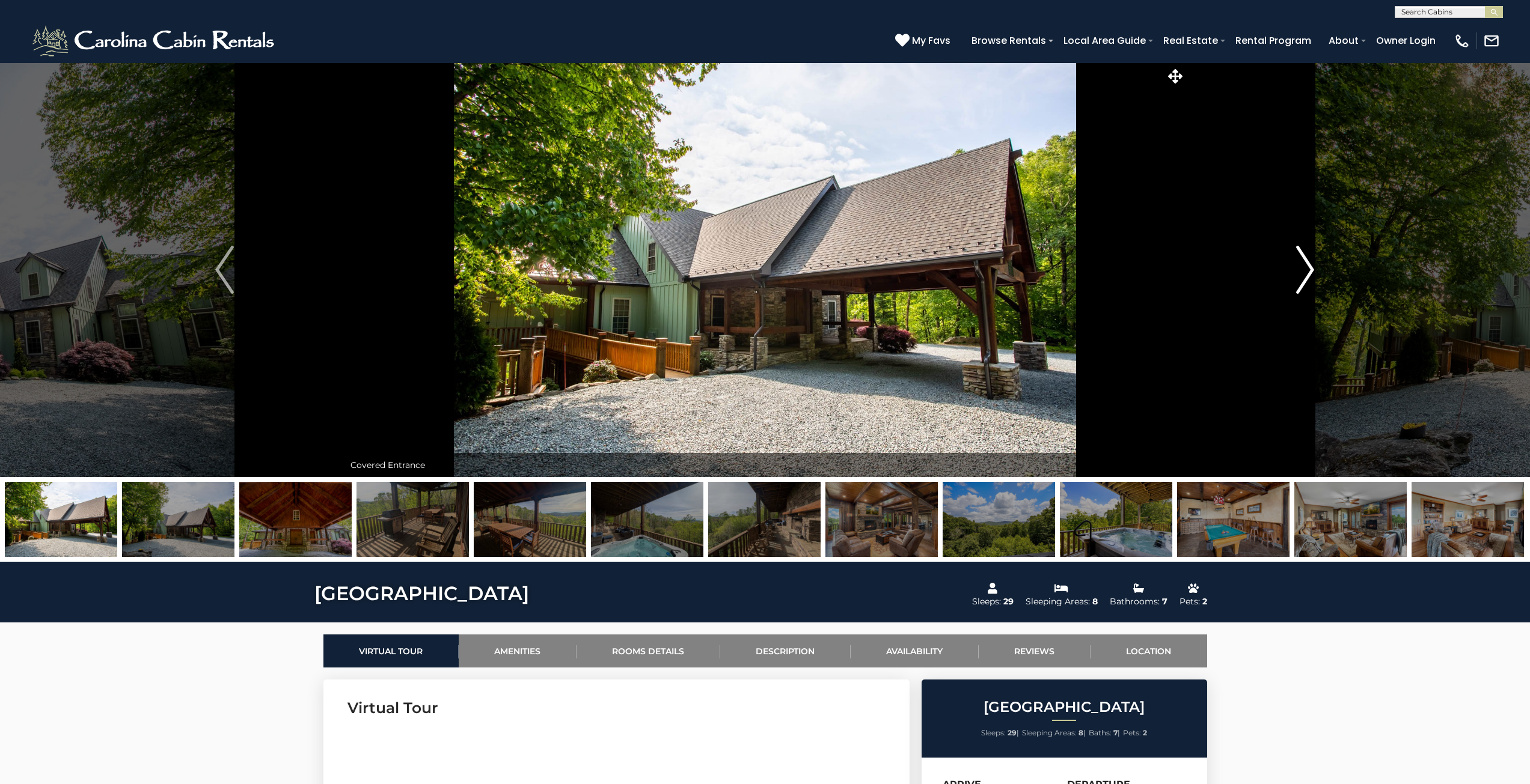
click at [1303, 275] on img "Next" at bounding box center [1305, 270] width 18 height 48
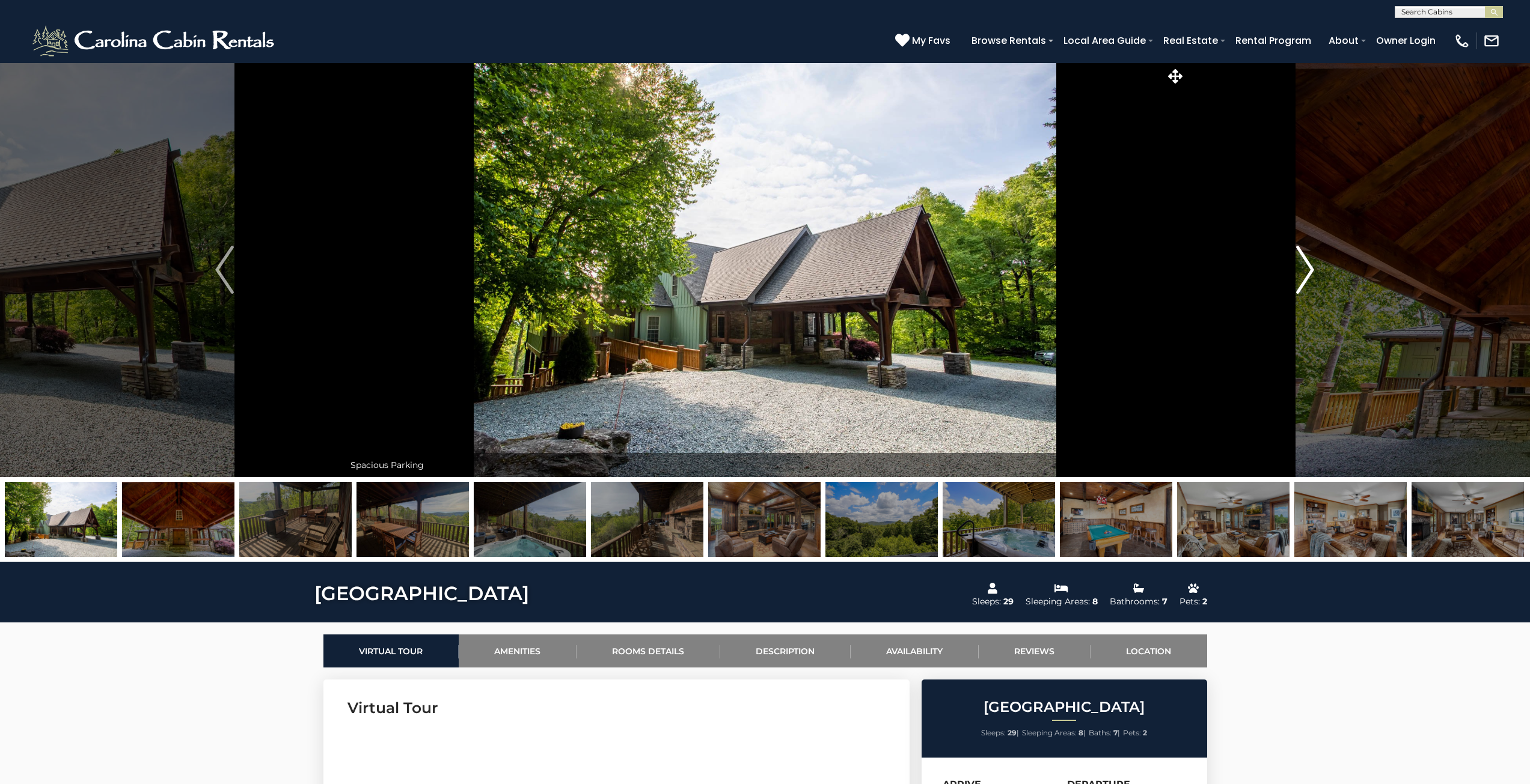
click at [1303, 275] on img "Next" at bounding box center [1305, 270] width 18 height 48
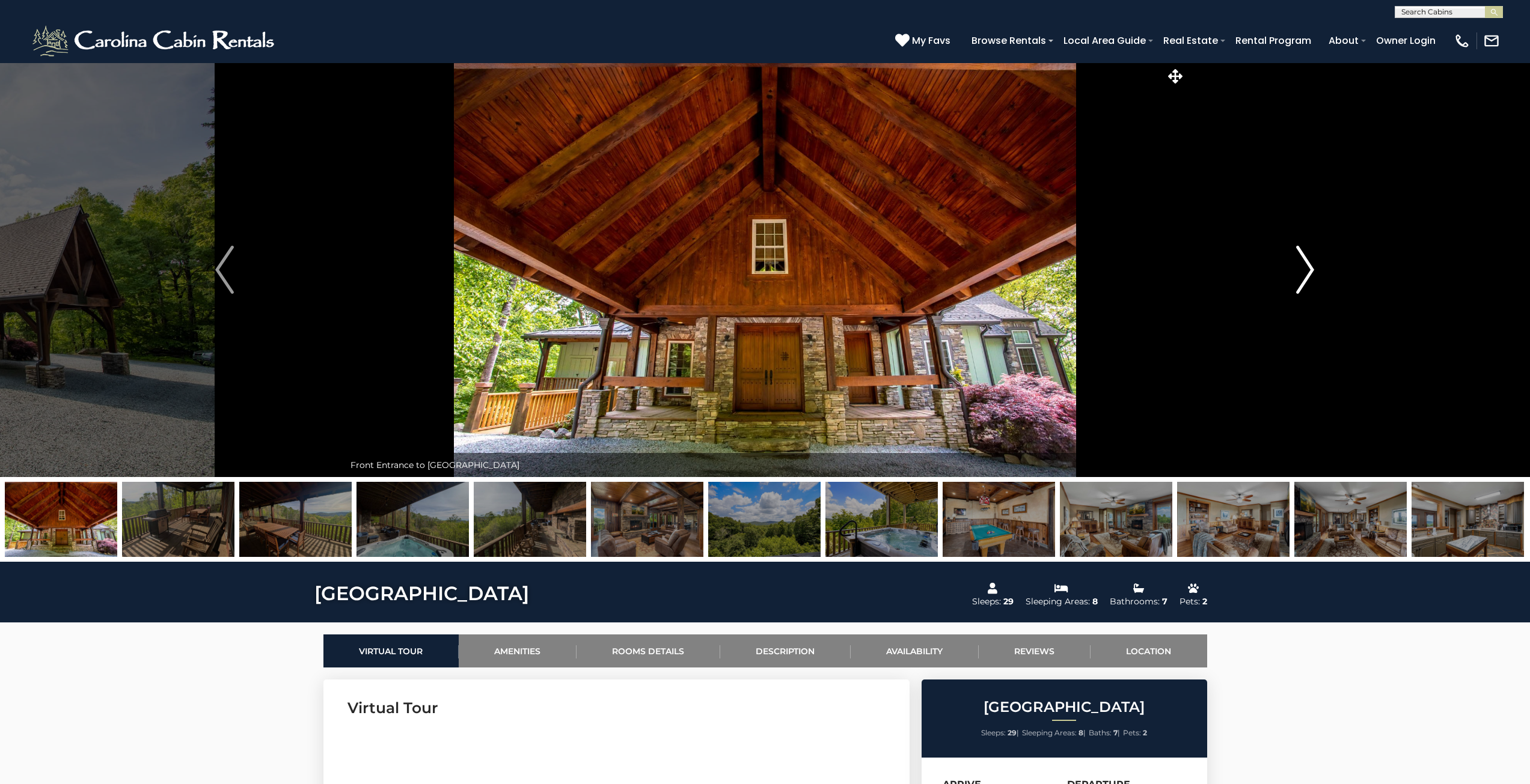
click at [1303, 275] on img "Next" at bounding box center [1305, 270] width 18 height 48
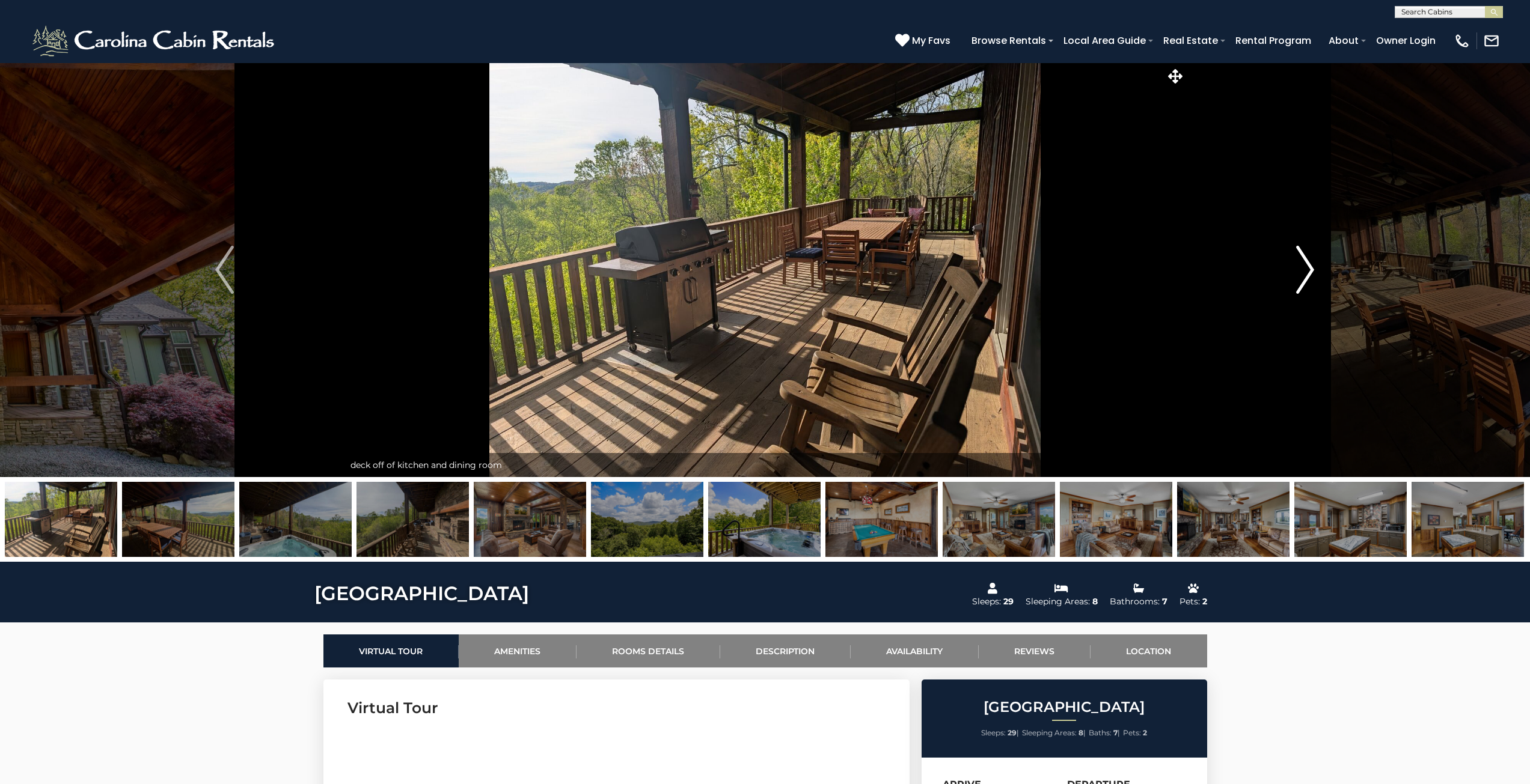
click at [1303, 275] on img "Next" at bounding box center [1305, 270] width 18 height 48
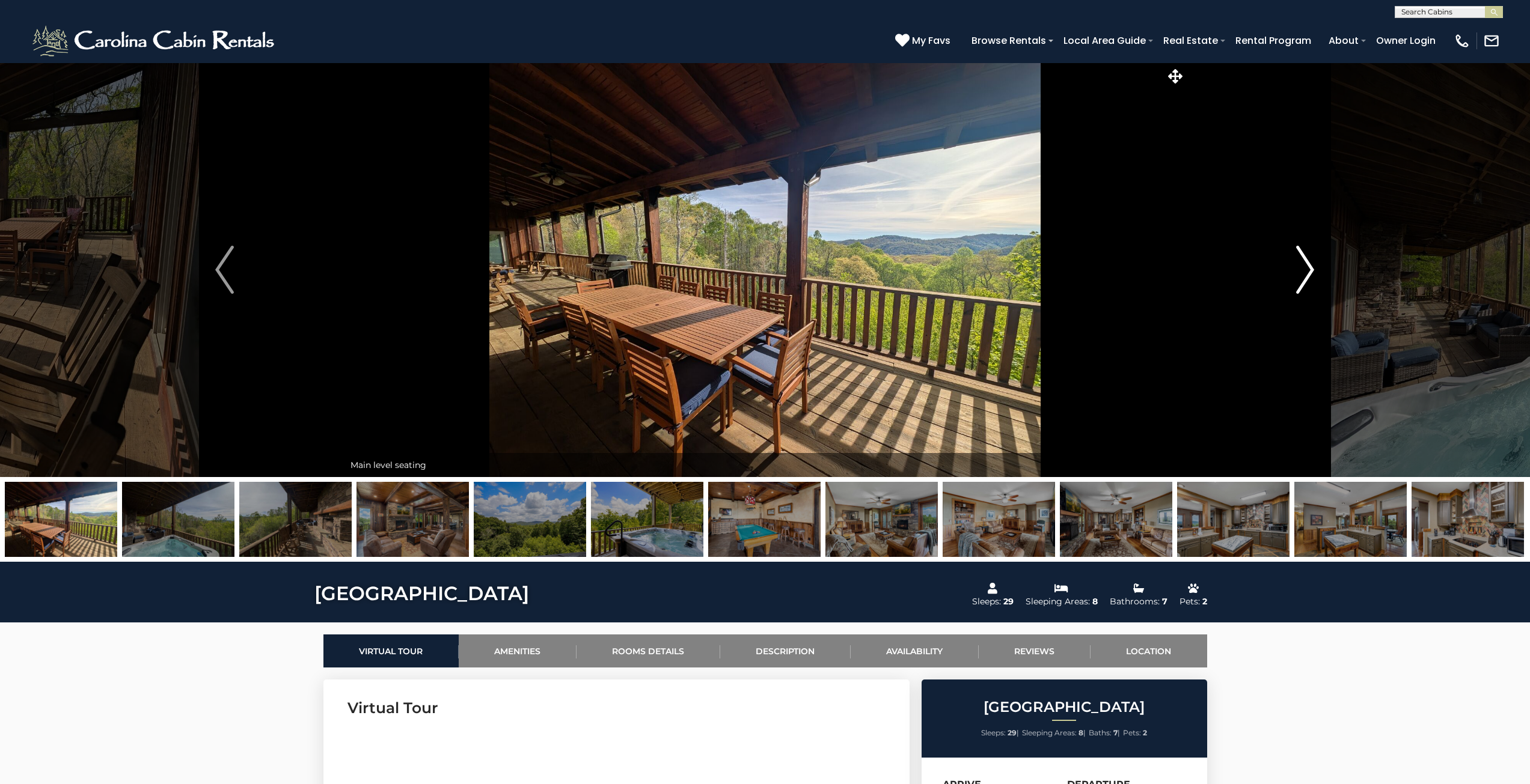
click at [1303, 275] on img "Next" at bounding box center [1305, 270] width 18 height 48
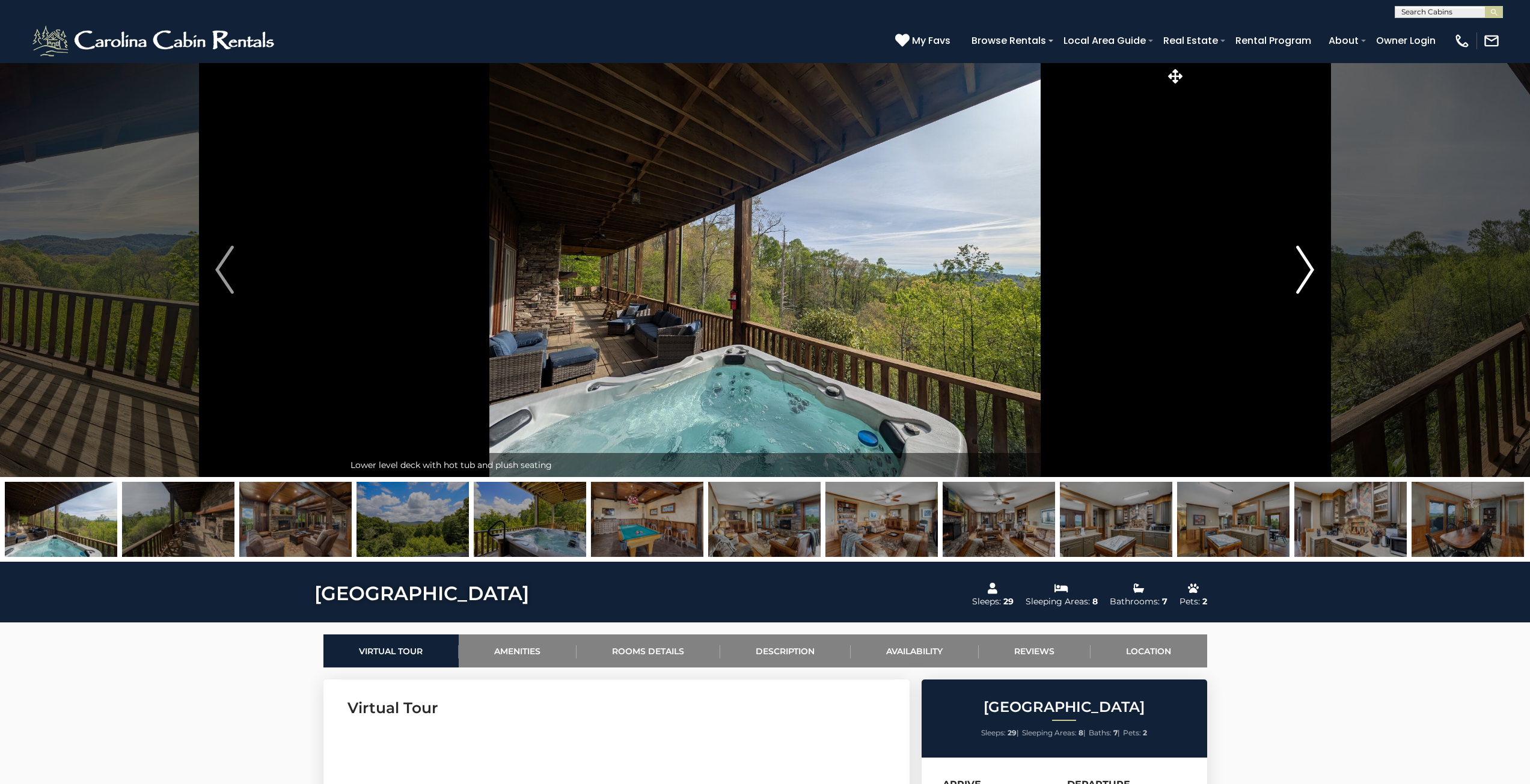
click at [1303, 275] on img "Next" at bounding box center [1305, 270] width 18 height 48
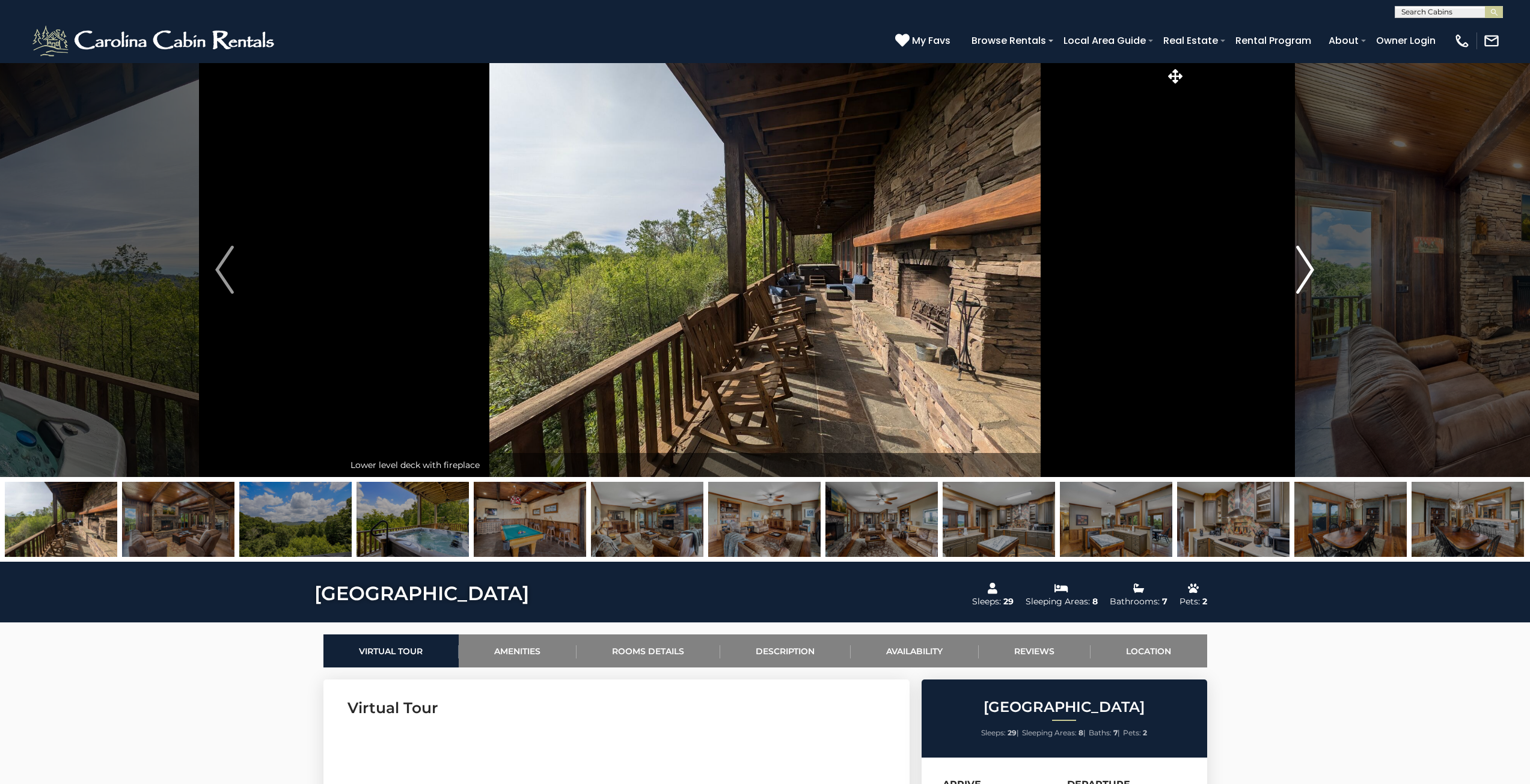
click at [1303, 275] on img "Next" at bounding box center [1305, 270] width 18 height 48
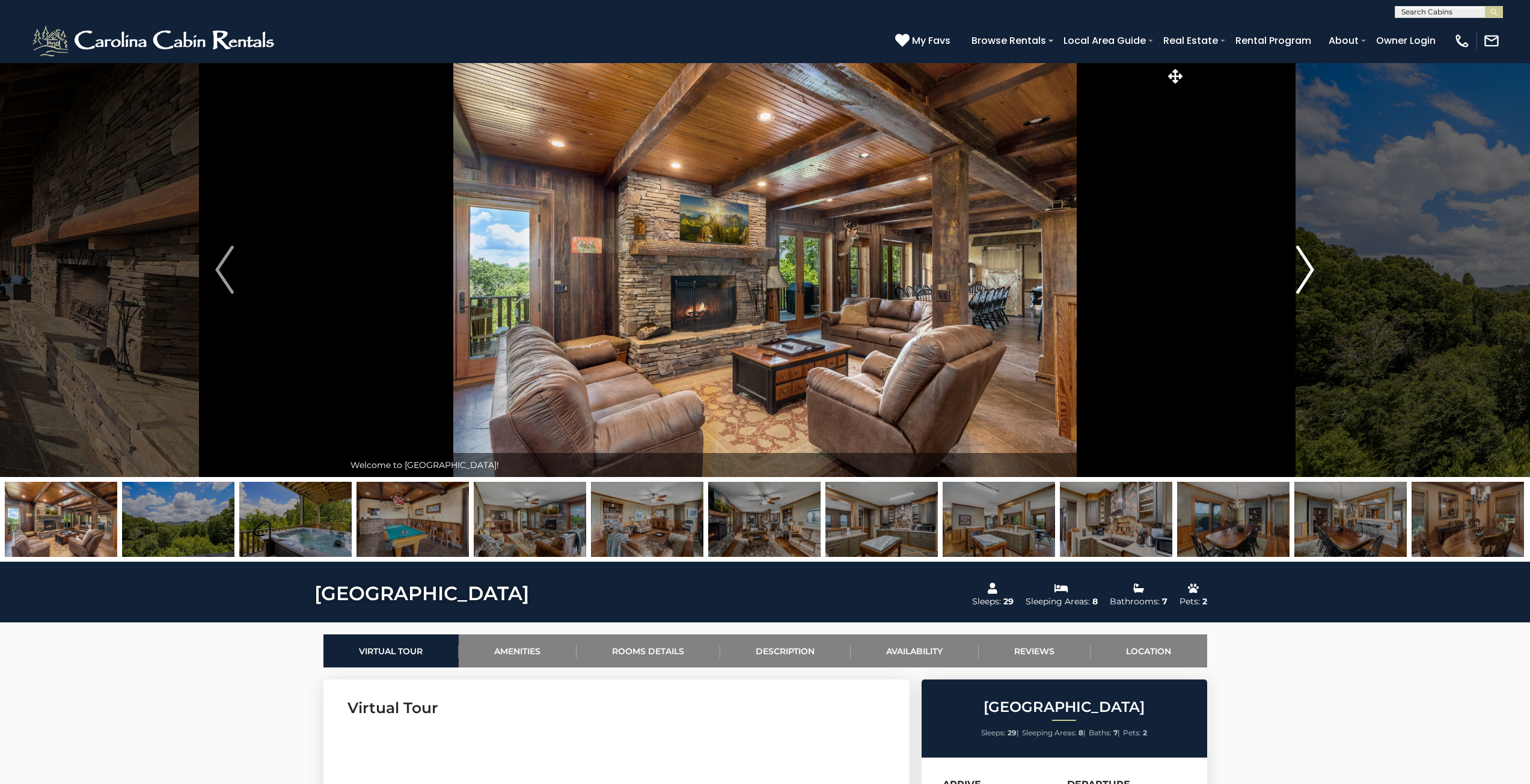
click at [1303, 275] on img "Next" at bounding box center [1305, 270] width 18 height 48
